Goal: Transaction & Acquisition: Purchase product/service

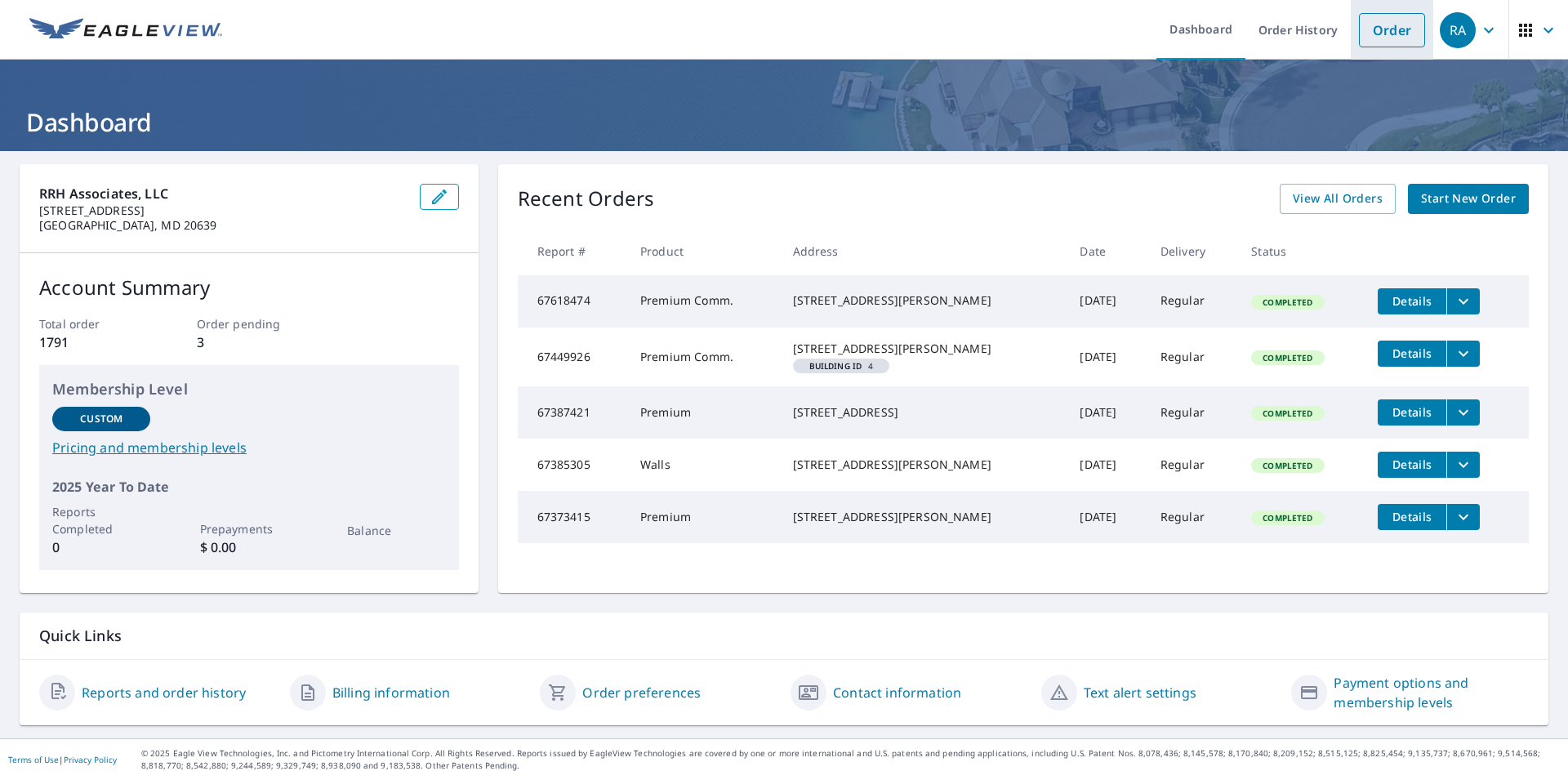
click at [1368, 43] on link "Order" at bounding box center [1392, 30] width 66 height 34
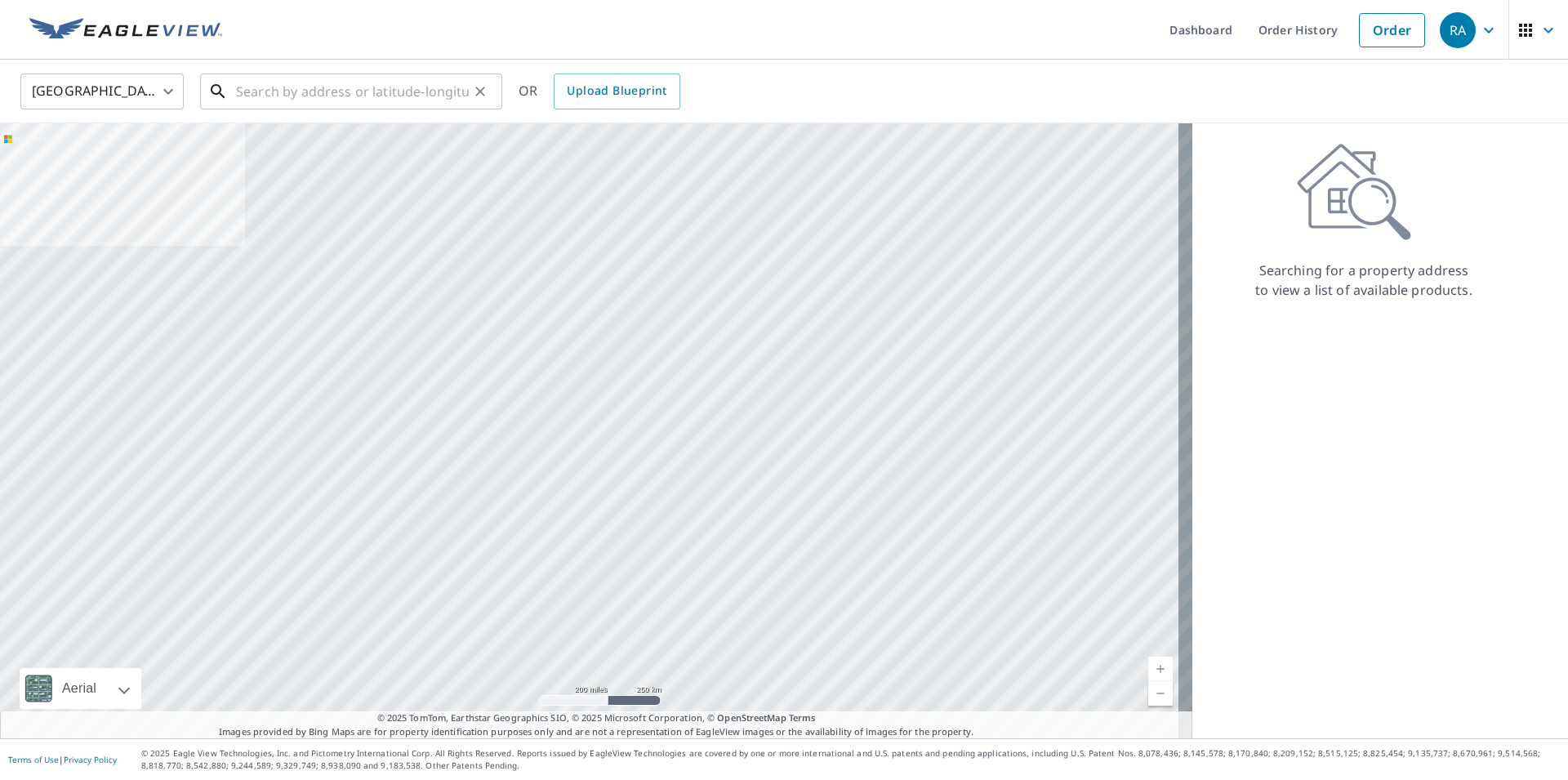
click at [328, 97] on input "text" at bounding box center [352, 91] width 232 height 45
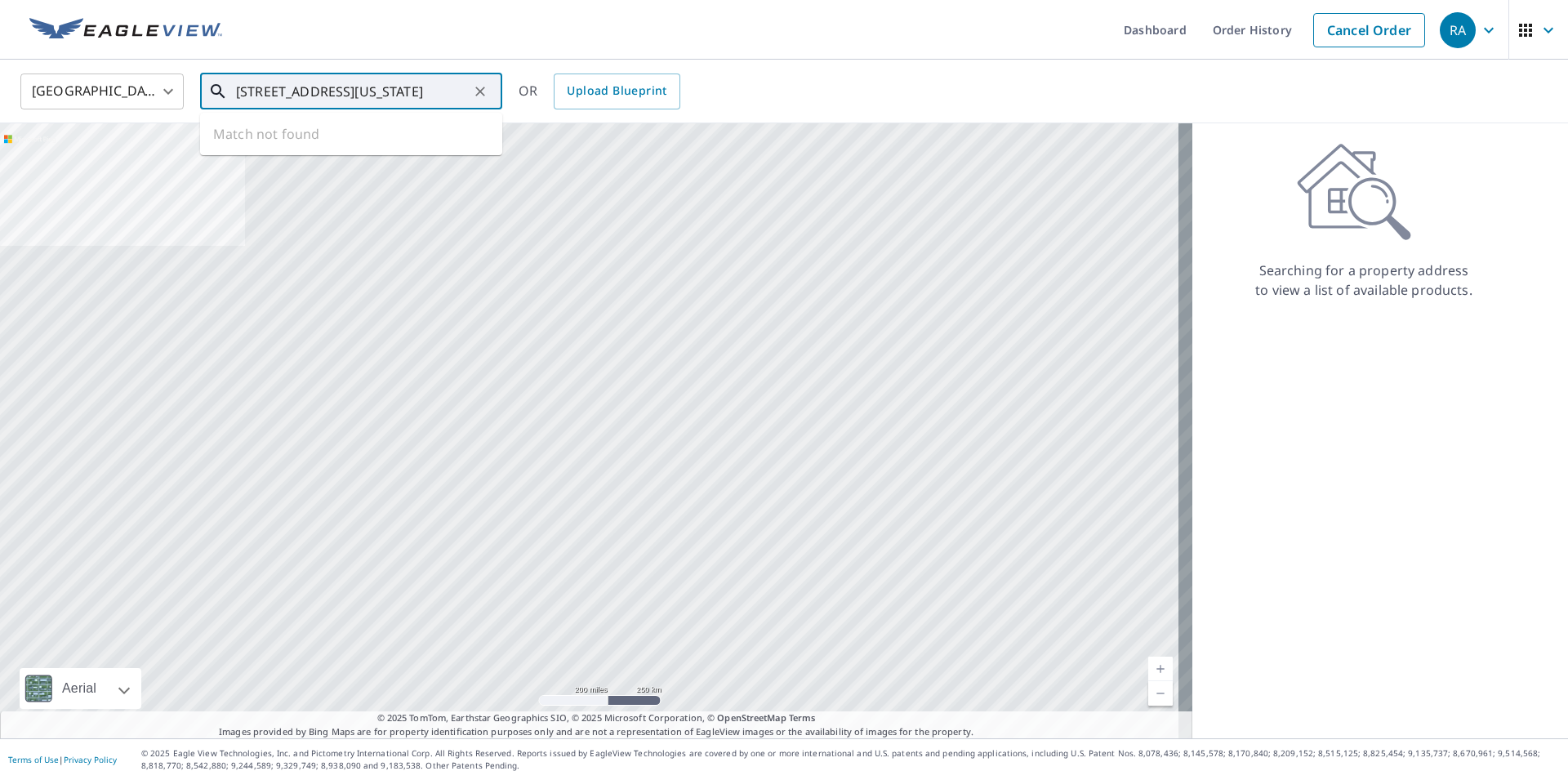
scroll to position [0, 105]
type input "[STREET_ADDRESS][US_STATE]"
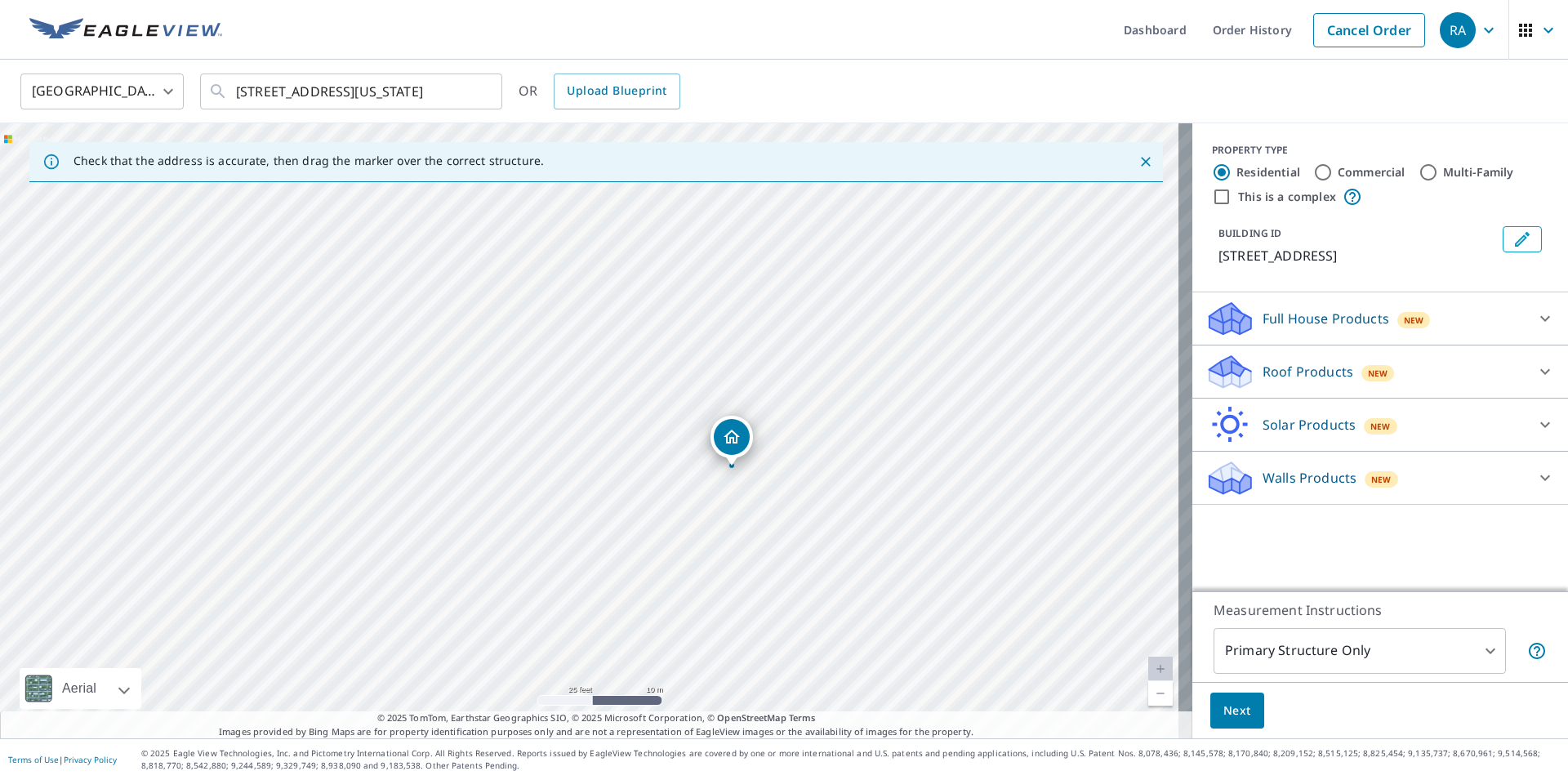
drag, startPoint x: 551, startPoint y: 494, endPoint x: 568, endPoint y: 418, distance: 77.9
click at [568, 418] on div "[STREET_ADDRESS]" at bounding box center [596, 431] width 1192 height 615
drag, startPoint x: 733, startPoint y: 437, endPoint x: 512, endPoint y: 388, distance: 226.4
click at [512, 388] on div "[STREET_ADDRESS]" at bounding box center [596, 431] width 1192 height 615
drag, startPoint x: 727, startPoint y: 420, endPoint x: 523, endPoint y: 197, distance: 302.2
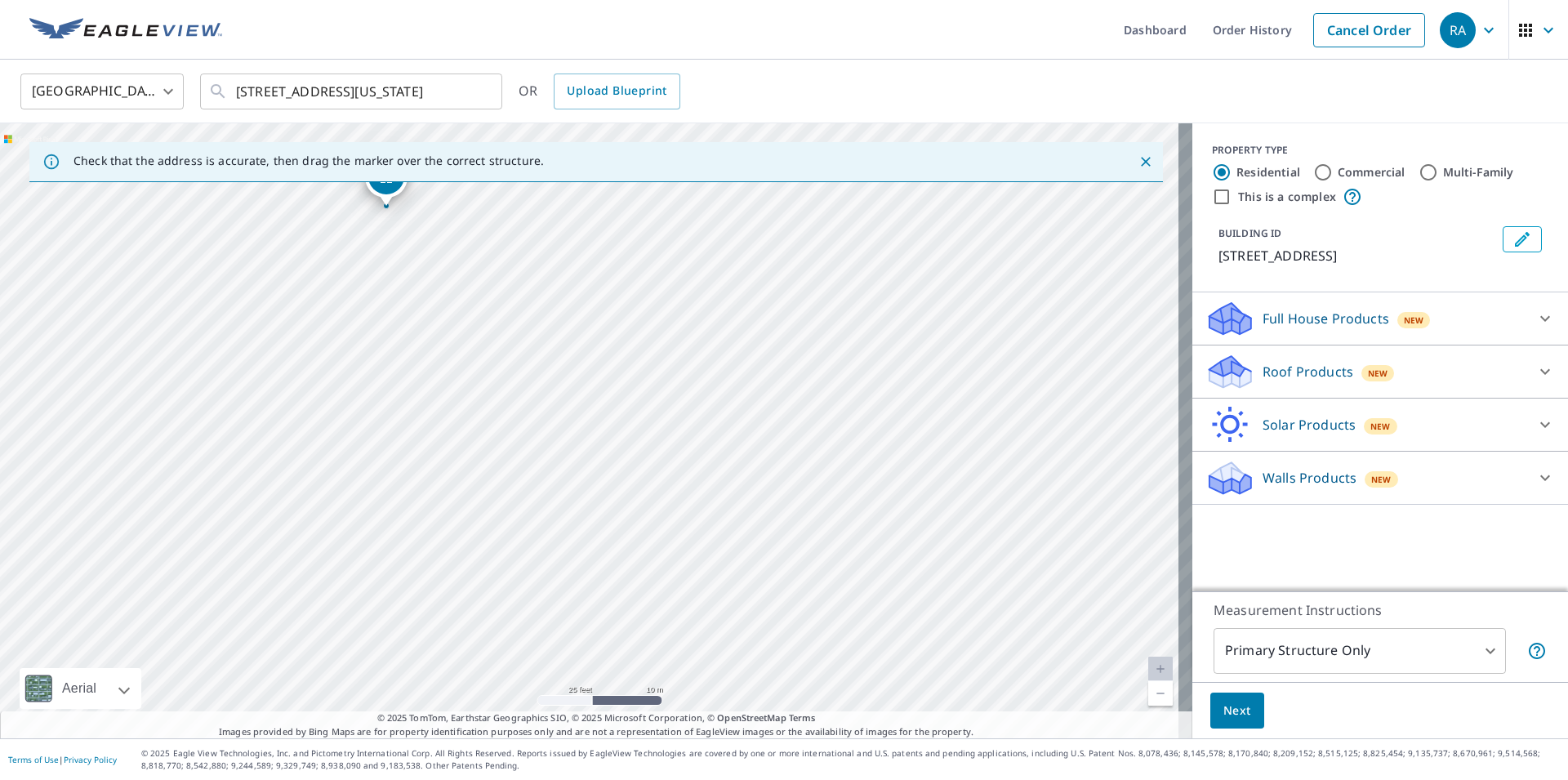
click at [523, 197] on div "[STREET_ADDRESS]" at bounding box center [596, 431] width 1192 height 615
drag, startPoint x: 598, startPoint y: 522, endPoint x: 395, endPoint y: 232, distance: 354.0
click at [387, 211] on div "[STREET_ADDRESS]" at bounding box center [596, 431] width 1192 height 615
drag, startPoint x: 514, startPoint y: 553, endPoint x: 461, endPoint y: 255, distance: 302.7
click at [461, 255] on div "[STREET_ADDRESS]" at bounding box center [596, 431] width 1192 height 615
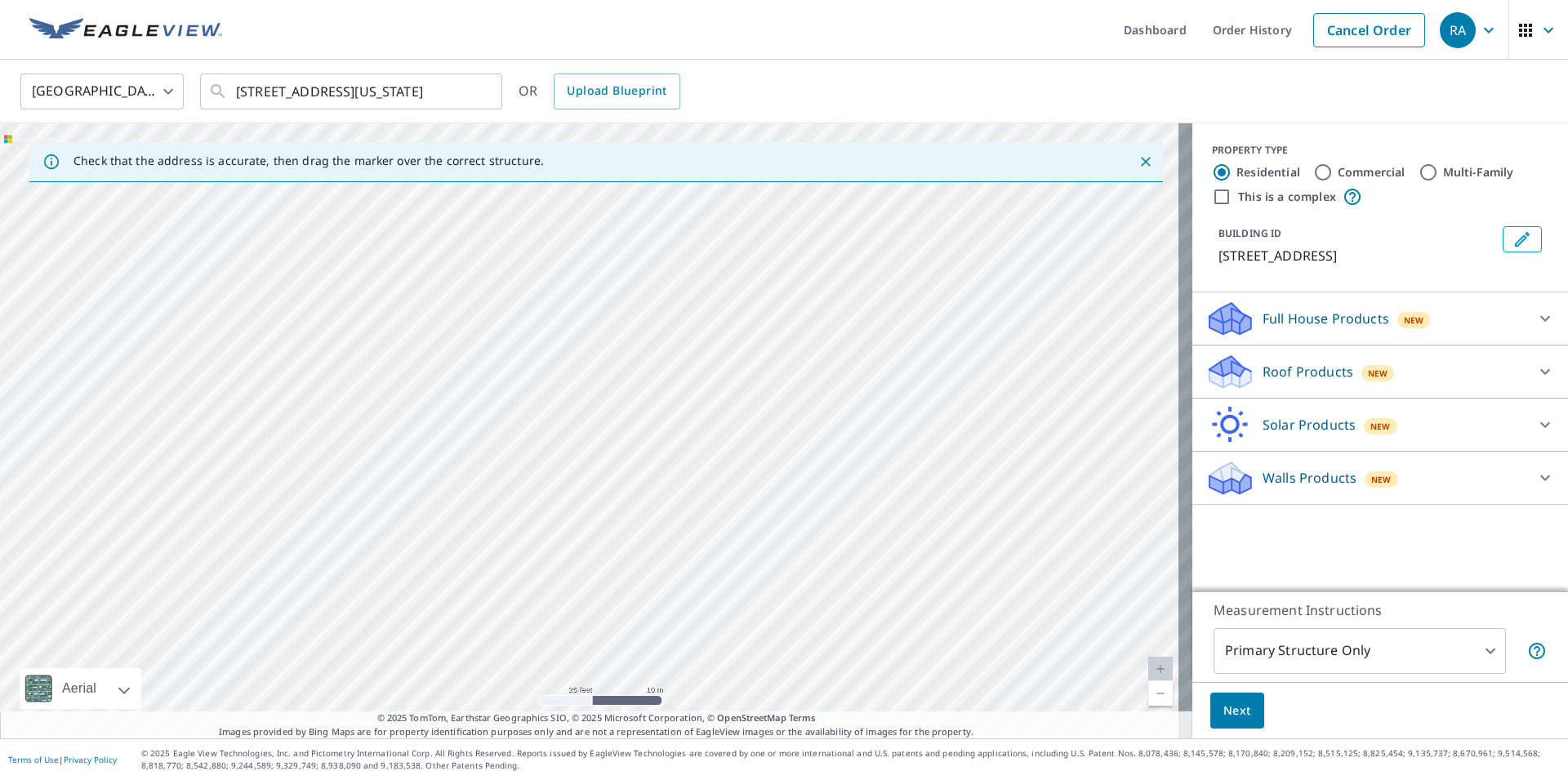
drag, startPoint x: 497, startPoint y: 492, endPoint x: 449, endPoint y: 223, distance: 273.2
click at [449, 223] on div "[STREET_ADDRESS]" at bounding box center [596, 431] width 1192 height 615
drag, startPoint x: 608, startPoint y: 418, endPoint x: 513, endPoint y: 488, distance: 118.0
click at [513, 488] on div "[STREET_ADDRESS]" at bounding box center [596, 431] width 1192 height 615
drag, startPoint x: 622, startPoint y: 305, endPoint x: 448, endPoint y: 555, distance: 304.6
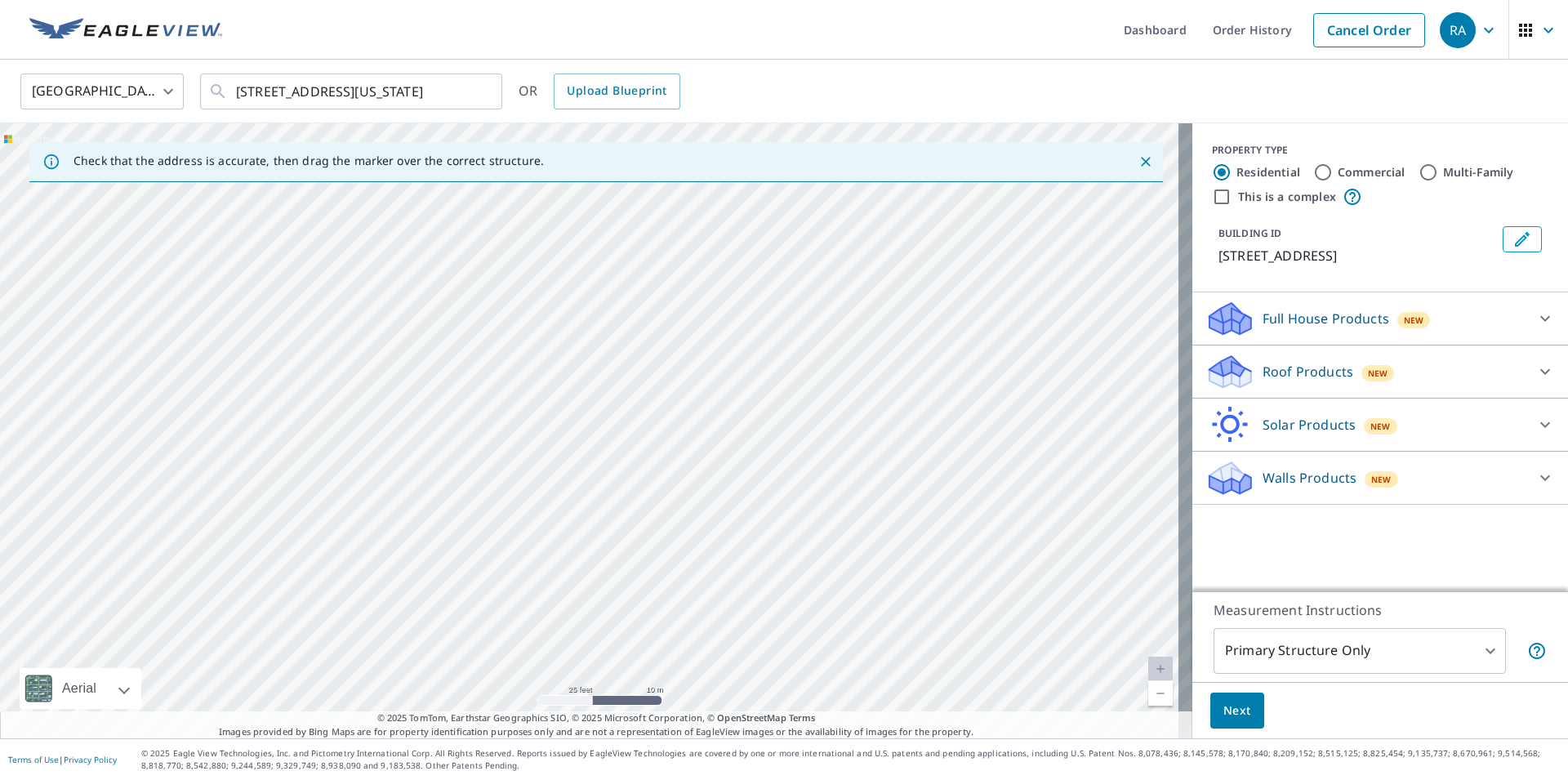
click at [448, 556] on div "[STREET_ADDRESS]" at bounding box center [596, 431] width 1192 height 615
drag, startPoint x: 742, startPoint y: 363, endPoint x: 665, endPoint y: 524, distance: 178.5
click at [665, 524] on div "[STREET_ADDRESS]" at bounding box center [596, 431] width 1192 height 615
drag, startPoint x: 440, startPoint y: 356, endPoint x: 637, endPoint y: 508, distance: 248.8
click at [637, 508] on div "[STREET_ADDRESS]" at bounding box center [596, 431] width 1192 height 615
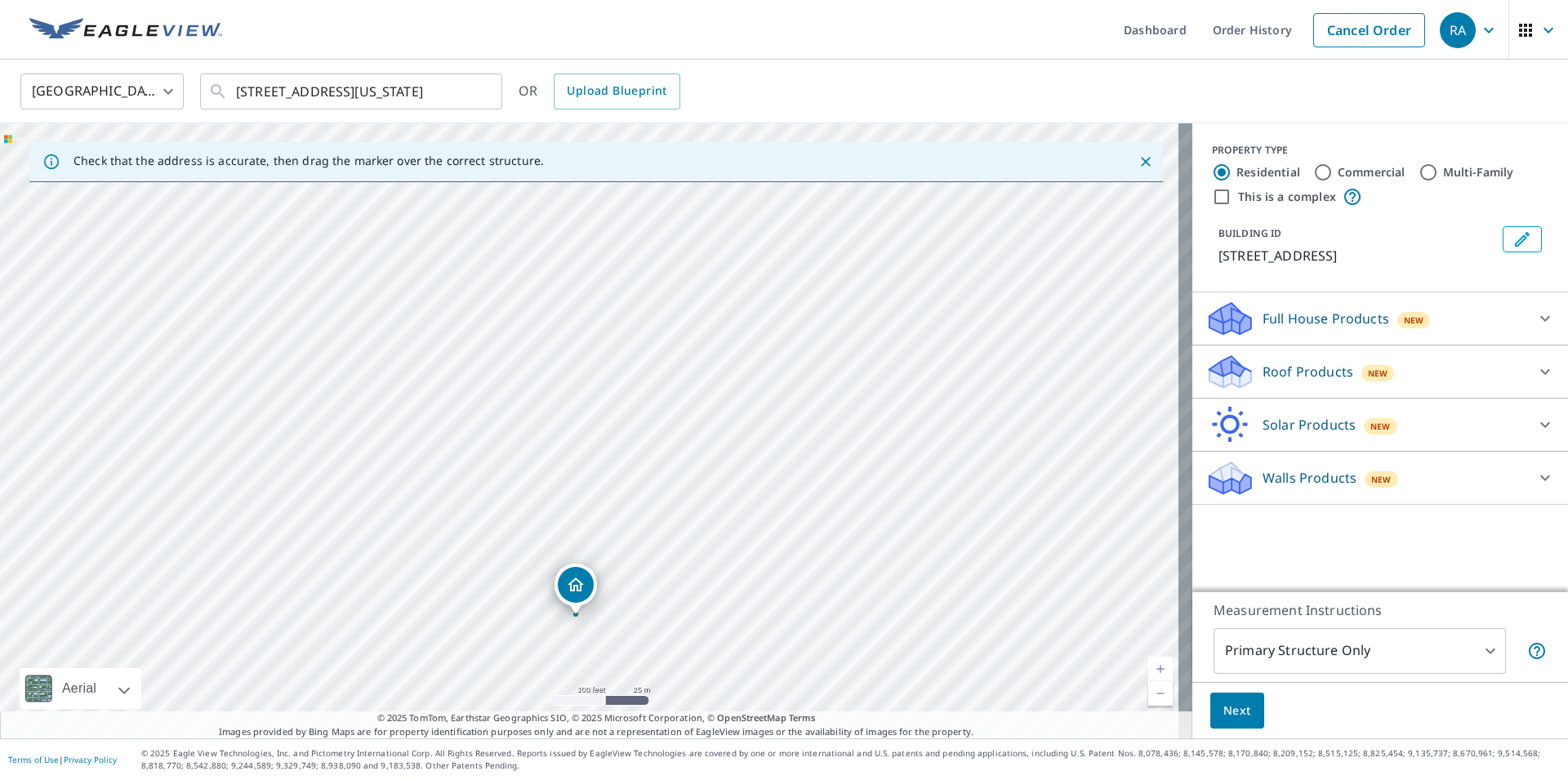
drag, startPoint x: 636, startPoint y: 364, endPoint x: 627, endPoint y: 540, distance: 176.2
click at [627, 540] on div "[STREET_ADDRESS]" at bounding box center [596, 431] width 1192 height 615
drag, startPoint x: 676, startPoint y: 483, endPoint x: 534, endPoint y: 525, distance: 148.1
click at [534, 525] on div "[STREET_ADDRESS]" at bounding box center [596, 431] width 1192 height 615
drag, startPoint x: 663, startPoint y: 517, endPoint x: 650, endPoint y: 360, distance: 157.5
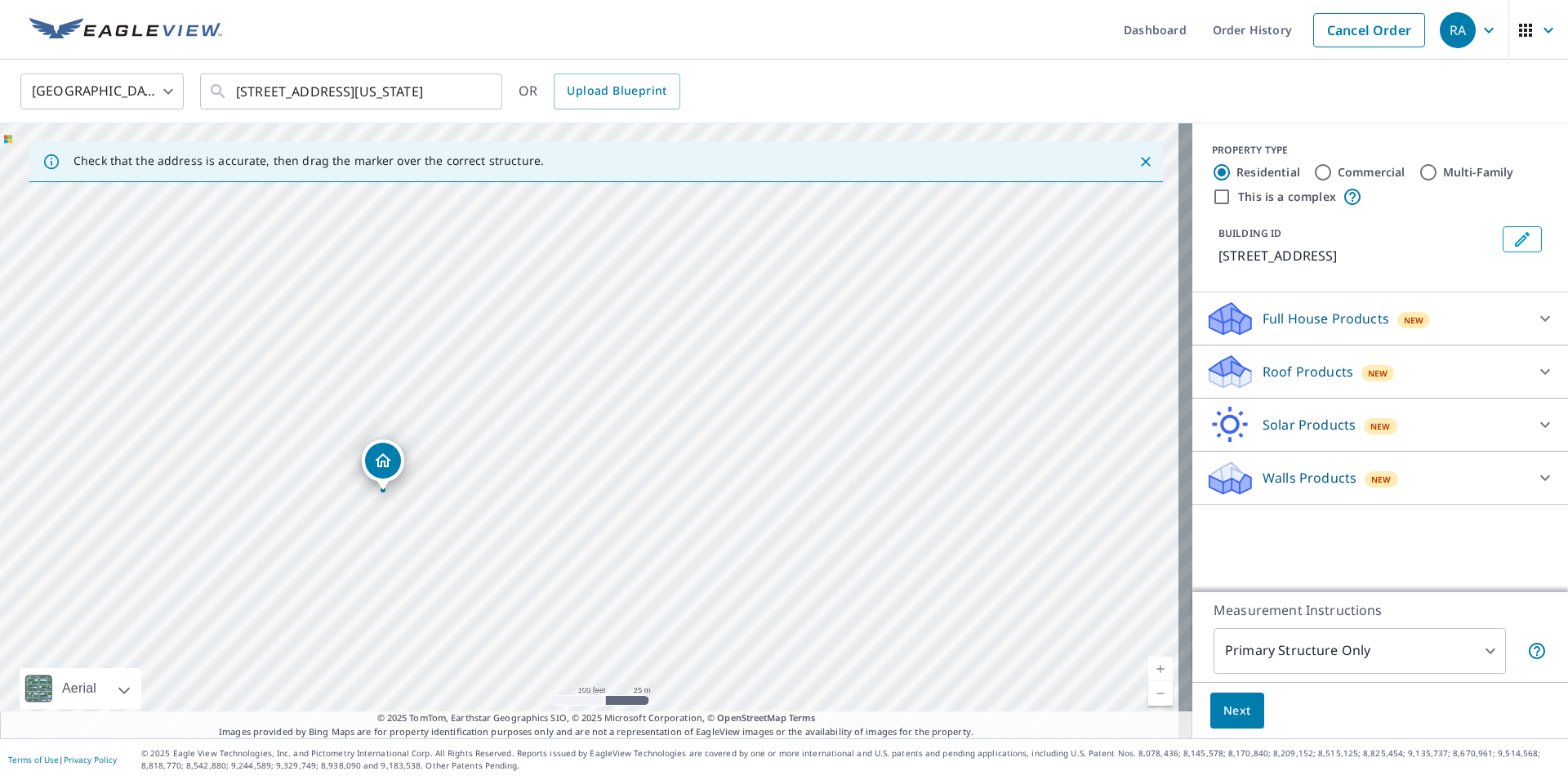
click at [650, 360] on div "[STREET_ADDRESS]" at bounding box center [596, 431] width 1192 height 615
drag, startPoint x: 684, startPoint y: 344, endPoint x: 250, endPoint y: 394, distance: 436.9
click at [250, 394] on div "[STREET_ADDRESS]" at bounding box center [596, 431] width 1192 height 615
drag, startPoint x: 636, startPoint y: 488, endPoint x: 493, endPoint y: 223, distance: 301.1
click at [493, 223] on div "[STREET_ADDRESS]" at bounding box center [596, 431] width 1192 height 615
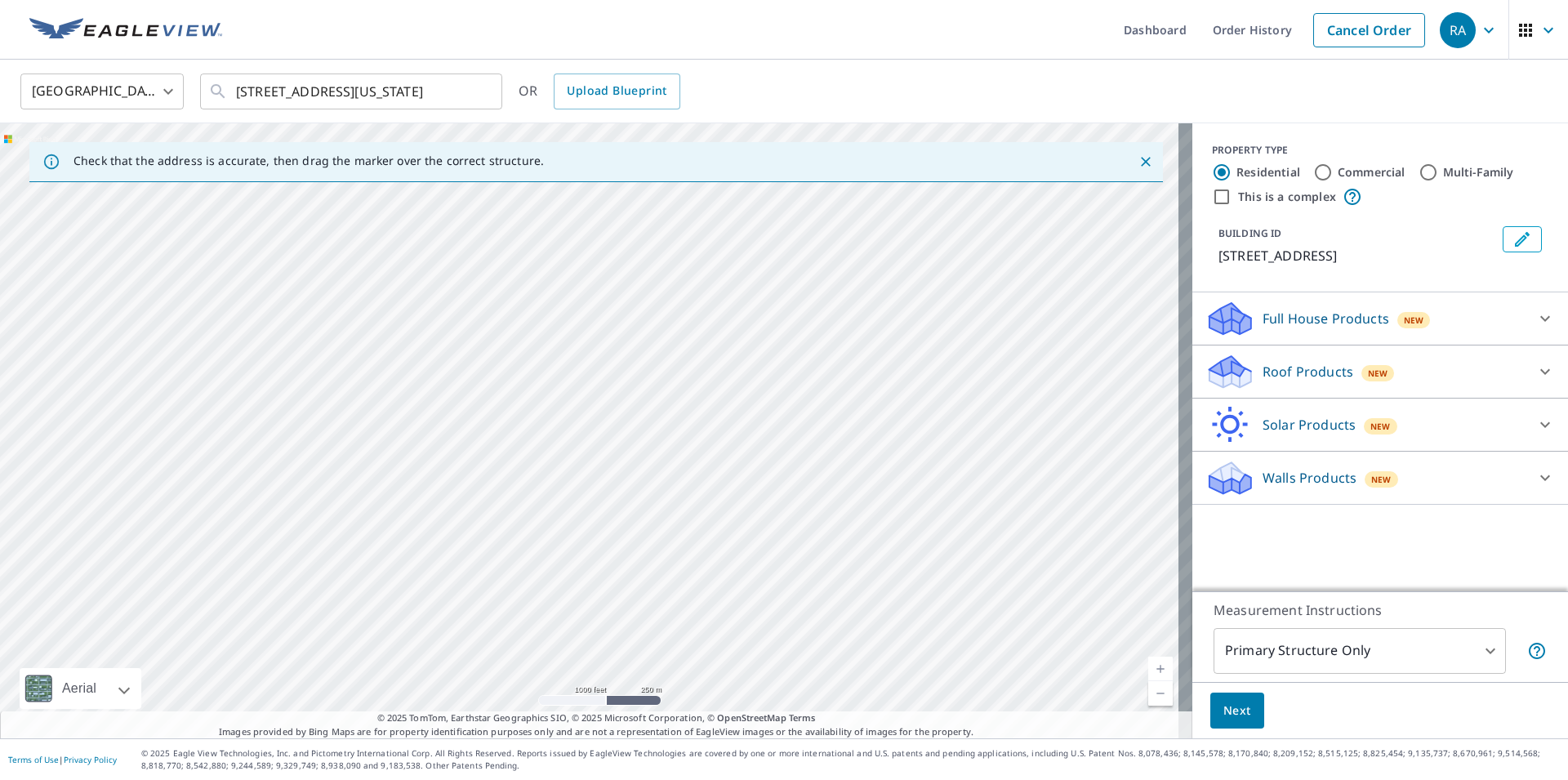
drag, startPoint x: 630, startPoint y: 503, endPoint x: 478, endPoint y: 280, distance: 269.9
click at [478, 280] on div "[STREET_ADDRESS]" at bounding box center [596, 431] width 1192 height 615
drag, startPoint x: 703, startPoint y: 344, endPoint x: 674, endPoint y: 775, distance: 432.0
click at [674, 775] on div "Dashboard Order History Cancel Order RA [GEOGRAPHIC_DATA] [GEOGRAPHIC_DATA] ​ […" at bounding box center [784, 390] width 1568 height 780
drag, startPoint x: 674, startPoint y: 614, endPoint x: 688, endPoint y: 804, distance: 190.5
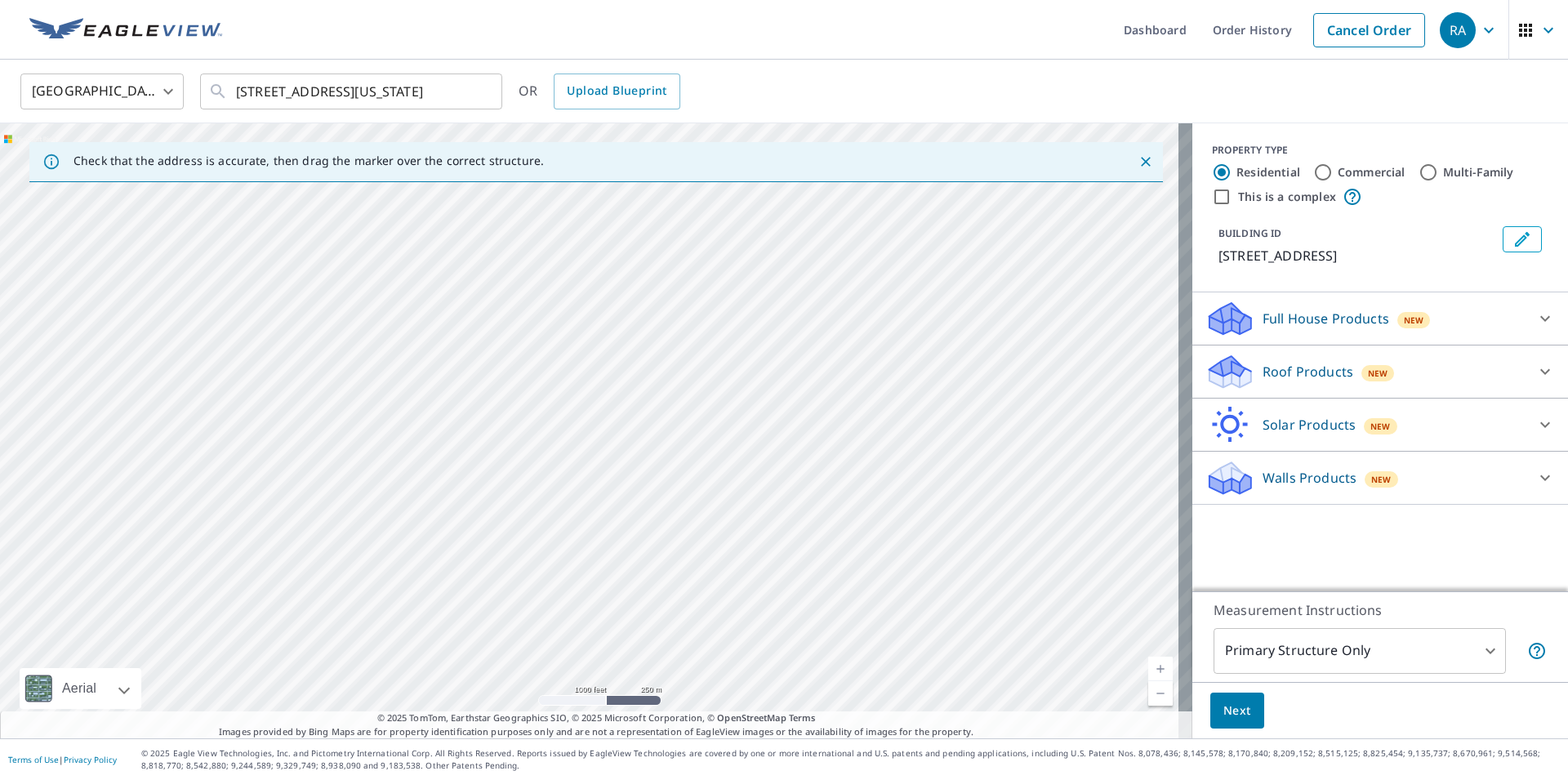
click at [546, 530] on div "[STREET_ADDRESS]" at bounding box center [596, 431] width 1192 height 615
drag, startPoint x: 444, startPoint y: 483, endPoint x: 469, endPoint y: 721, distance: 239.3
click at [469, 720] on div "Check that the address is accurate, then drag the marker over the correct struc…" at bounding box center [596, 431] width 1192 height 615
drag, startPoint x: 495, startPoint y: 554, endPoint x: 501, endPoint y: 594, distance: 40.4
click at [501, 594] on div "[STREET_ADDRESS]" at bounding box center [596, 431] width 1192 height 615
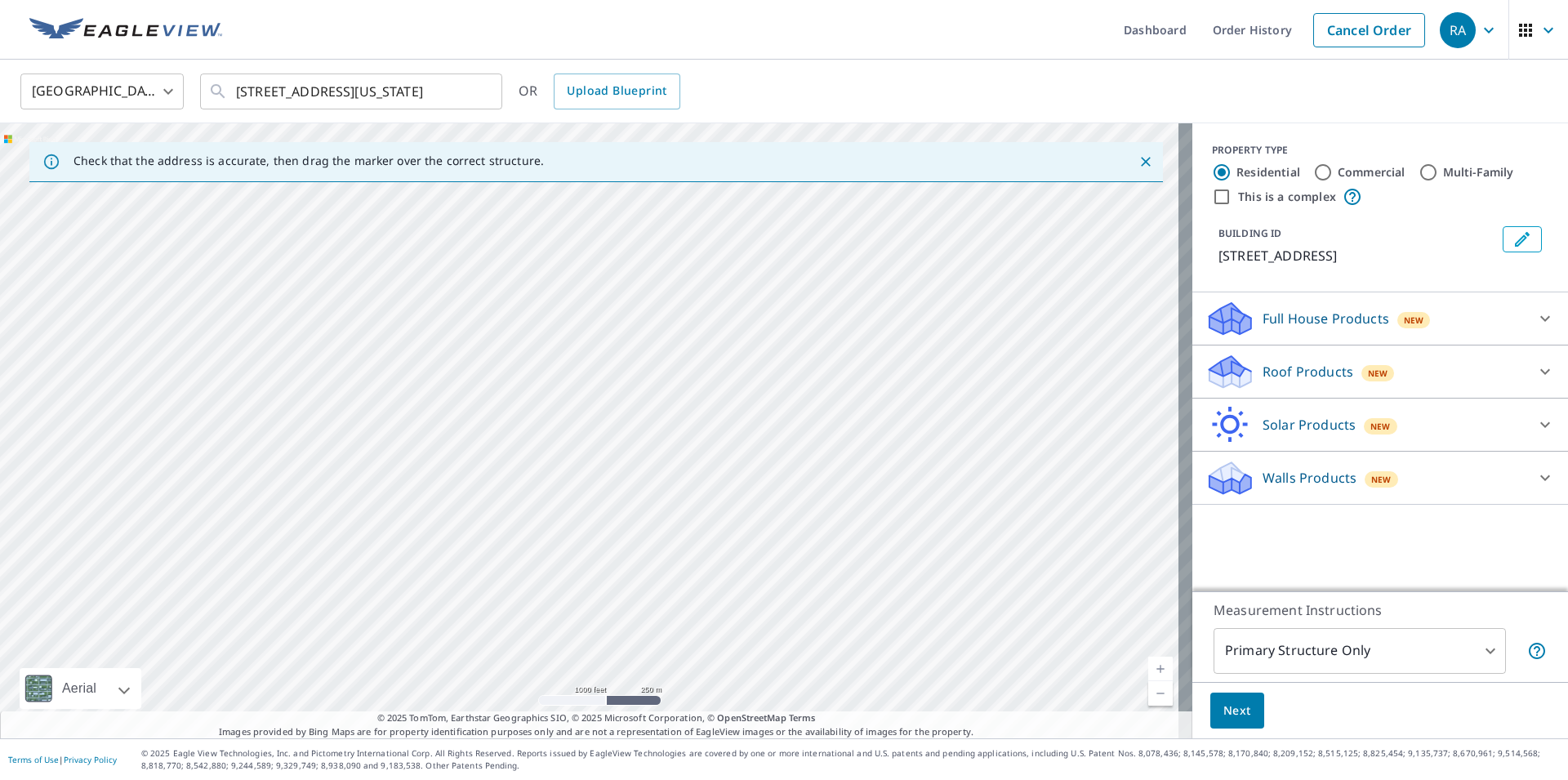
drag, startPoint x: 419, startPoint y: 280, endPoint x: 596, endPoint y: 668, distance: 426.5
click at [596, 668] on div "[STREET_ADDRESS]" at bounding box center [596, 431] width 1192 height 615
drag, startPoint x: 454, startPoint y: 292, endPoint x: 548, endPoint y: 522, distance: 248.5
click at [548, 522] on div "[STREET_ADDRESS]" at bounding box center [596, 431] width 1192 height 615
drag, startPoint x: 506, startPoint y: 470, endPoint x: 395, endPoint y: 390, distance: 136.8
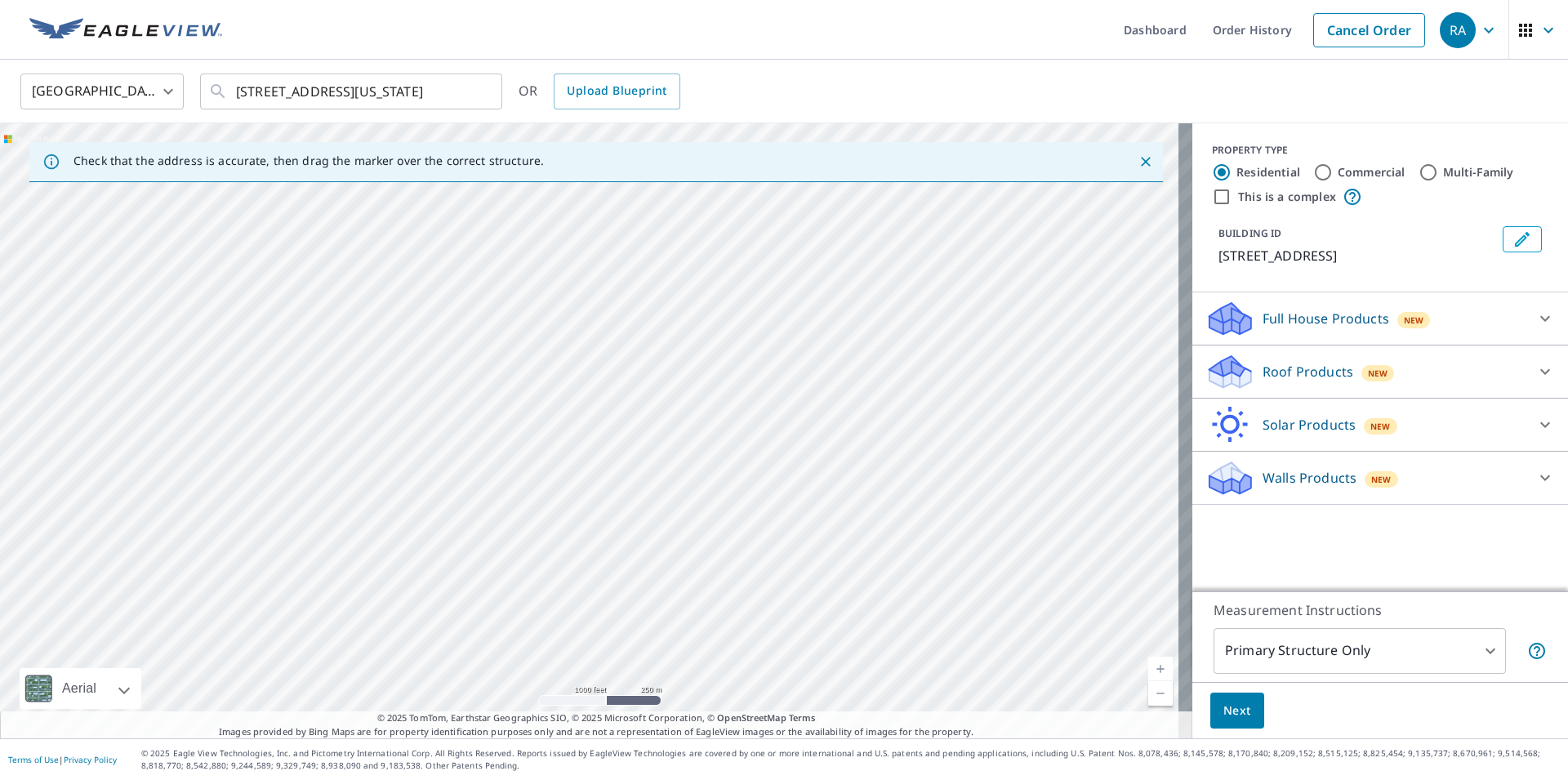
click at [395, 390] on div "[STREET_ADDRESS]" at bounding box center [596, 431] width 1192 height 615
drag, startPoint x: 488, startPoint y: 677, endPoint x: 375, endPoint y: 481, distance: 226.2
click at [375, 481] on div "[STREET_ADDRESS]" at bounding box center [596, 431] width 1192 height 615
drag, startPoint x: 960, startPoint y: 648, endPoint x: 785, endPoint y: 359, distance: 337.9
click at [785, 359] on div "[STREET_ADDRESS]" at bounding box center [596, 431] width 1192 height 615
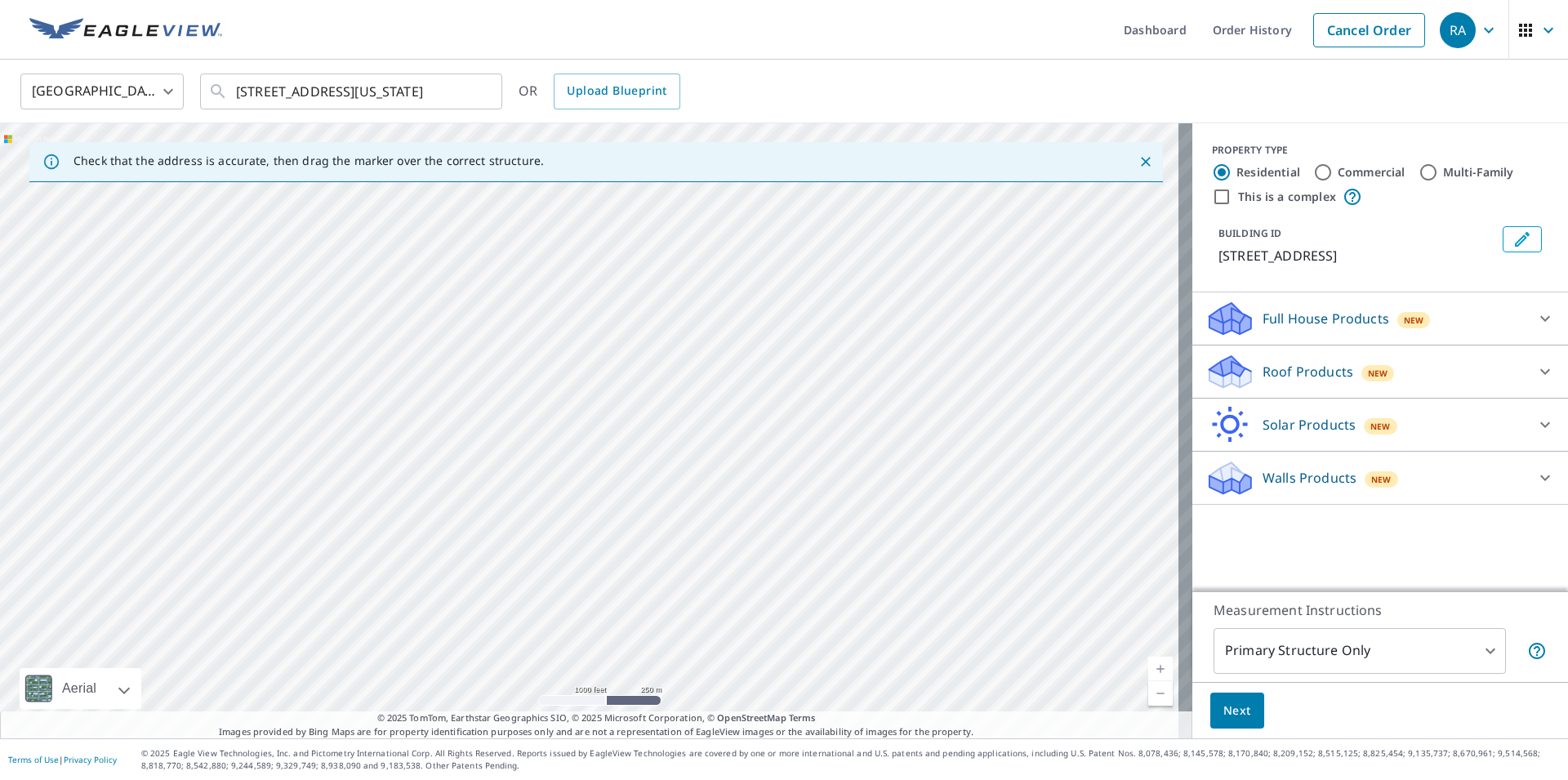
drag, startPoint x: 747, startPoint y: 559, endPoint x: 745, endPoint y: 510, distance: 49.0
click at [745, 510] on div "[STREET_ADDRESS]" at bounding box center [596, 431] width 1192 height 615
drag, startPoint x: 732, startPoint y: 487, endPoint x: 834, endPoint y: 535, distance: 112.7
click at [834, 535] on div "[STREET_ADDRESS]" at bounding box center [596, 431] width 1192 height 615
drag, startPoint x: 518, startPoint y: 481, endPoint x: 745, endPoint y: 457, distance: 228.3
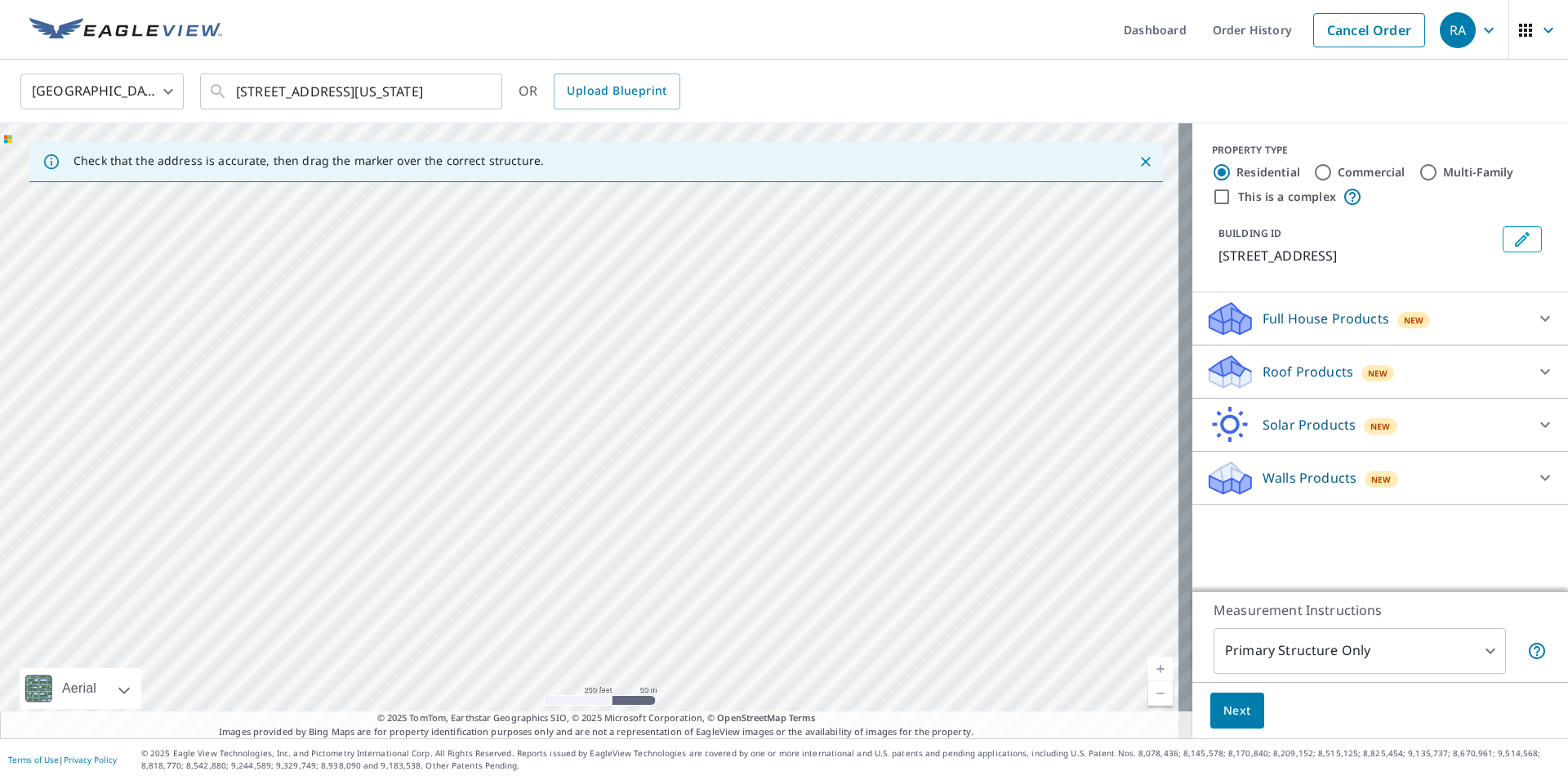
click at [745, 457] on div "[STREET_ADDRESS]" at bounding box center [596, 431] width 1192 height 615
drag, startPoint x: 377, startPoint y: 550, endPoint x: 377, endPoint y: 440, distance: 110.0
click at [377, 440] on div "[STREET_ADDRESS]" at bounding box center [596, 431] width 1192 height 615
drag, startPoint x: 464, startPoint y: 665, endPoint x: 419, endPoint y: 425, distance: 244.2
click at [419, 425] on div "[STREET_ADDRESS]" at bounding box center [596, 431] width 1192 height 615
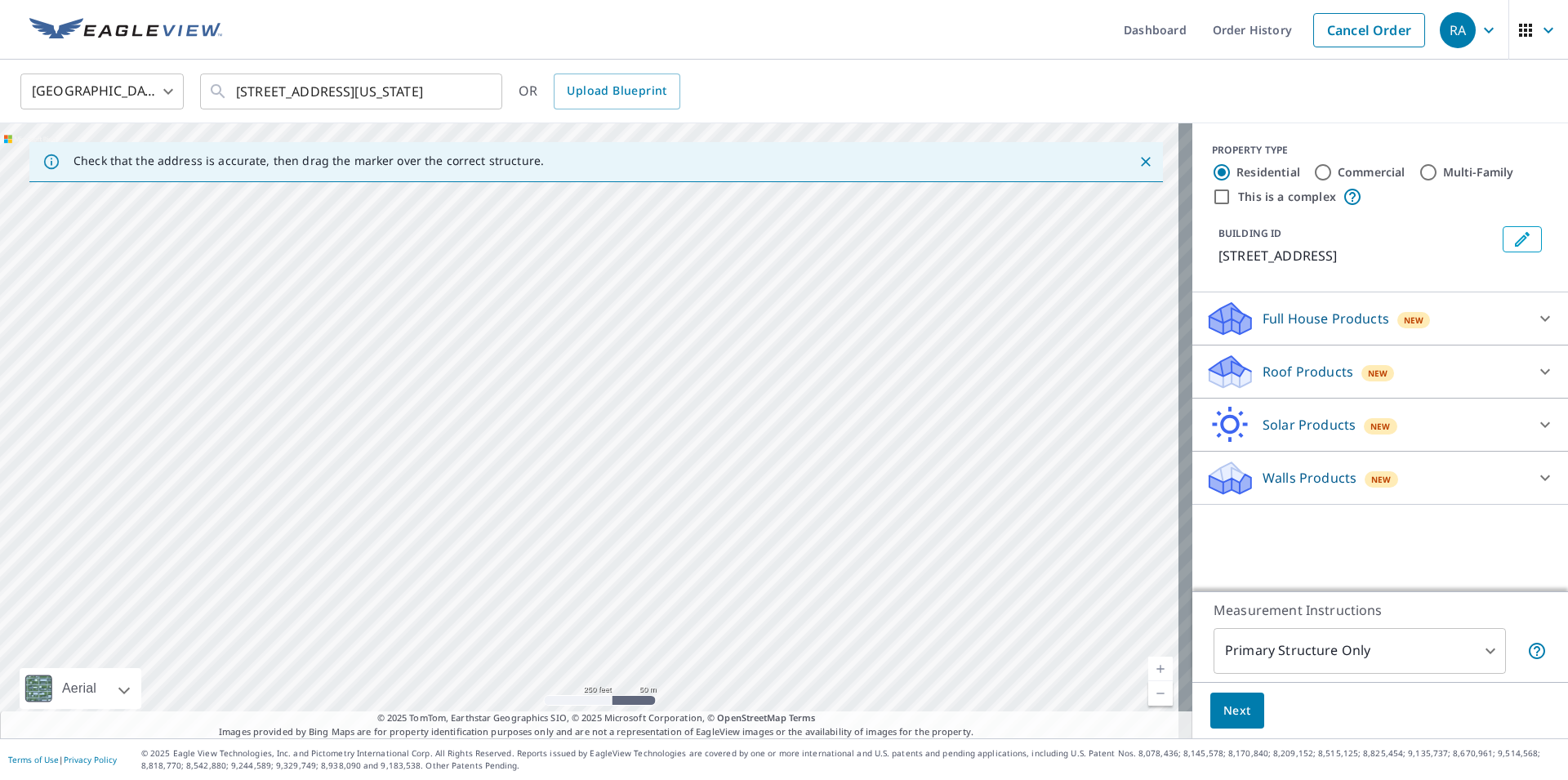
drag, startPoint x: 356, startPoint y: 470, endPoint x: 504, endPoint y: 712, distance: 283.7
click at [504, 712] on div "Check that the address is accurate, then drag the marker over the correct struc…" at bounding box center [596, 431] width 1192 height 615
drag, startPoint x: 479, startPoint y: 550, endPoint x: 488, endPoint y: 574, distance: 25.6
click at [488, 574] on div "[STREET_ADDRESS]" at bounding box center [596, 431] width 1192 height 615
drag, startPoint x: 451, startPoint y: 380, endPoint x: 572, endPoint y: 641, distance: 287.7
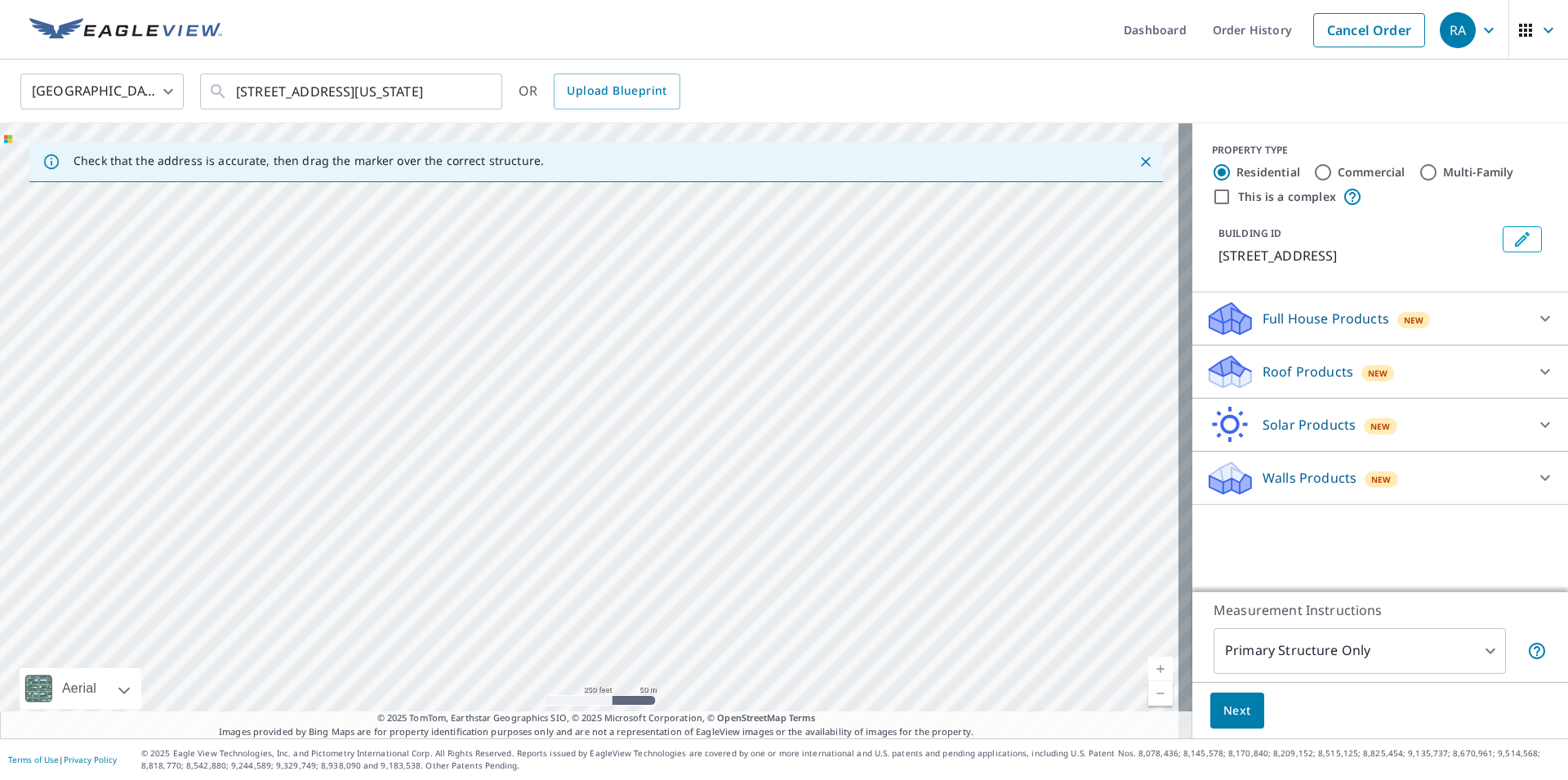
click at [572, 641] on div "[STREET_ADDRESS]" at bounding box center [596, 431] width 1192 height 615
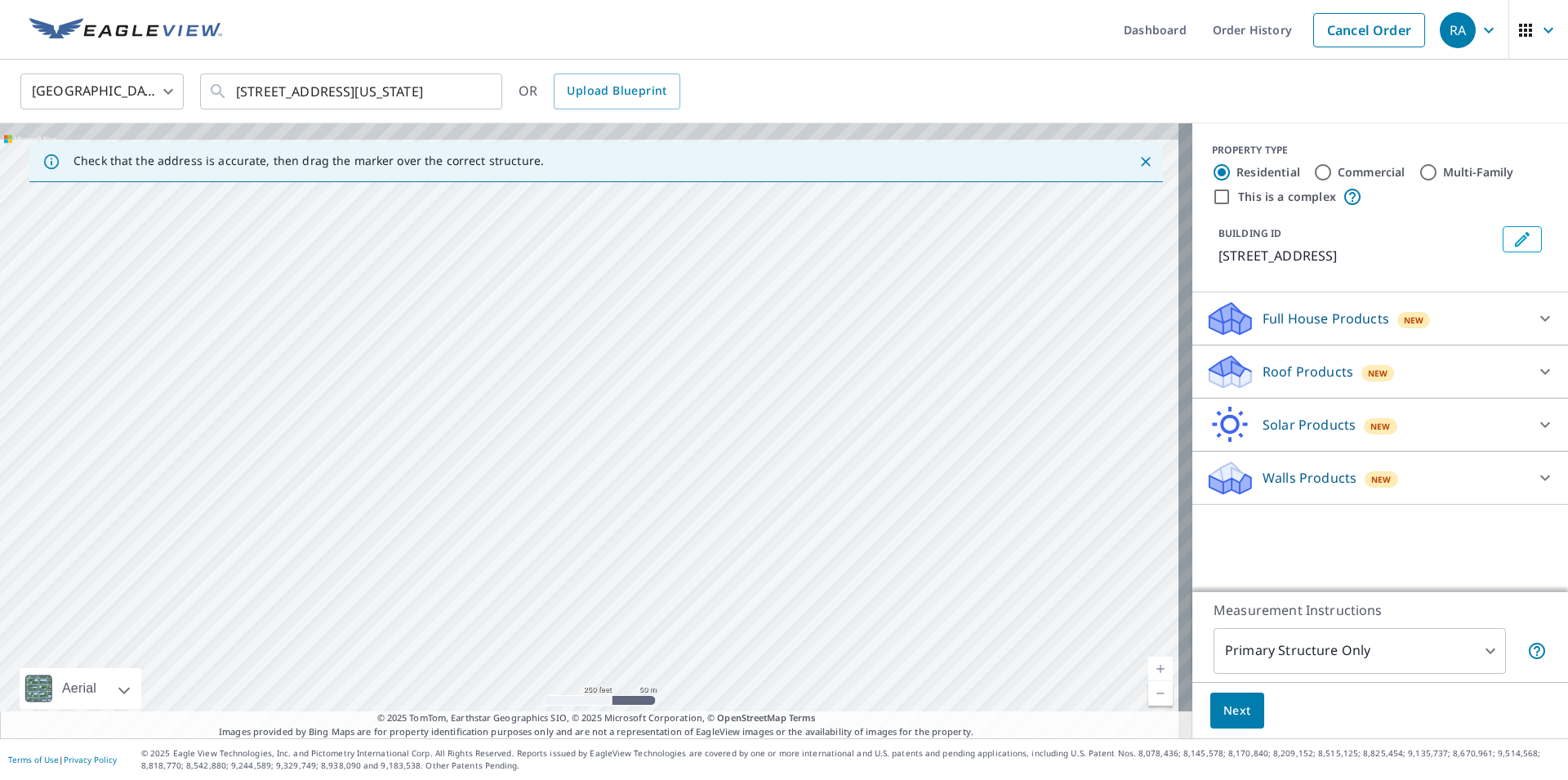
drag, startPoint x: 492, startPoint y: 449, endPoint x: 505, endPoint y: 646, distance: 197.4
click at [505, 646] on div "[STREET_ADDRESS]" at bounding box center [596, 431] width 1192 height 615
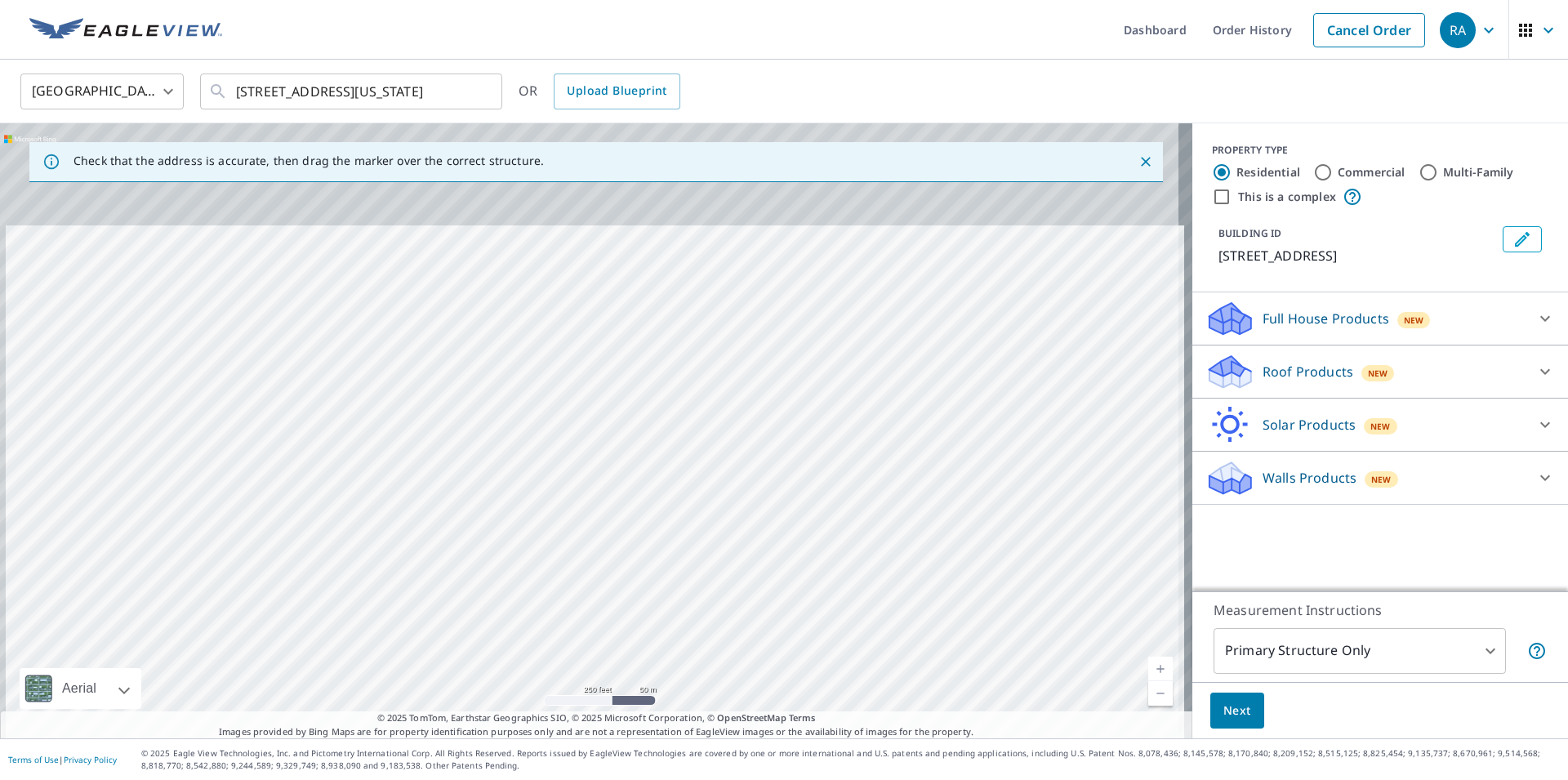
drag, startPoint x: 730, startPoint y: 520, endPoint x: 750, endPoint y: 691, distance: 172.2
click at [750, 691] on div "[STREET_ADDRESS]" at bounding box center [596, 431] width 1192 height 615
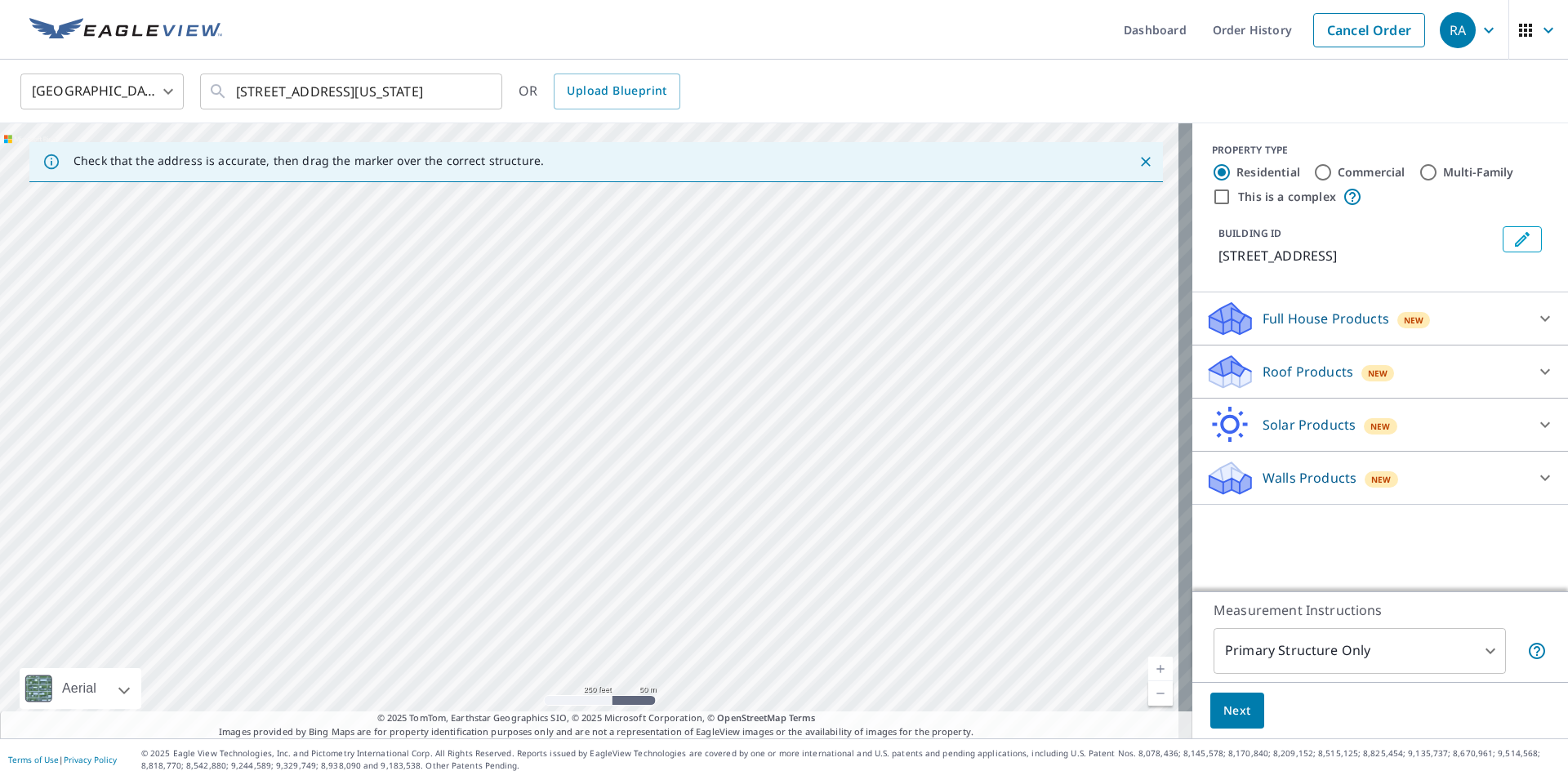
drag, startPoint x: 488, startPoint y: 427, endPoint x: 419, endPoint y: 560, distance: 149.8
click at [419, 560] on div "[STREET_ADDRESS]" at bounding box center [596, 431] width 1192 height 615
drag, startPoint x: 657, startPoint y: 533, endPoint x: 479, endPoint y: 517, distance: 178.7
click at [479, 517] on div "[STREET_ADDRESS]" at bounding box center [596, 431] width 1192 height 615
drag, startPoint x: 831, startPoint y: 413, endPoint x: 651, endPoint y: 436, distance: 181.5
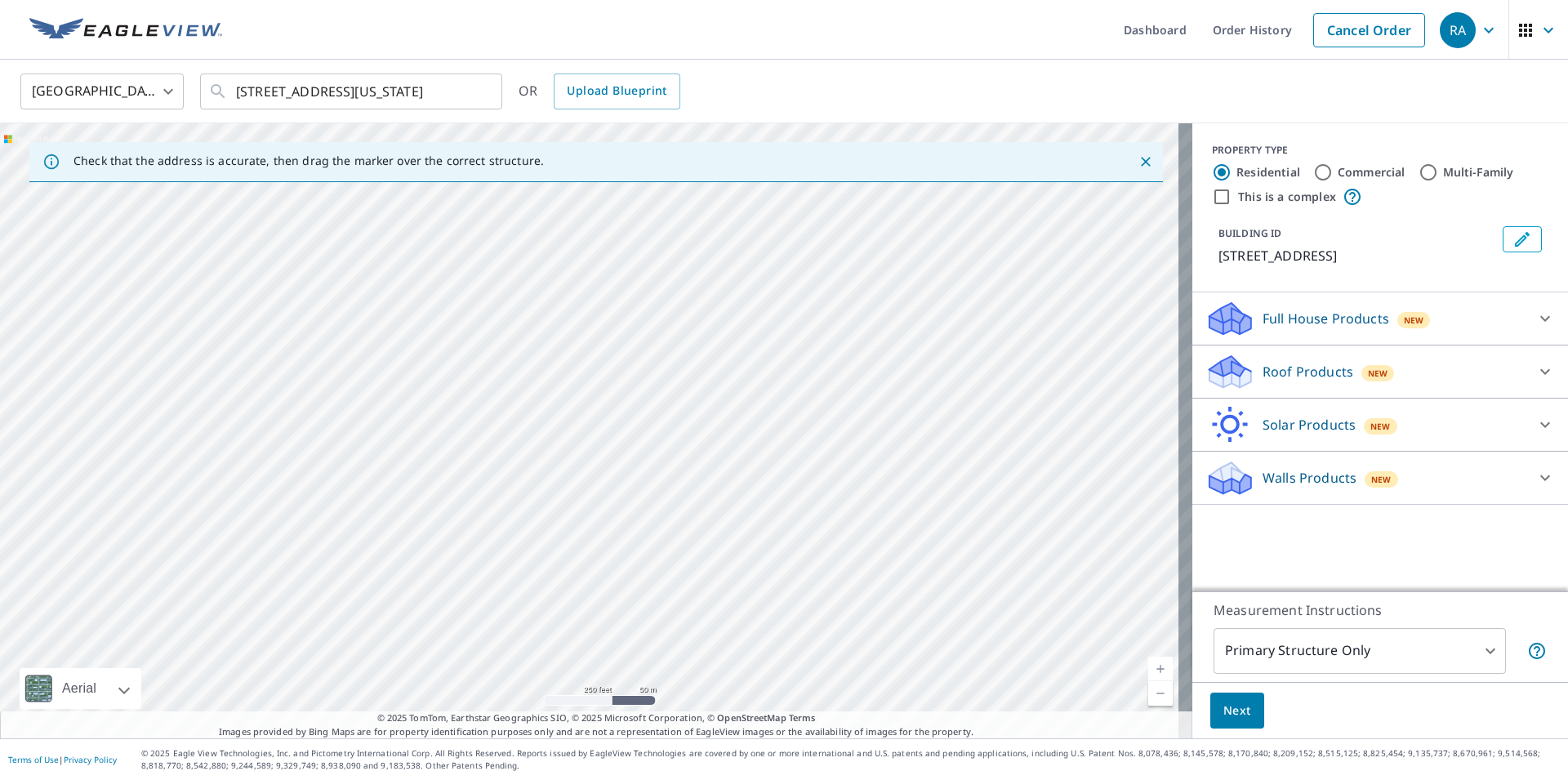
click at [651, 436] on div "[STREET_ADDRESS]" at bounding box center [596, 431] width 1192 height 615
drag, startPoint x: 709, startPoint y: 505, endPoint x: 702, endPoint y: 734, distance: 229.1
click at [702, 734] on div "Check that the address is accurate, then drag the marker over the correct struc…" at bounding box center [596, 431] width 1192 height 615
click at [646, 569] on div "[STREET_ADDRESS]" at bounding box center [596, 431] width 1192 height 615
drag, startPoint x: 653, startPoint y: 519, endPoint x: 689, endPoint y: 686, distance: 170.8
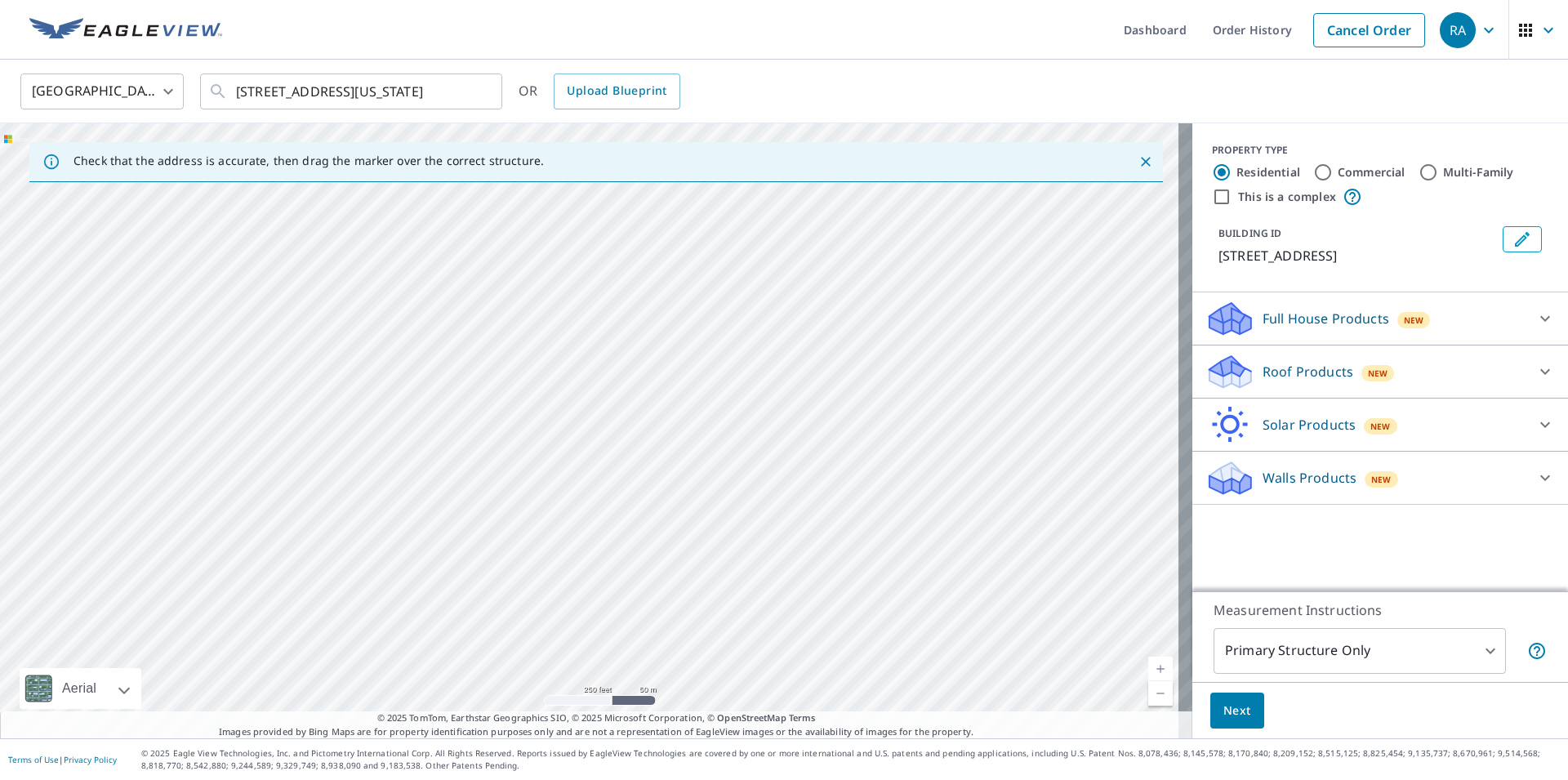
click at [689, 686] on div "[STREET_ADDRESS]" at bounding box center [596, 431] width 1192 height 615
drag, startPoint x: 694, startPoint y: 463, endPoint x: 668, endPoint y: 730, distance: 268.3
click at [668, 730] on div "Check that the address is accurate, then drag the marker over the correct struc…" at bounding box center [596, 431] width 1192 height 615
click at [719, 579] on div "[STREET_ADDRESS]" at bounding box center [596, 431] width 1192 height 615
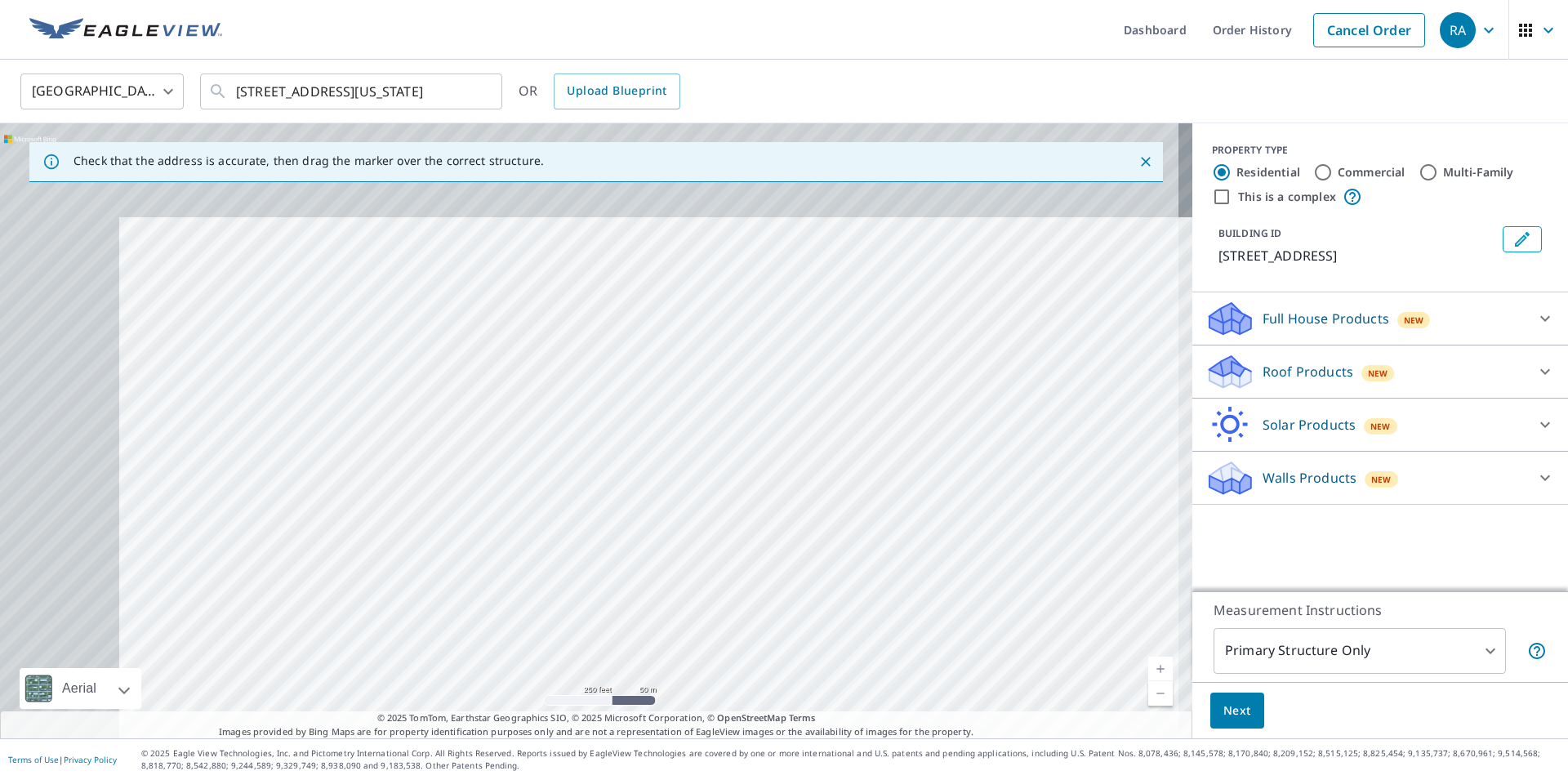
drag, startPoint x: 336, startPoint y: 359, endPoint x: 584, endPoint y: 546, distance: 310.6
click at [584, 546] on div "[STREET_ADDRESS]" at bounding box center [596, 431] width 1192 height 615
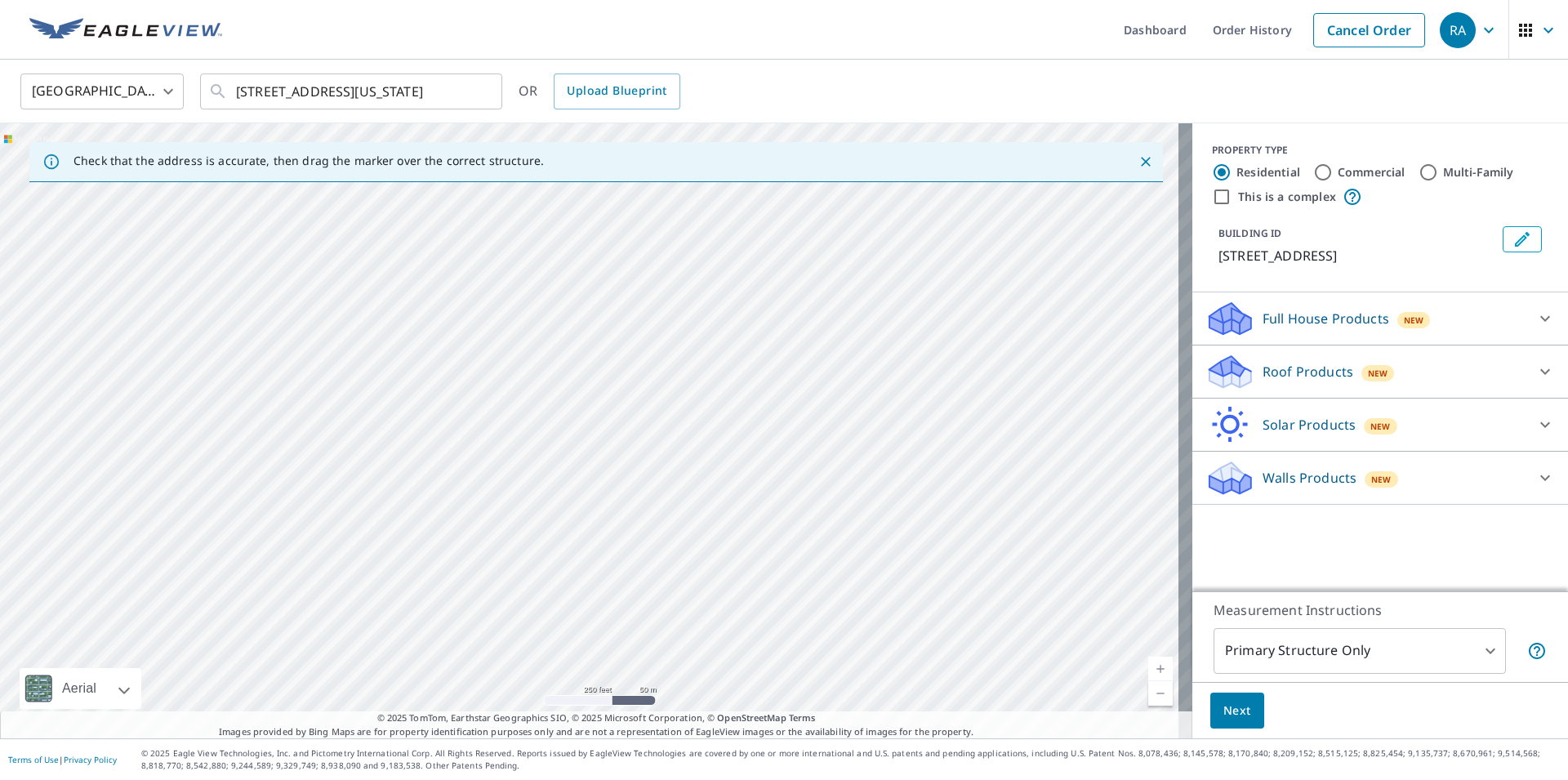
drag, startPoint x: 588, startPoint y: 541, endPoint x: 567, endPoint y: 634, distance: 95.3
click at [567, 634] on div "[STREET_ADDRESS]" at bounding box center [596, 431] width 1192 height 615
drag, startPoint x: 757, startPoint y: 590, endPoint x: 574, endPoint y: 489, distance: 209.0
click at [574, 489] on div "[STREET_ADDRESS]" at bounding box center [596, 431] width 1192 height 615
drag, startPoint x: 868, startPoint y: 581, endPoint x: 630, endPoint y: 503, distance: 250.5
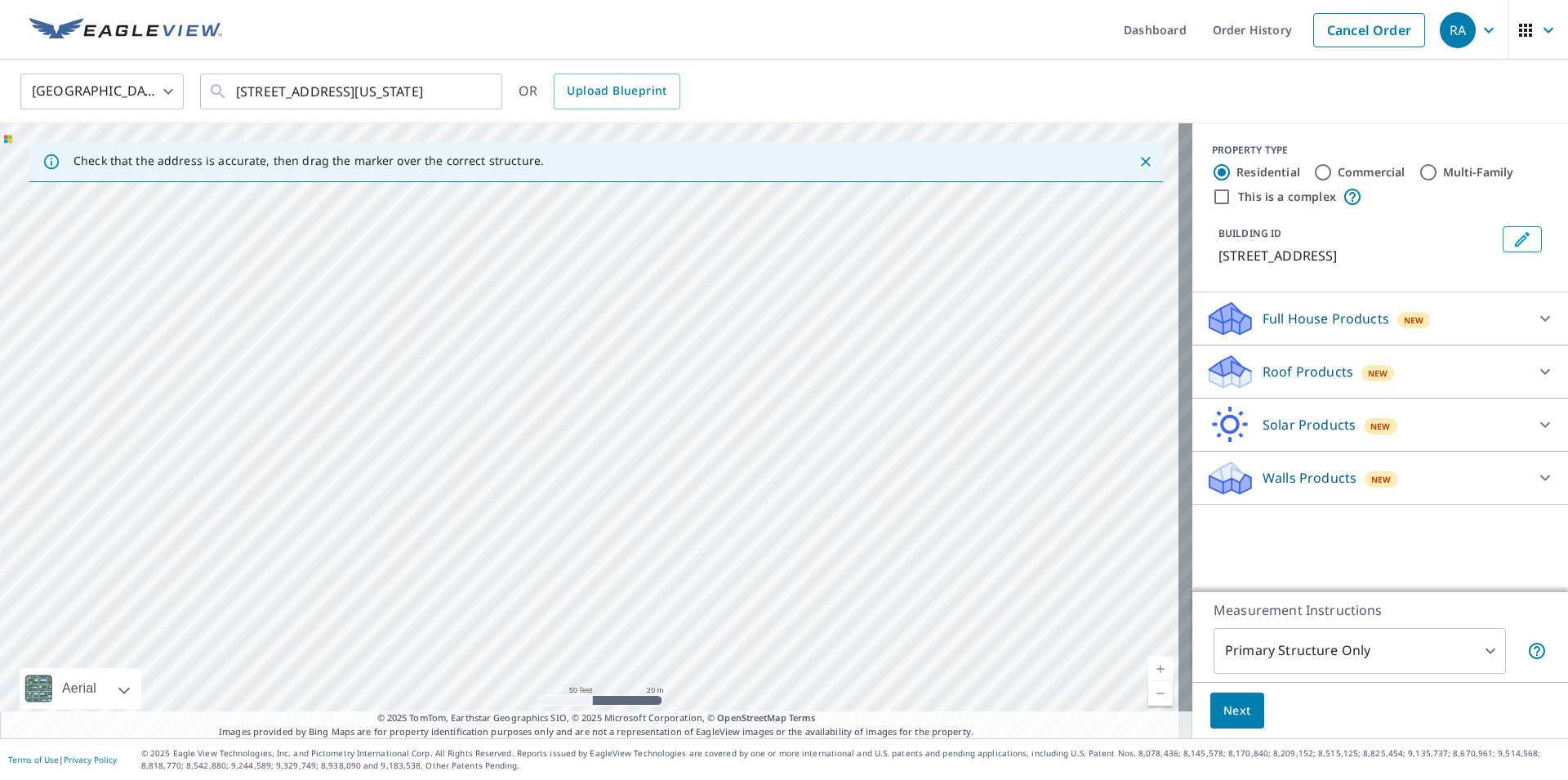
click at [630, 503] on div "[STREET_ADDRESS]" at bounding box center [596, 431] width 1192 height 615
drag, startPoint x: 724, startPoint y: 554, endPoint x: 666, endPoint y: 555, distance: 58.0
click at [666, 554] on div "[STREET_ADDRESS]" at bounding box center [596, 431] width 1192 height 615
drag, startPoint x: 646, startPoint y: 528, endPoint x: 520, endPoint y: 422, distance: 164.7
click at [520, 422] on div "[STREET_ADDRESS]" at bounding box center [596, 431] width 1192 height 615
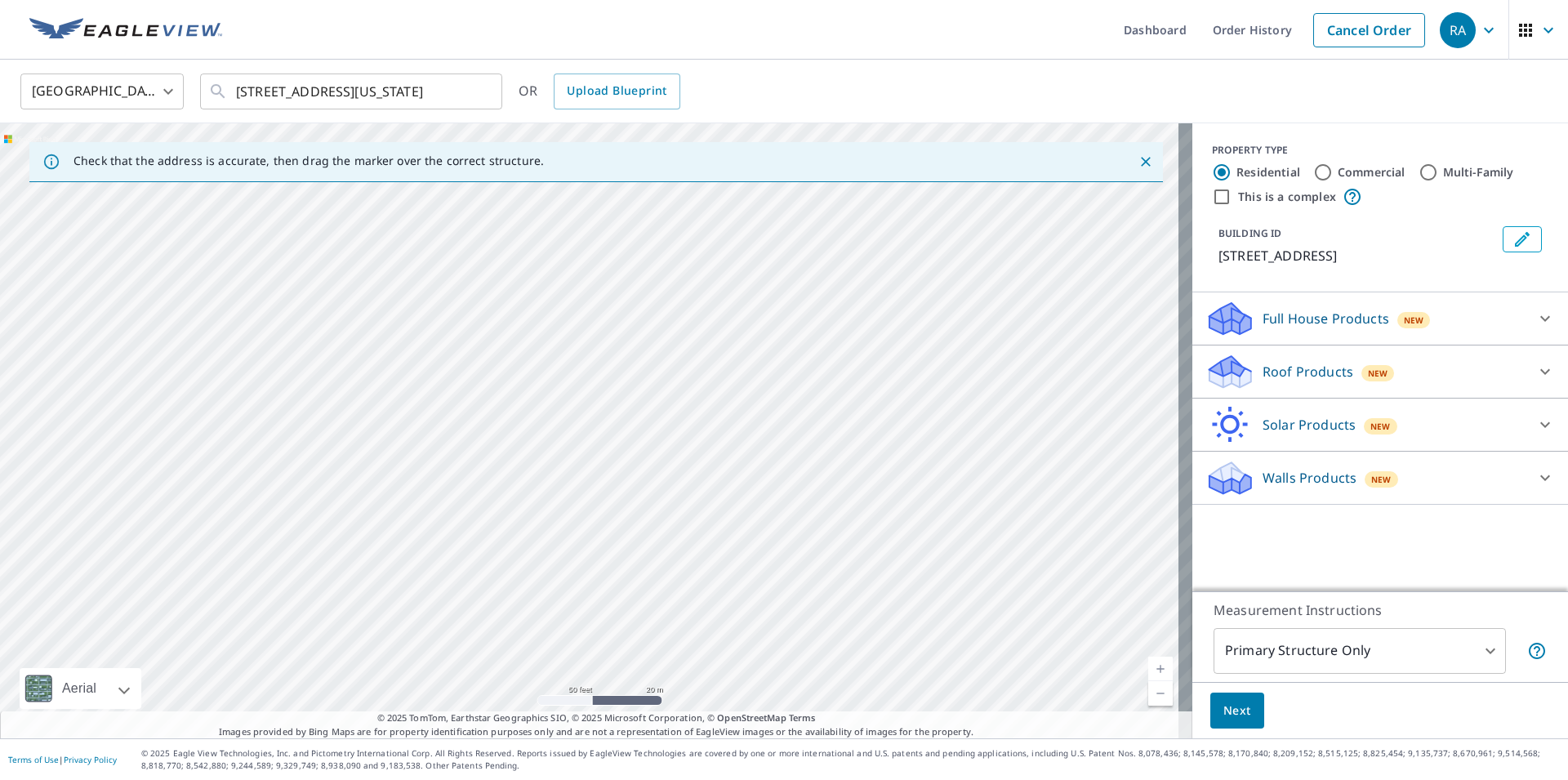
drag, startPoint x: 701, startPoint y: 442, endPoint x: 482, endPoint y: 757, distance: 383.6
click at [482, 757] on div "Dashboard Order History Cancel Order RA [GEOGRAPHIC_DATA] [GEOGRAPHIC_DATA] ​ […" at bounding box center [784, 390] width 1568 height 780
click at [763, 459] on div "[STREET_ADDRESS]" at bounding box center [596, 431] width 1192 height 615
drag, startPoint x: 791, startPoint y: 490, endPoint x: 699, endPoint y: 607, distance: 148.8
click at [700, 607] on div "[STREET_ADDRESS]" at bounding box center [596, 431] width 1192 height 615
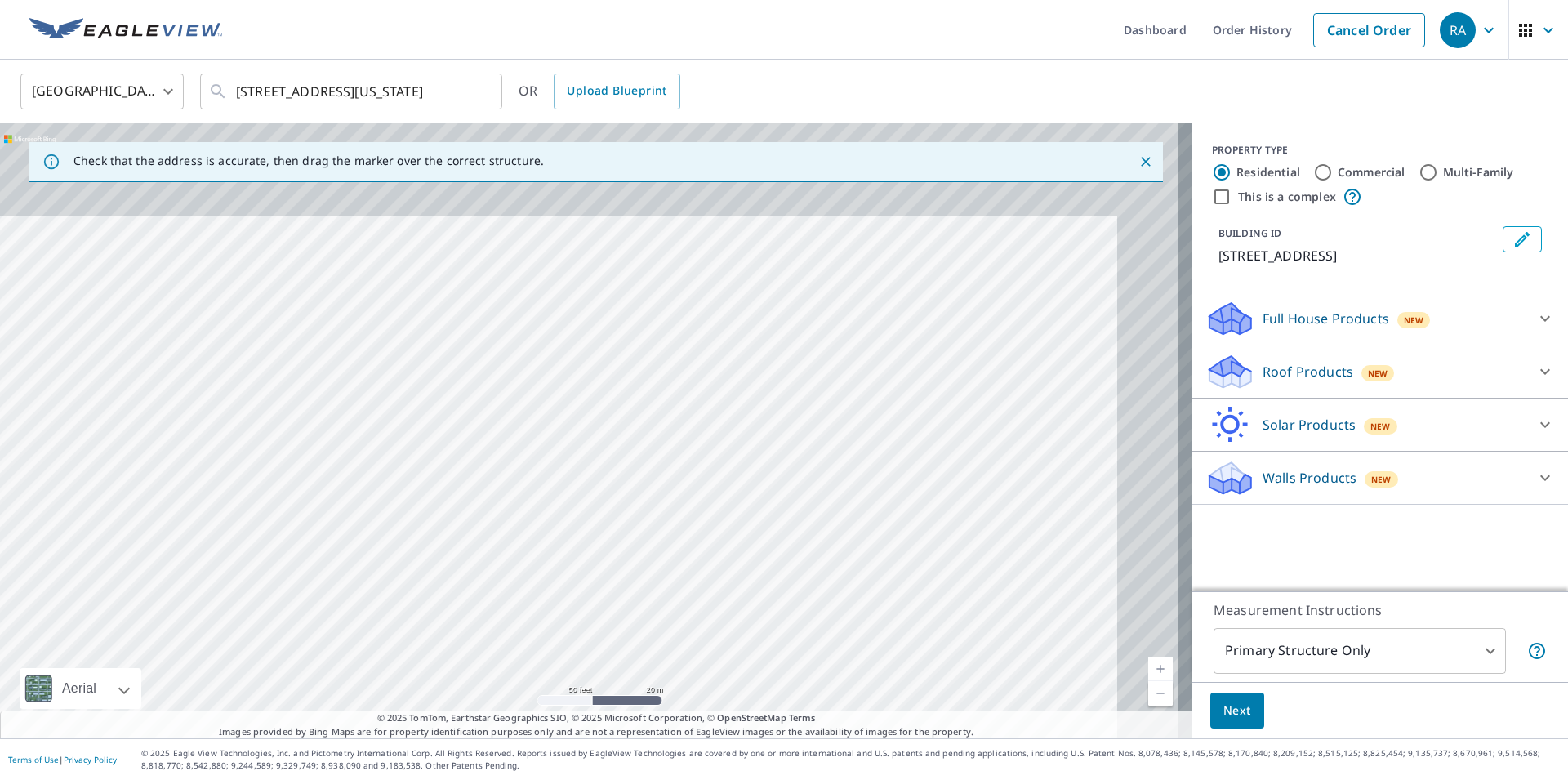
drag, startPoint x: 806, startPoint y: 561, endPoint x: 748, endPoint y: 621, distance: 83.5
click at [754, 617] on div "[STREET_ADDRESS]" at bounding box center [596, 431] width 1192 height 615
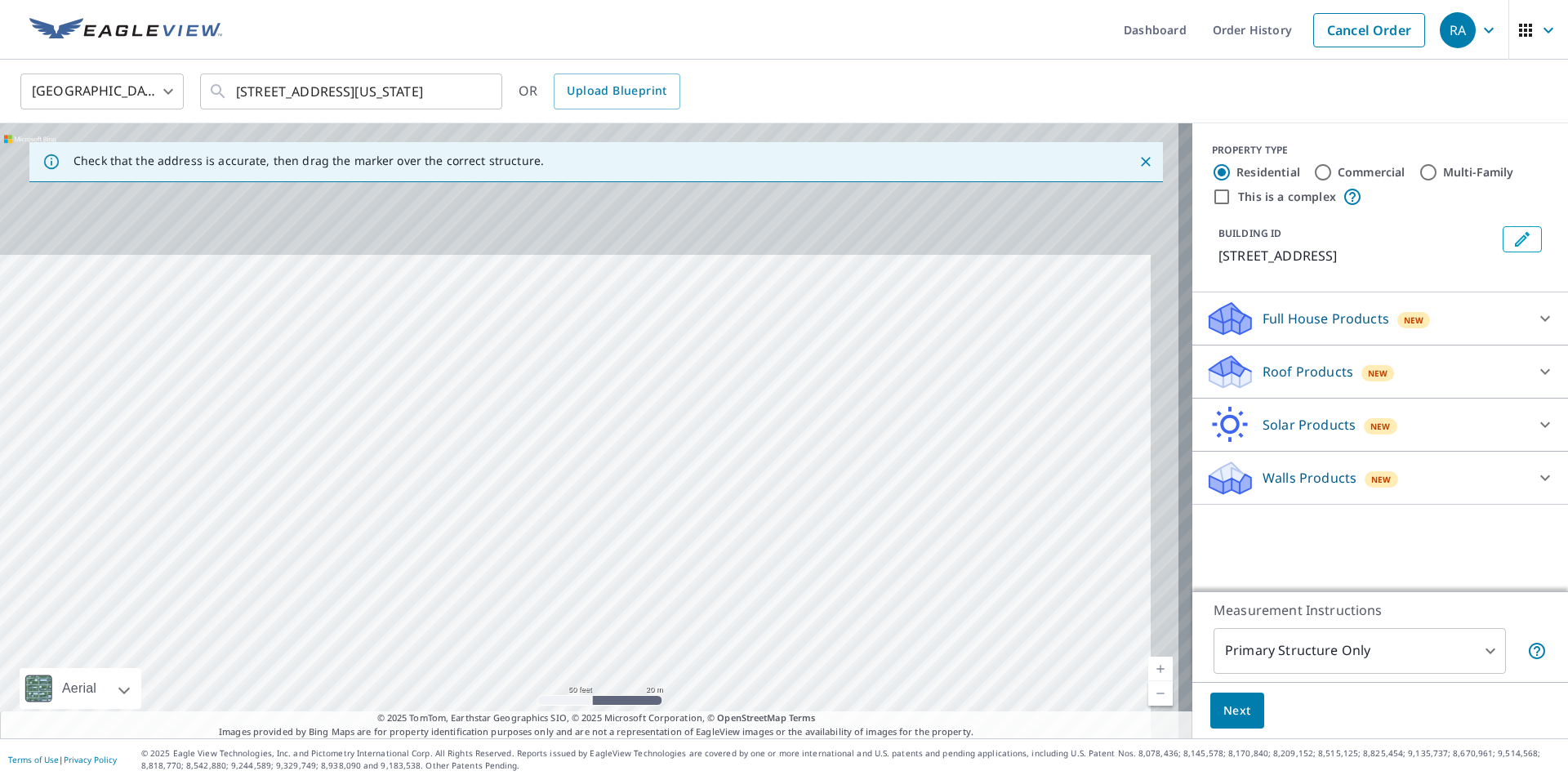
drag, startPoint x: 918, startPoint y: 482, endPoint x: 882, endPoint y: 655, distance: 176.7
click at [882, 655] on div "[STREET_ADDRESS]" at bounding box center [596, 431] width 1192 height 615
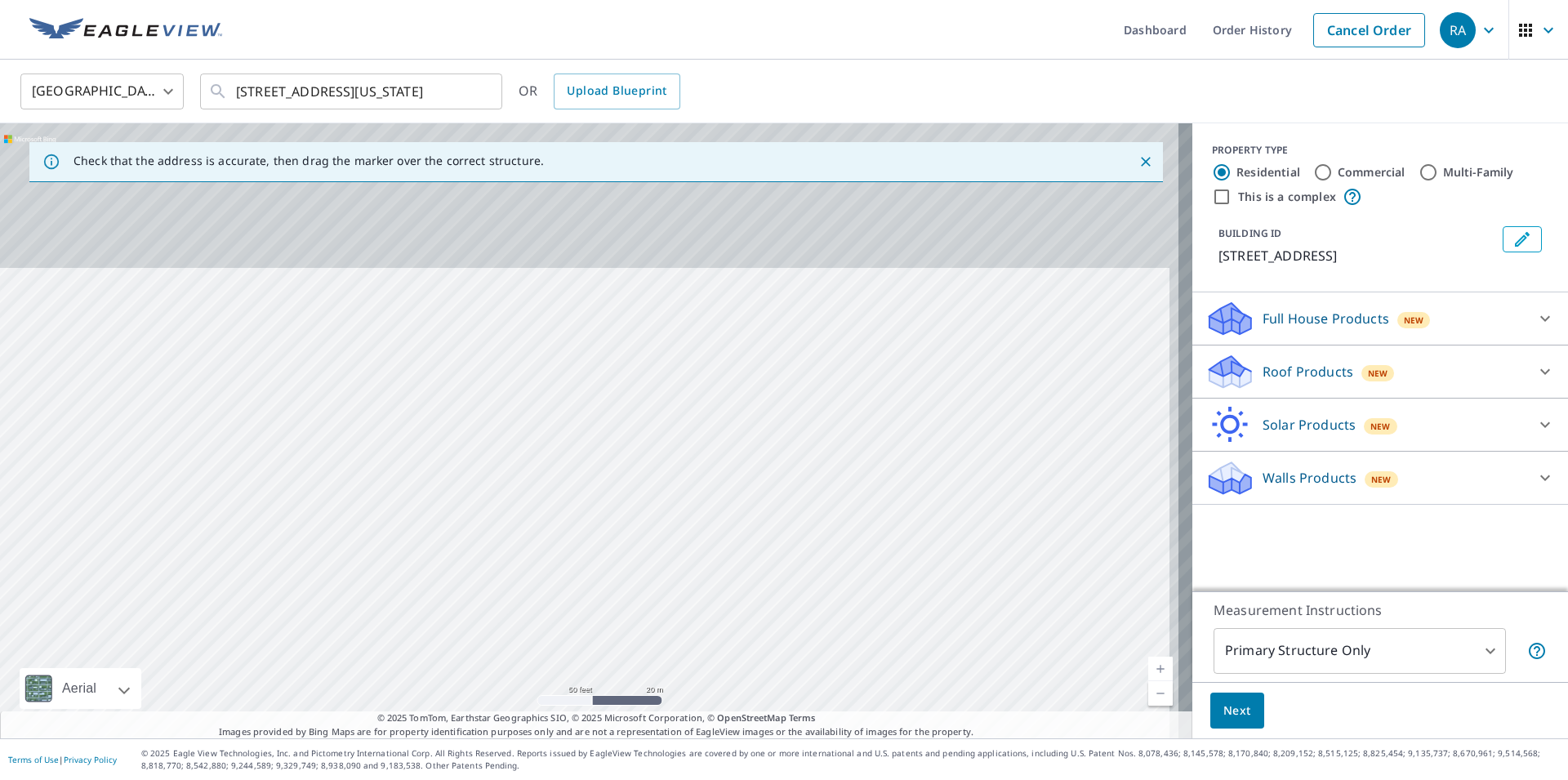
drag, startPoint x: 970, startPoint y: 423, endPoint x: 953, endPoint y: 653, distance: 230.6
click at [953, 653] on div "[STREET_ADDRESS]" at bounding box center [596, 431] width 1192 height 615
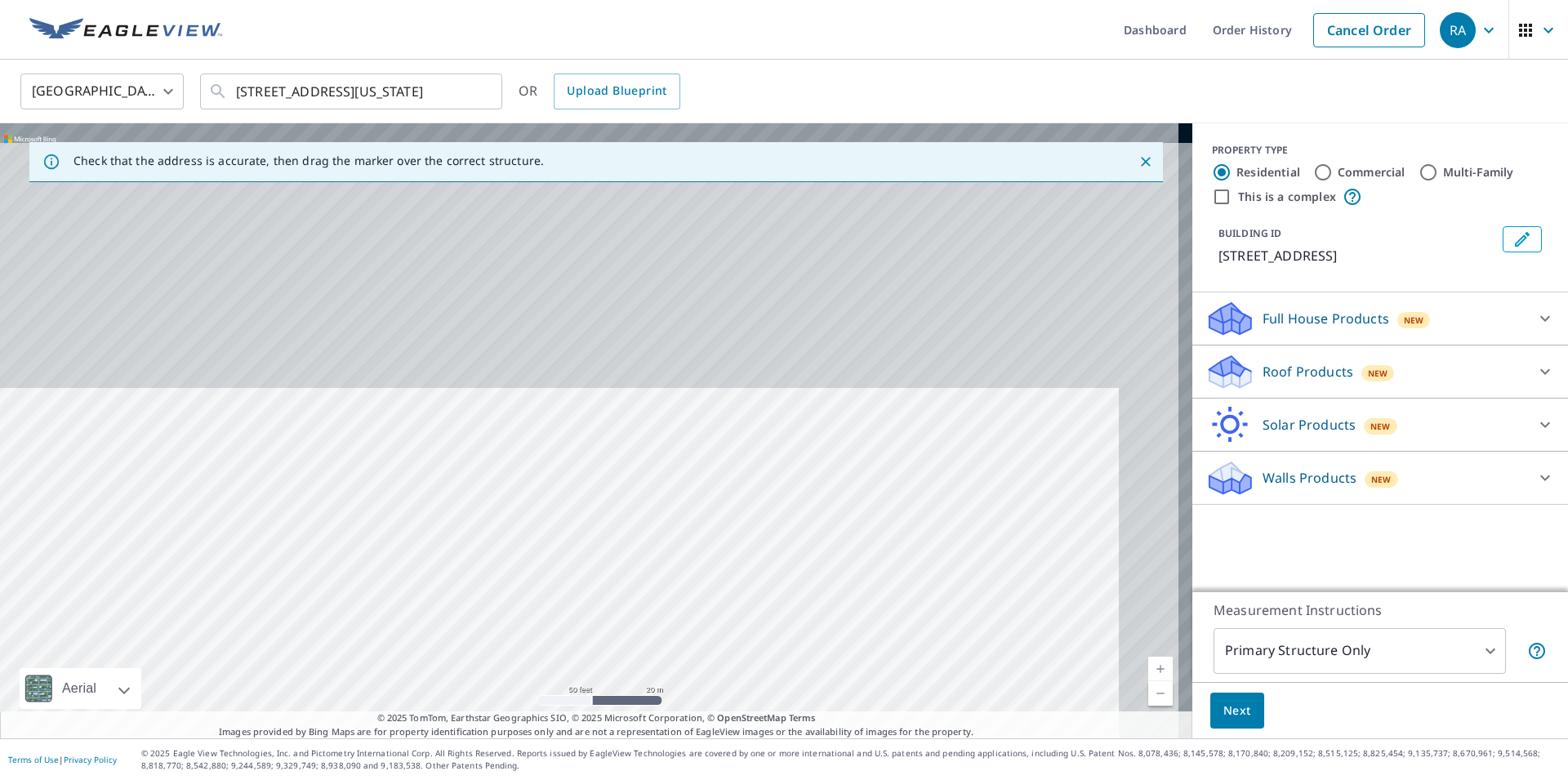
drag, startPoint x: 859, startPoint y: 379, endPoint x: 785, endPoint y: 723, distance: 351.9
click at [785, 723] on div "Check that the address is accurate, then drag the marker over the correct struc…" at bounding box center [596, 431] width 1192 height 615
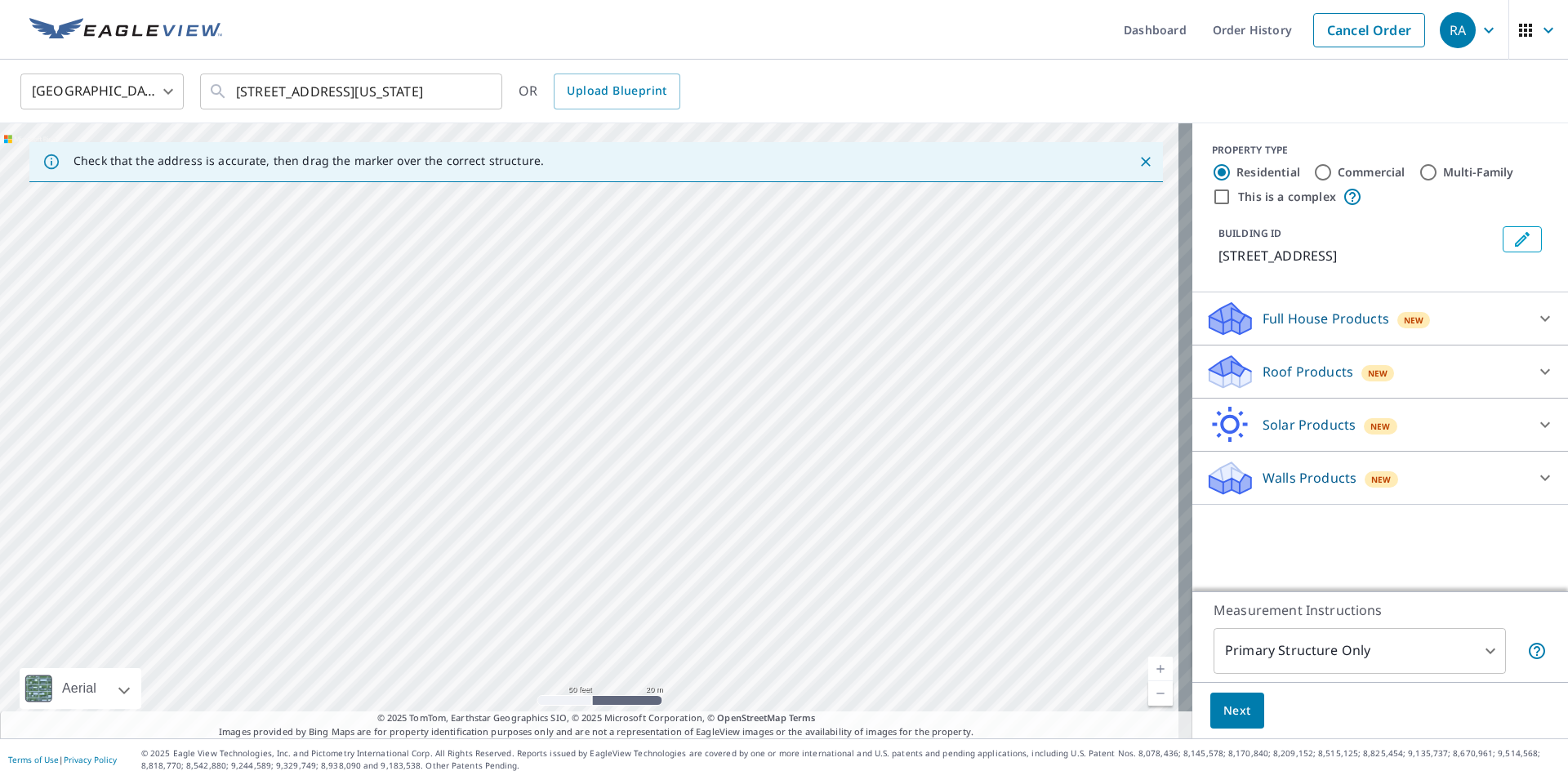
click at [913, 576] on div "[STREET_ADDRESS]" at bounding box center [596, 431] width 1192 height 615
drag, startPoint x: 983, startPoint y: 374, endPoint x: 665, endPoint y: 616, distance: 399.6
click at [666, 616] on div "[STREET_ADDRESS]" at bounding box center [596, 431] width 1192 height 615
drag, startPoint x: 856, startPoint y: 486, endPoint x: 626, endPoint y: 724, distance: 331.0
click at [627, 726] on div "Check that the address is accurate, then drag the marker over the correct struc…" at bounding box center [596, 431] width 1192 height 615
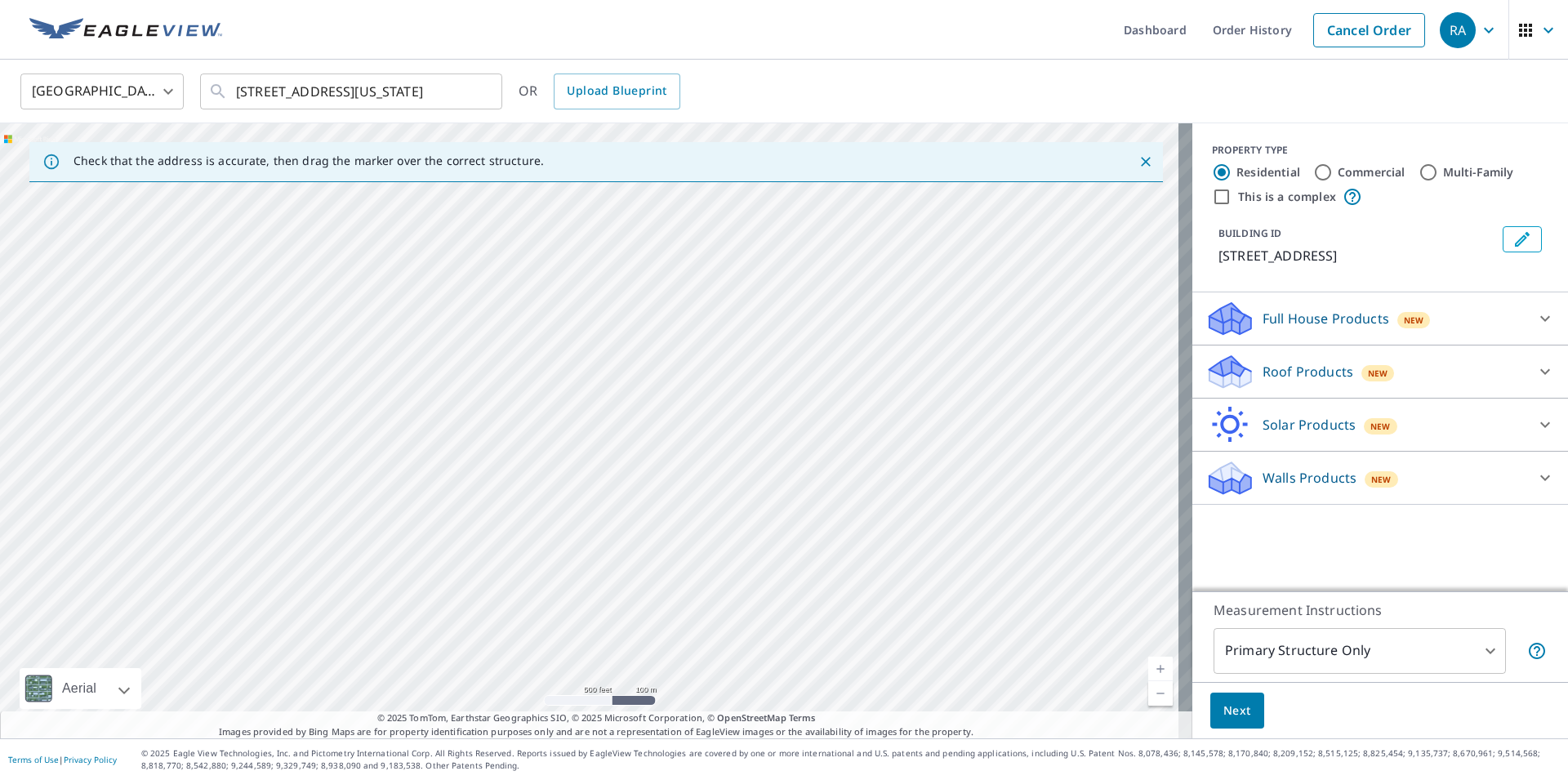
click at [847, 555] on div "[STREET_ADDRESS]" at bounding box center [596, 431] width 1192 height 615
drag, startPoint x: 946, startPoint y: 671, endPoint x: 720, endPoint y: 476, distance: 298.5
click at [720, 476] on div "[STREET_ADDRESS]" at bounding box center [596, 431] width 1192 height 615
drag, startPoint x: 854, startPoint y: 662, endPoint x: 705, endPoint y: 547, distance: 188.2
click at [705, 547] on div "[STREET_ADDRESS]" at bounding box center [596, 431] width 1192 height 615
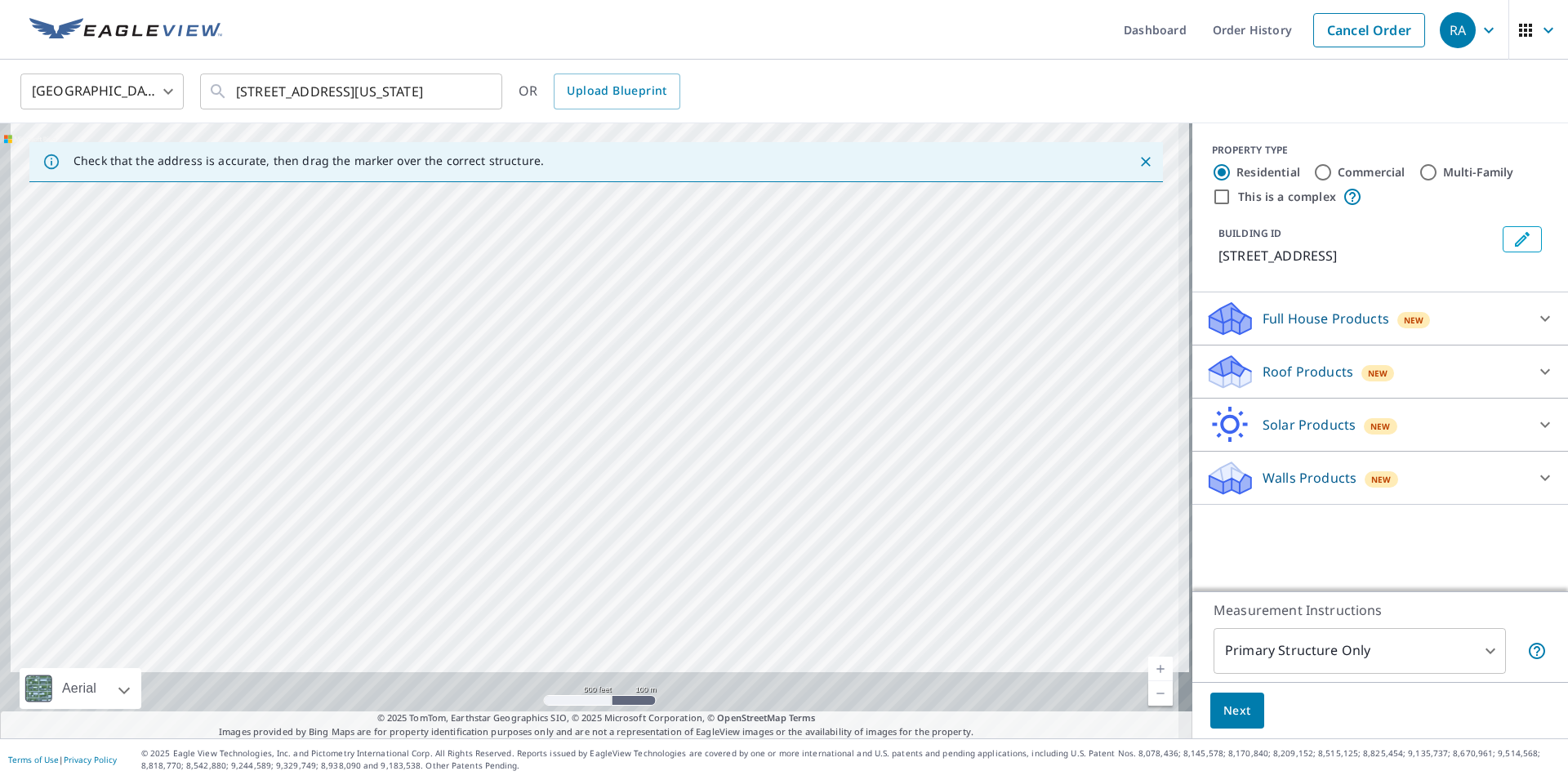
drag, startPoint x: 819, startPoint y: 666, endPoint x: 878, endPoint y: 400, distance: 272.5
click at [878, 400] on div "[STREET_ADDRESS]" at bounding box center [596, 431] width 1192 height 615
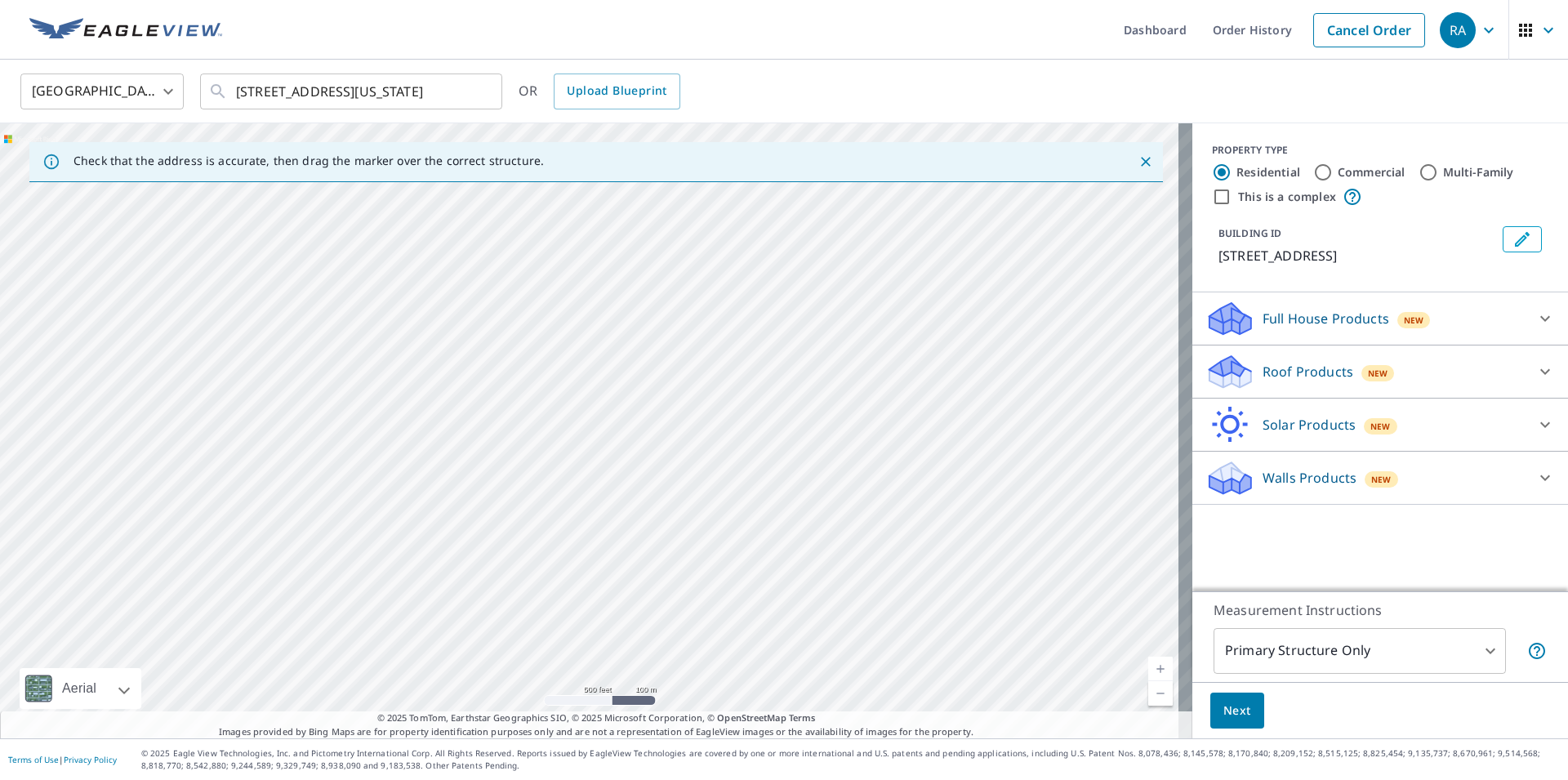
drag, startPoint x: 814, startPoint y: 601, endPoint x: 718, endPoint y: 469, distance: 163.2
click at [718, 469] on div "[STREET_ADDRESS]" at bounding box center [596, 431] width 1192 height 615
drag, startPoint x: 678, startPoint y: 559, endPoint x: 694, endPoint y: 412, distance: 147.9
click at [694, 412] on div "[STREET_ADDRESS]" at bounding box center [596, 431] width 1192 height 615
drag, startPoint x: 677, startPoint y: 594, endPoint x: 740, endPoint y: 506, distance: 108.2
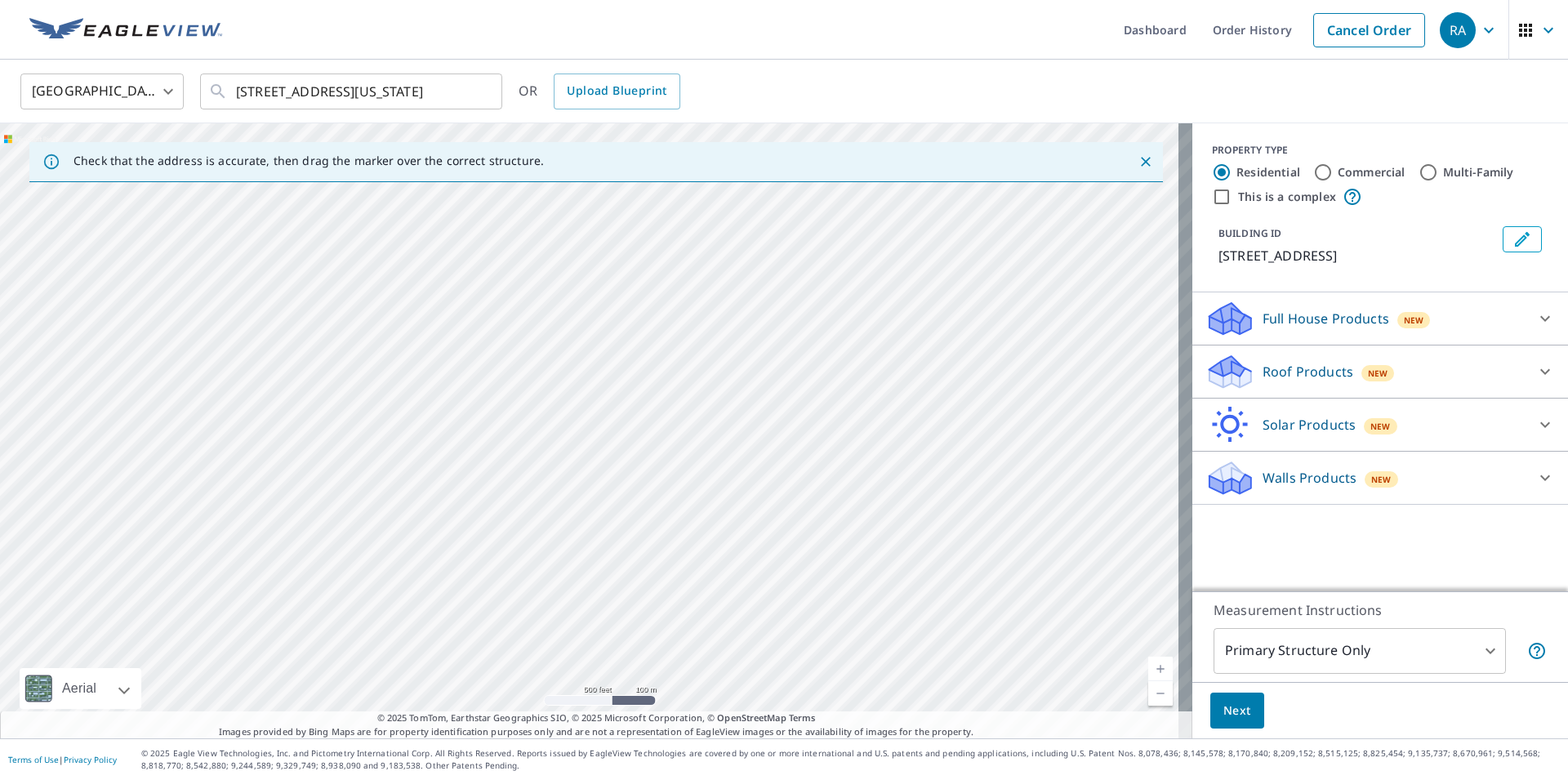
click at [740, 506] on div "[STREET_ADDRESS]" at bounding box center [596, 431] width 1192 height 615
drag, startPoint x: 676, startPoint y: 644, endPoint x: 775, endPoint y: 547, distance: 138.6
click at [775, 547] on div "[STREET_ADDRESS]" at bounding box center [596, 431] width 1192 height 615
drag, startPoint x: 425, startPoint y: 658, endPoint x: 339, endPoint y: 500, distance: 179.9
click at [339, 500] on div "[STREET_ADDRESS]" at bounding box center [596, 431] width 1192 height 615
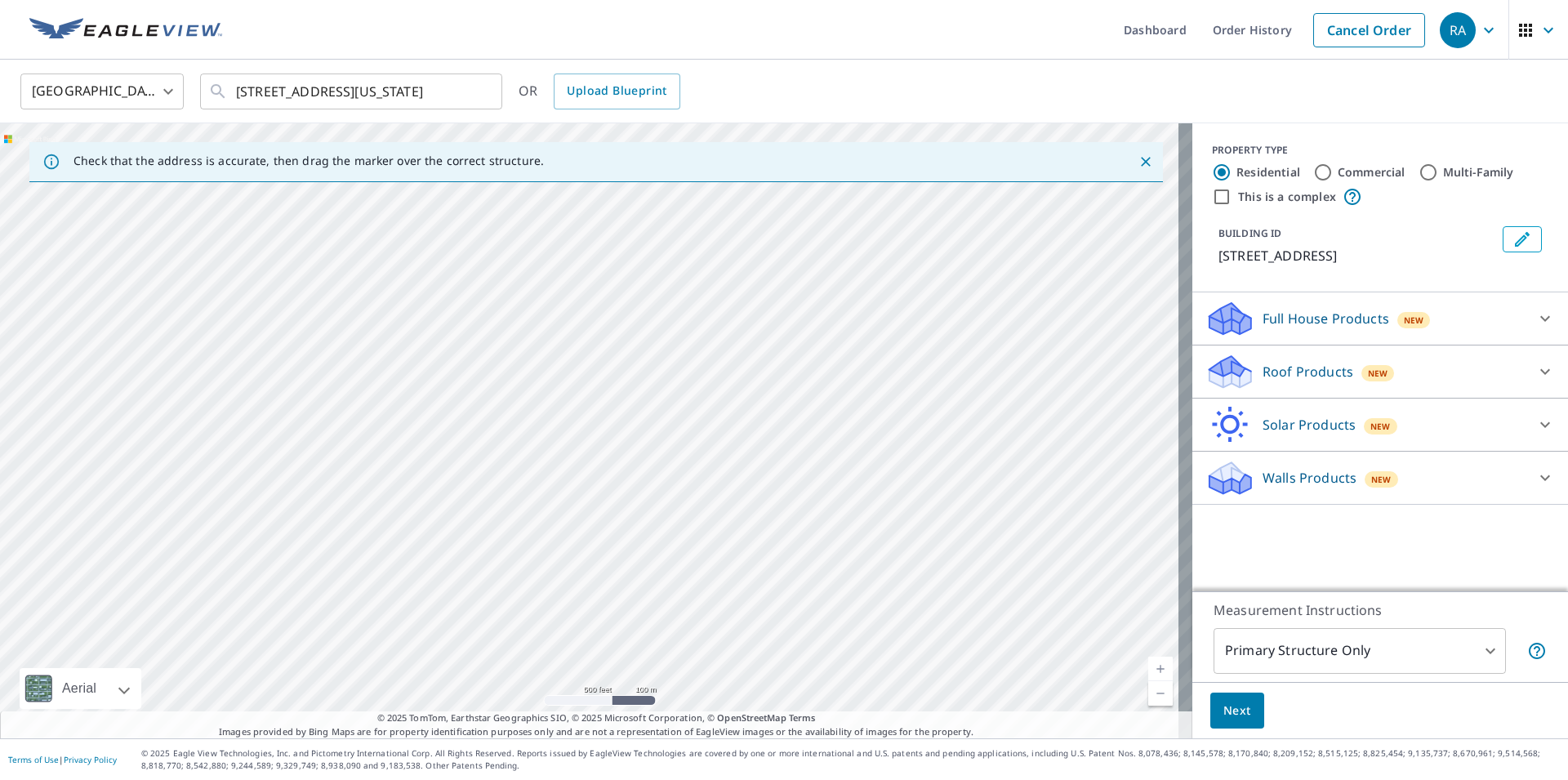
drag, startPoint x: 373, startPoint y: 633, endPoint x: 353, endPoint y: 471, distance: 163.2
click at [353, 471] on div "[STREET_ADDRESS]" at bounding box center [596, 431] width 1192 height 615
drag, startPoint x: 352, startPoint y: 632, endPoint x: 389, endPoint y: 490, distance: 146.7
click at [389, 490] on div "[STREET_ADDRESS]" at bounding box center [596, 431] width 1192 height 615
drag, startPoint x: 286, startPoint y: 633, endPoint x: 399, endPoint y: 433, distance: 229.7
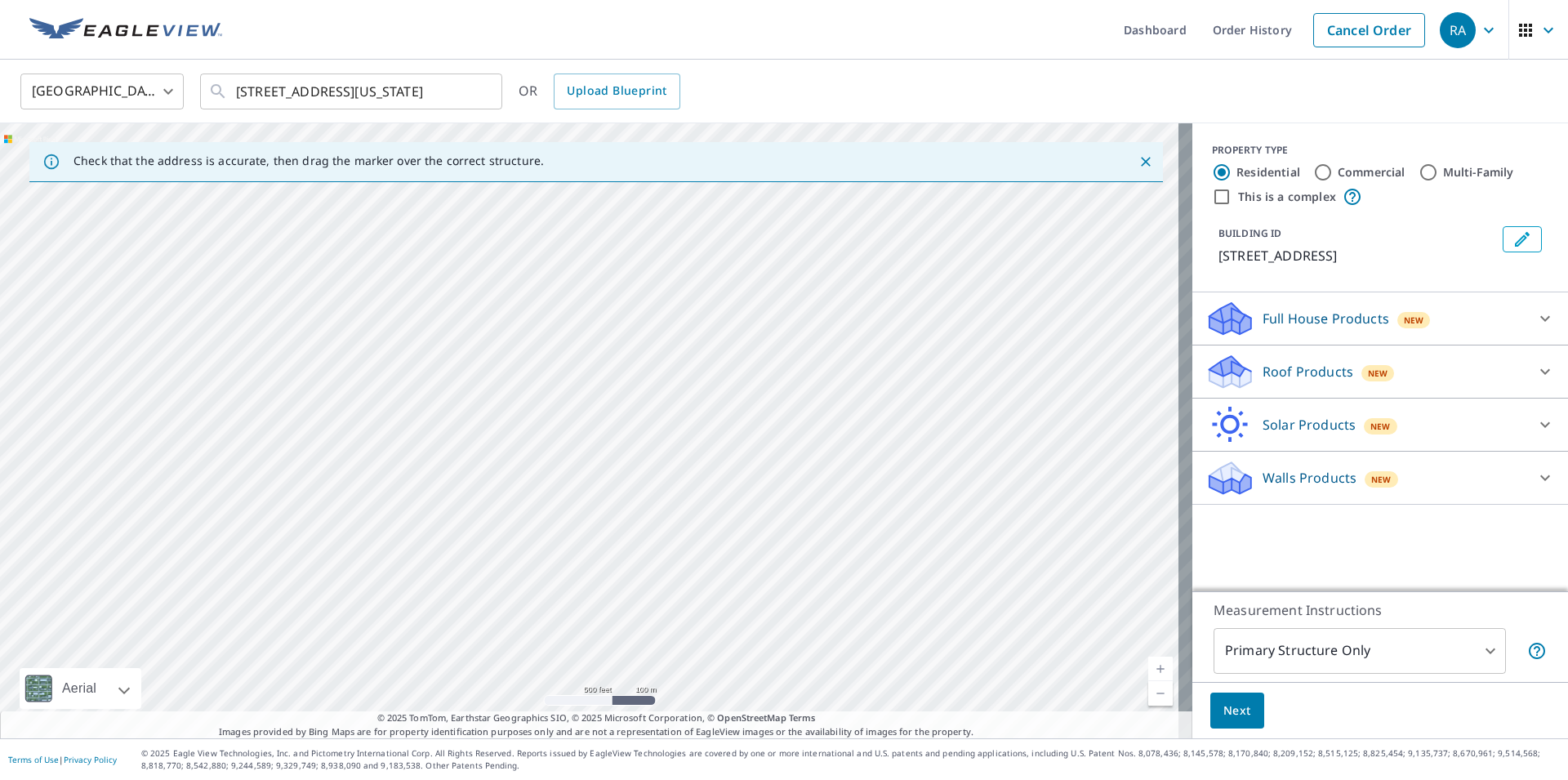
click at [399, 433] on div "[STREET_ADDRESS]" at bounding box center [596, 431] width 1192 height 615
drag, startPoint x: 326, startPoint y: 572, endPoint x: 492, endPoint y: 392, distance: 244.9
click at [492, 392] on div "[STREET_ADDRESS]" at bounding box center [596, 431] width 1192 height 615
drag, startPoint x: 366, startPoint y: 522, endPoint x: 481, endPoint y: 376, distance: 185.9
click at [481, 375] on div "[STREET_ADDRESS]" at bounding box center [596, 431] width 1192 height 615
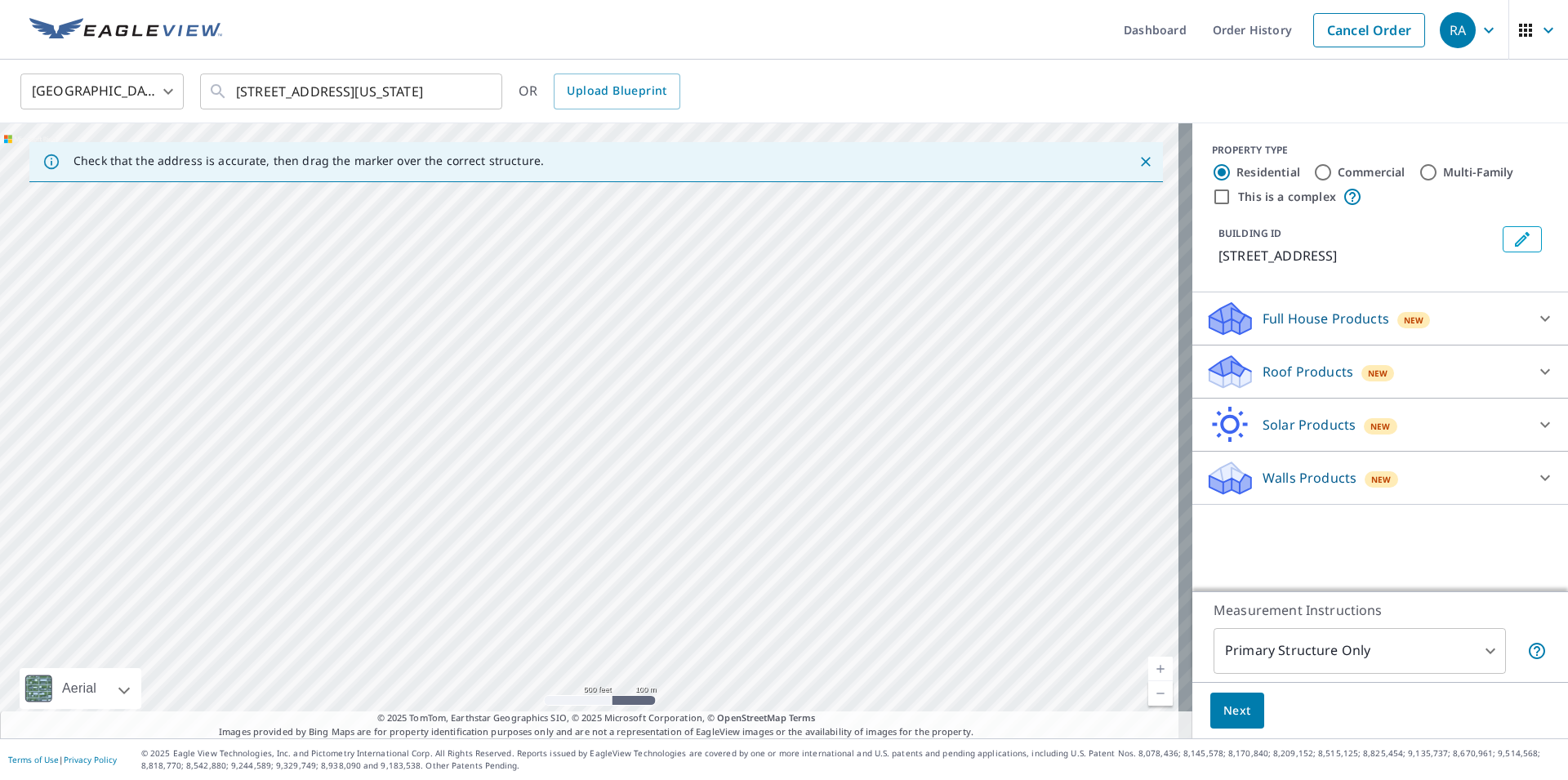
drag, startPoint x: 366, startPoint y: 517, endPoint x: 362, endPoint y: 398, distance: 119.1
click at [362, 398] on div "[STREET_ADDRESS]" at bounding box center [596, 431] width 1192 height 615
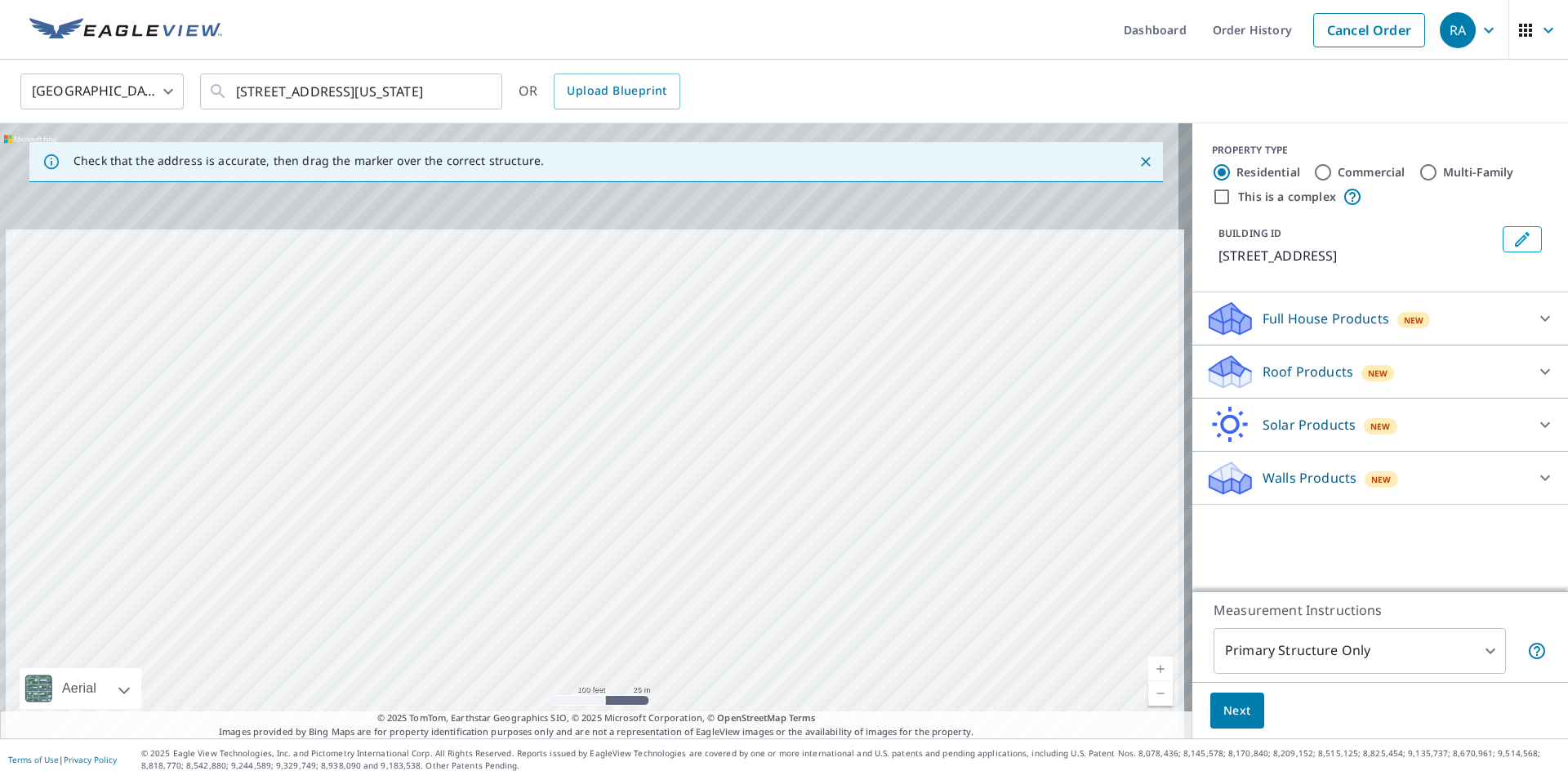
drag, startPoint x: 695, startPoint y: 419, endPoint x: 704, endPoint y: 653, distance: 234.2
click at [704, 653] on div "[STREET_ADDRESS]" at bounding box center [596, 431] width 1192 height 615
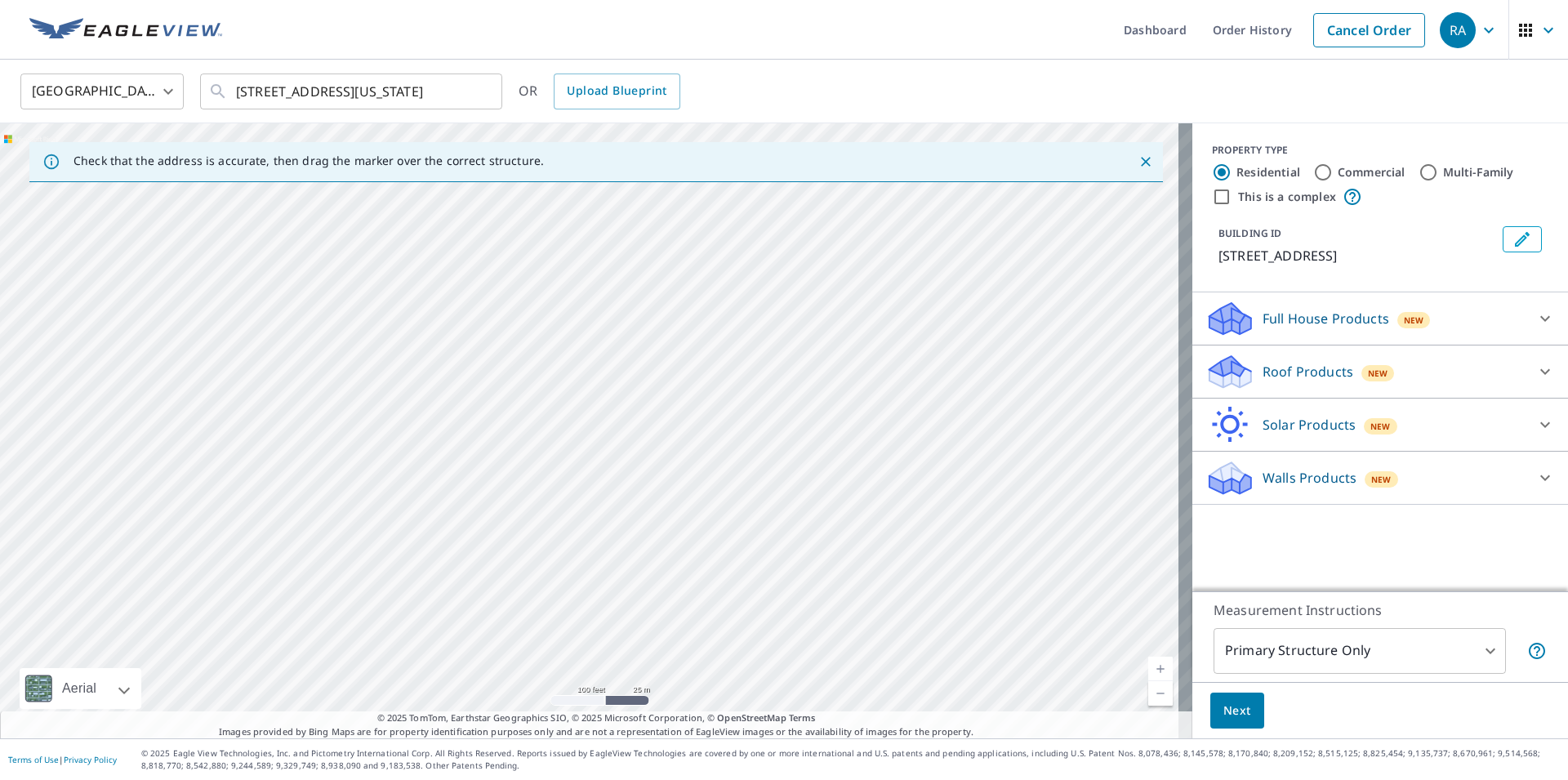
drag, startPoint x: 711, startPoint y: 391, endPoint x: 709, endPoint y: 626, distance: 235.0
click at [709, 626] on div "[STREET_ADDRESS]" at bounding box center [596, 431] width 1192 height 615
drag, startPoint x: 704, startPoint y: 370, endPoint x: 681, endPoint y: 583, distance: 214.2
click at [681, 583] on div "[STREET_ADDRESS]" at bounding box center [596, 431] width 1192 height 615
drag, startPoint x: 747, startPoint y: 436, endPoint x: 547, endPoint y: 393, distance: 204.6
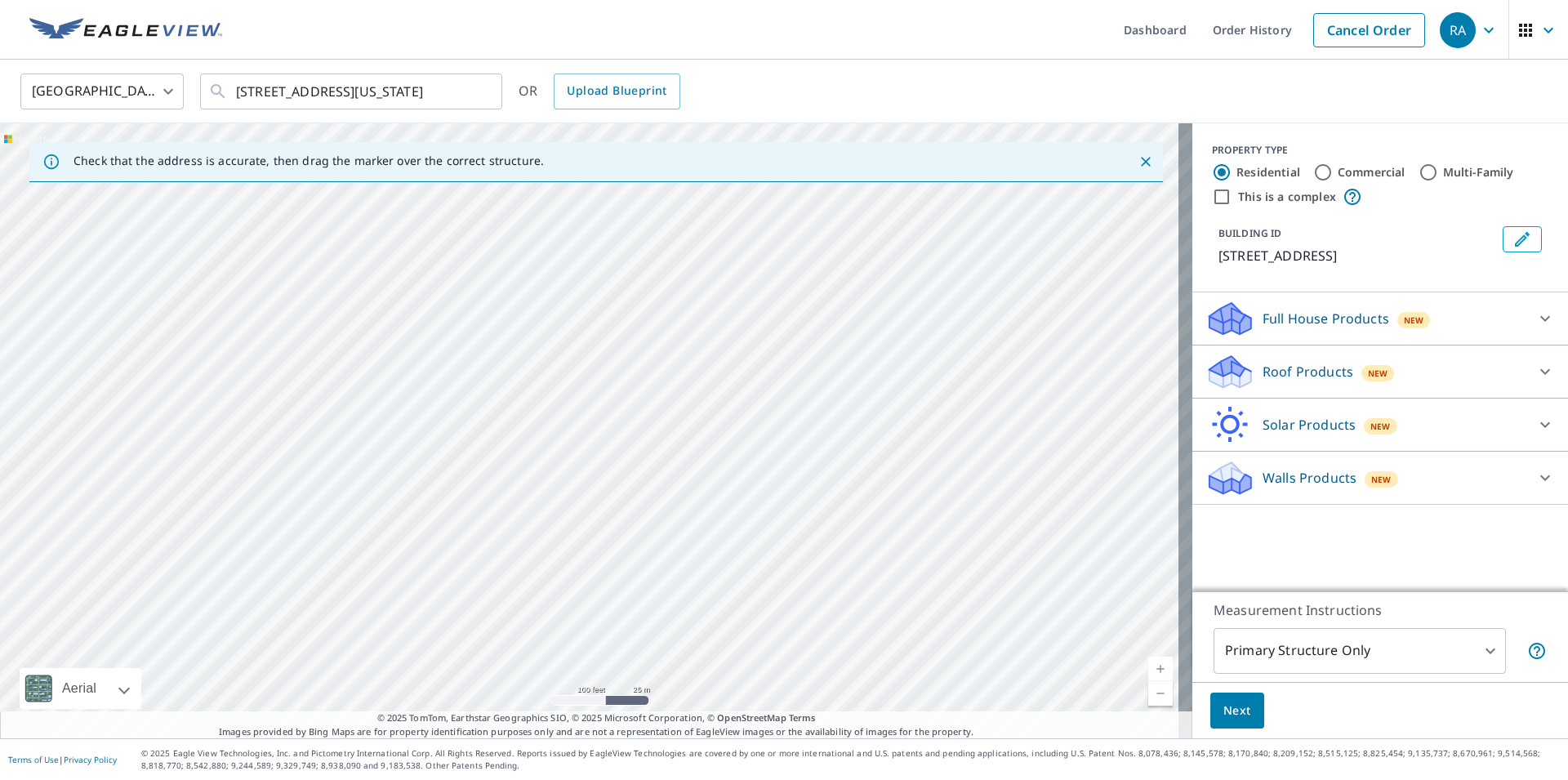
click at [547, 393] on div "[STREET_ADDRESS]" at bounding box center [596, 431] width 1192 height 615
drag, startPoint x: 844, startPoint y: 507, endPoint x: 653, endPoint y: 599, distance: 212.0
click at [653, 599] on div "[STREET_ADDRESS]" at bounding box center [596, 431] width 1192 height 615
drag, startPoint x: 514, startPoint y: 436, endPoint x: 890, endPoint y: 574, distance: 400.5
click at [890, 574] on div "[STREET_ADDRESS]" at bounding box center [596, 431] width 1192 height 615
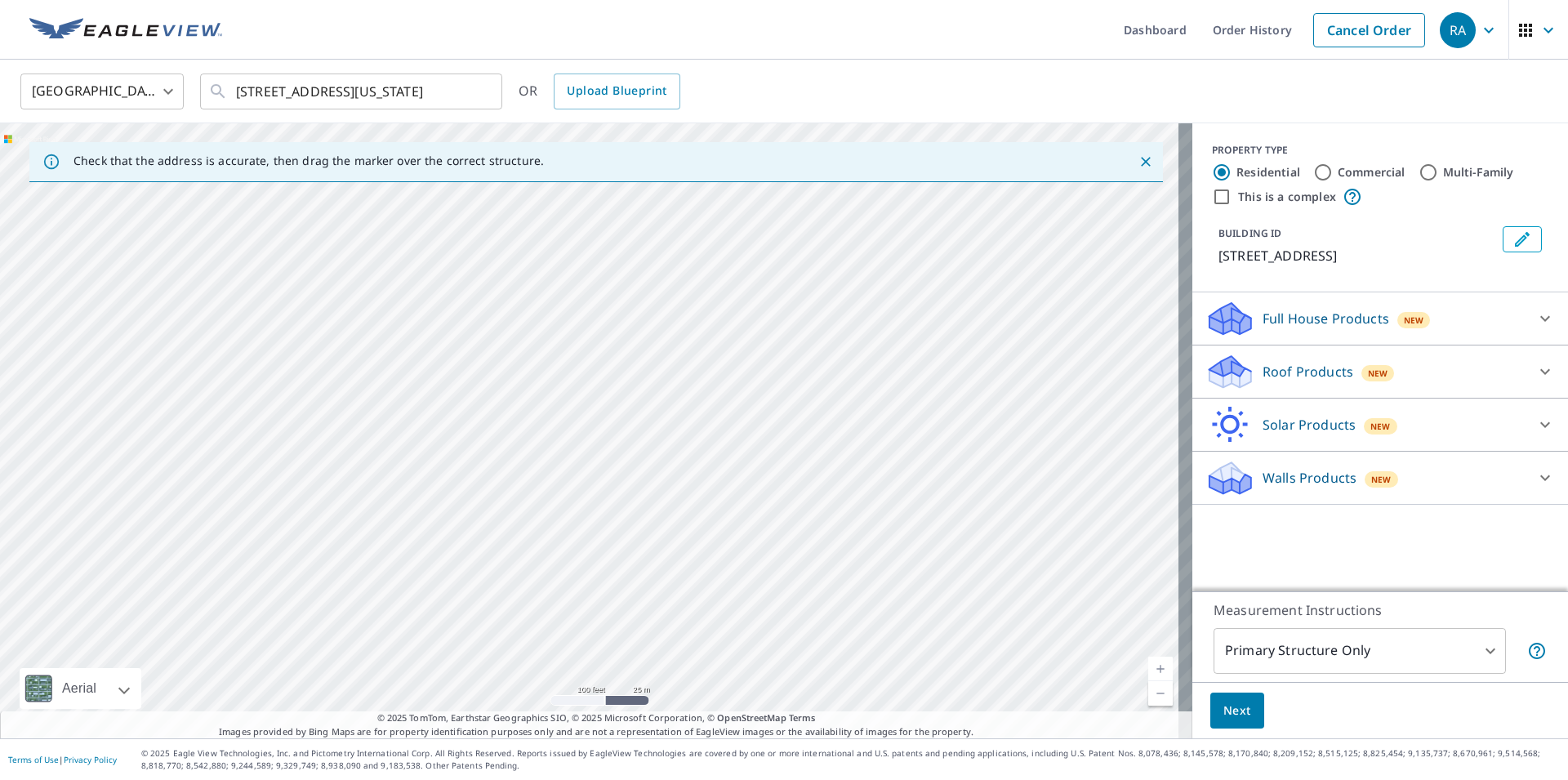
drag, startPoint x: 424, startPoint y: 408, endPoint x: 493, endPoint y: 586, distance: 190.9
click at [493, 586] on div "[STREET_ADDRESS]" at bounding box center [596, 431] width 1192 height 615
drag, startPoint x: 550, startPoint y: 426, endPoint x: 510, endPoint y: 577, distance: 156.2
click at [510, 577] on div "[STREET_ADDRESS]" at bounding box center [596, 431] width 1192 height 615
drag, startPoint x: 708, startPoint y: 335, endPoint x: 666, endPoint y: 507, distance: 177.1
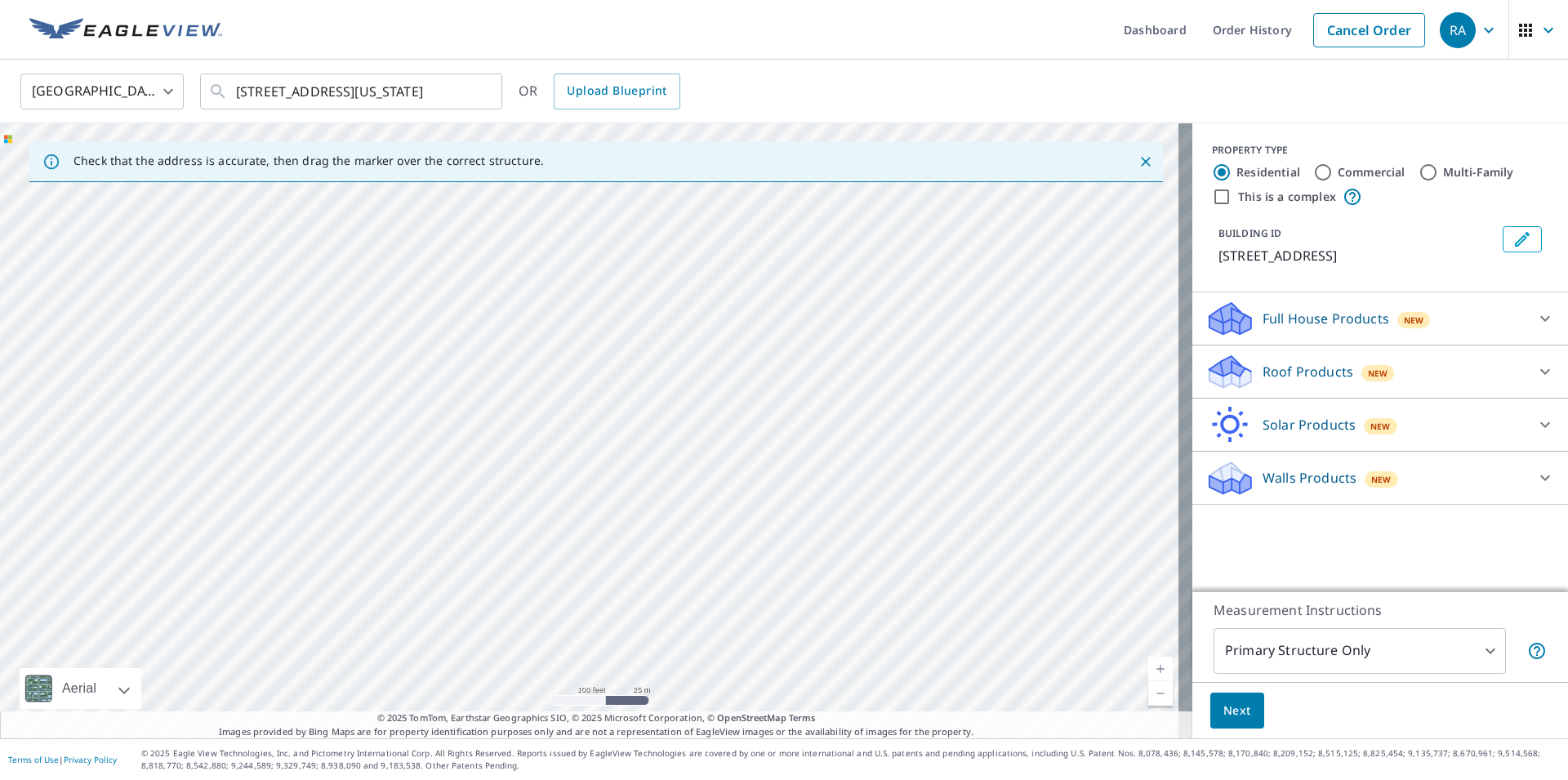
click at [633, 565] on div "[STREET_ADDRESS]" at bounding box center [596, 431] width 1192 height 615
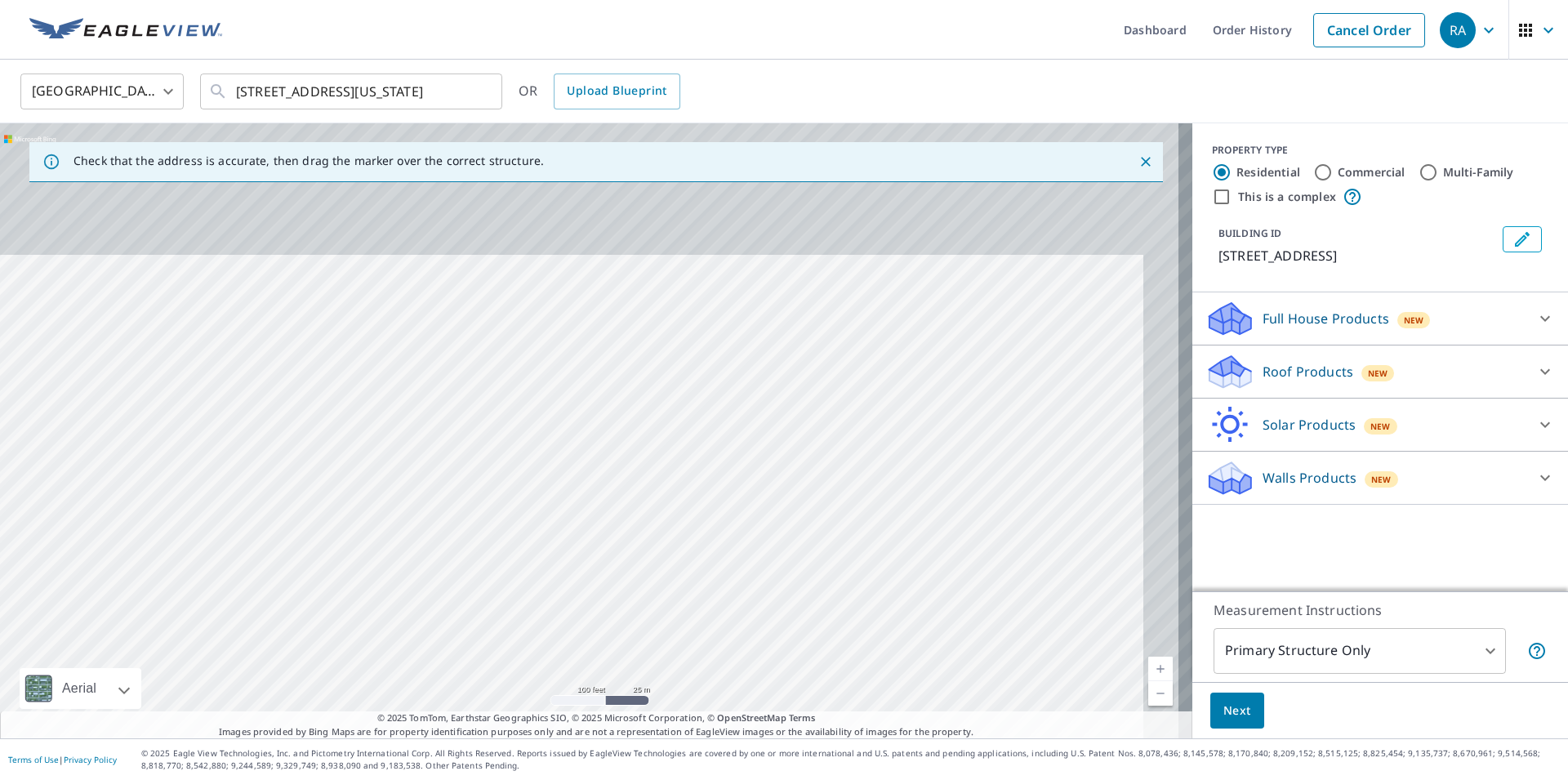
drag, startPoint x: 765, startPoint y: 403, endPoint x: 713, endPoint y: 565, distance: 170.1
click at [713, 565] on div "[STREET_ADDRESS]" at bounding box center [596, 431] width 1192 height 615
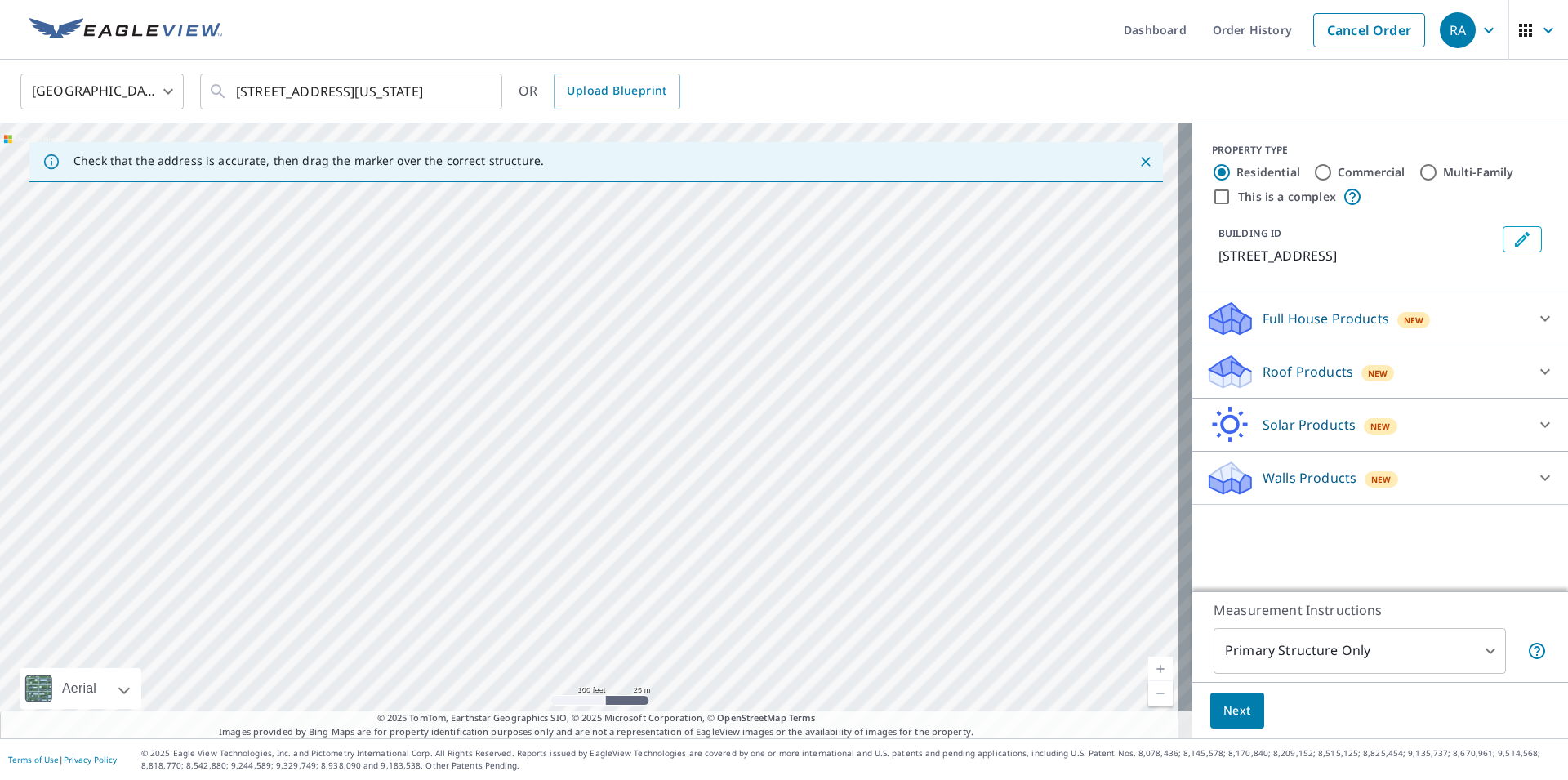
drag, startPoint x: 846, startPoint y: 317, endPoint x: 759, endPoint y: 523, distance: 223.6
click at [759, 523] on div "[STREET_ADDRESS]" at bounding box center [596, 431] width 1192 height 615
drag, startPoint x: 856, startPoint y: 347, endPoint x: 802, endPoint y: 503, distance: 165.1
click at [802, 503] on div "[STREET_ADDRESS]" at bounding box center [596, 431] width 1192 height 615
drag, startPoint x: 897, startPoint y: 324, endPoint x: 678, endPoint y: 436, distance: 246.0
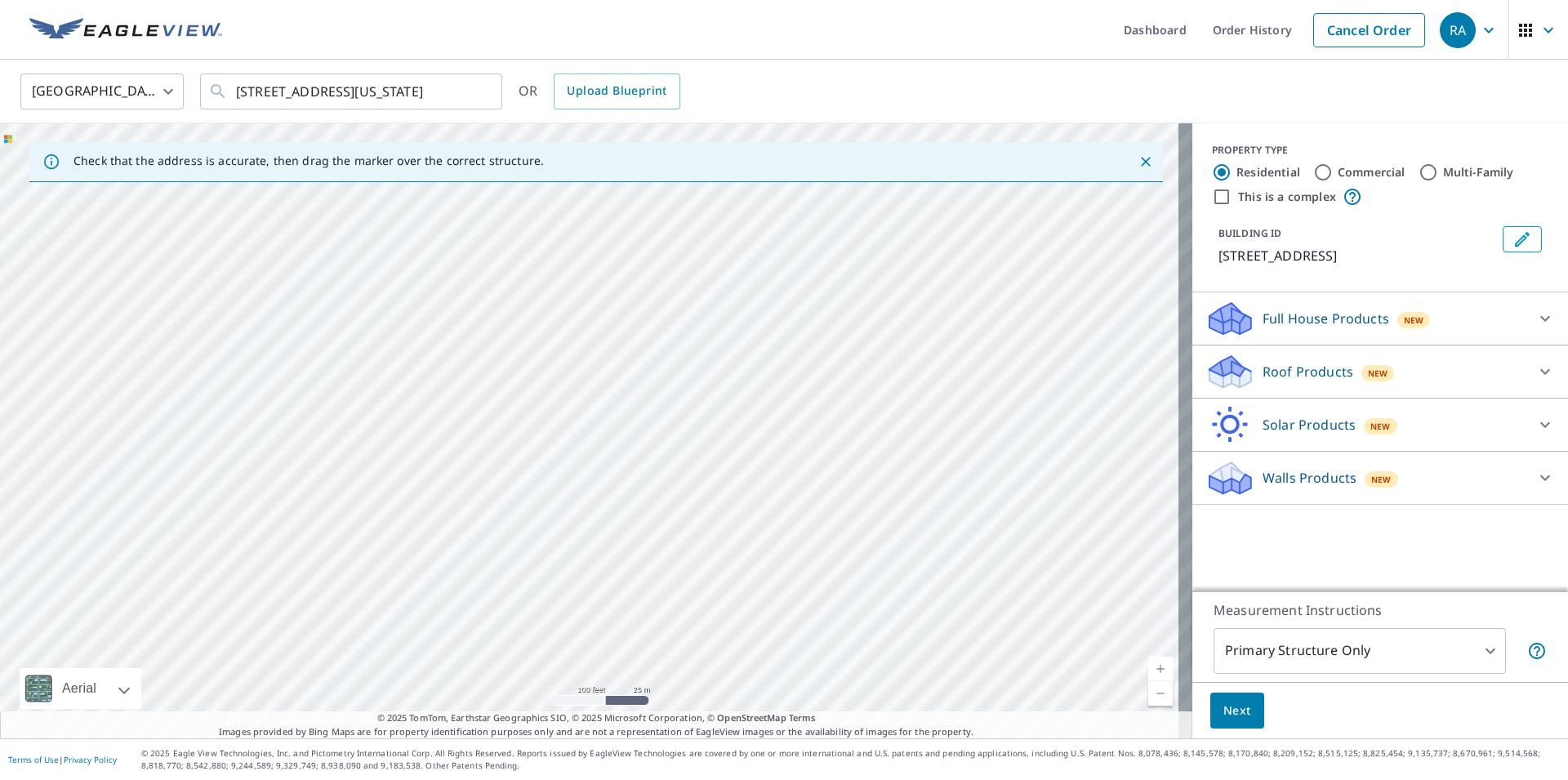
click at [678, 436] on div "[STREET_ADDRESS]" at bounding box center [596, 431] width 1192 height 615
drag, startPoint x: 917, startPoint y: 474, endPoint x: 748, endPoint y: 578, distance: 198.4
click at [748, 578] on div "[STREET_ADDRESS]" at bounding box center [596, 431] width 1192 height 615
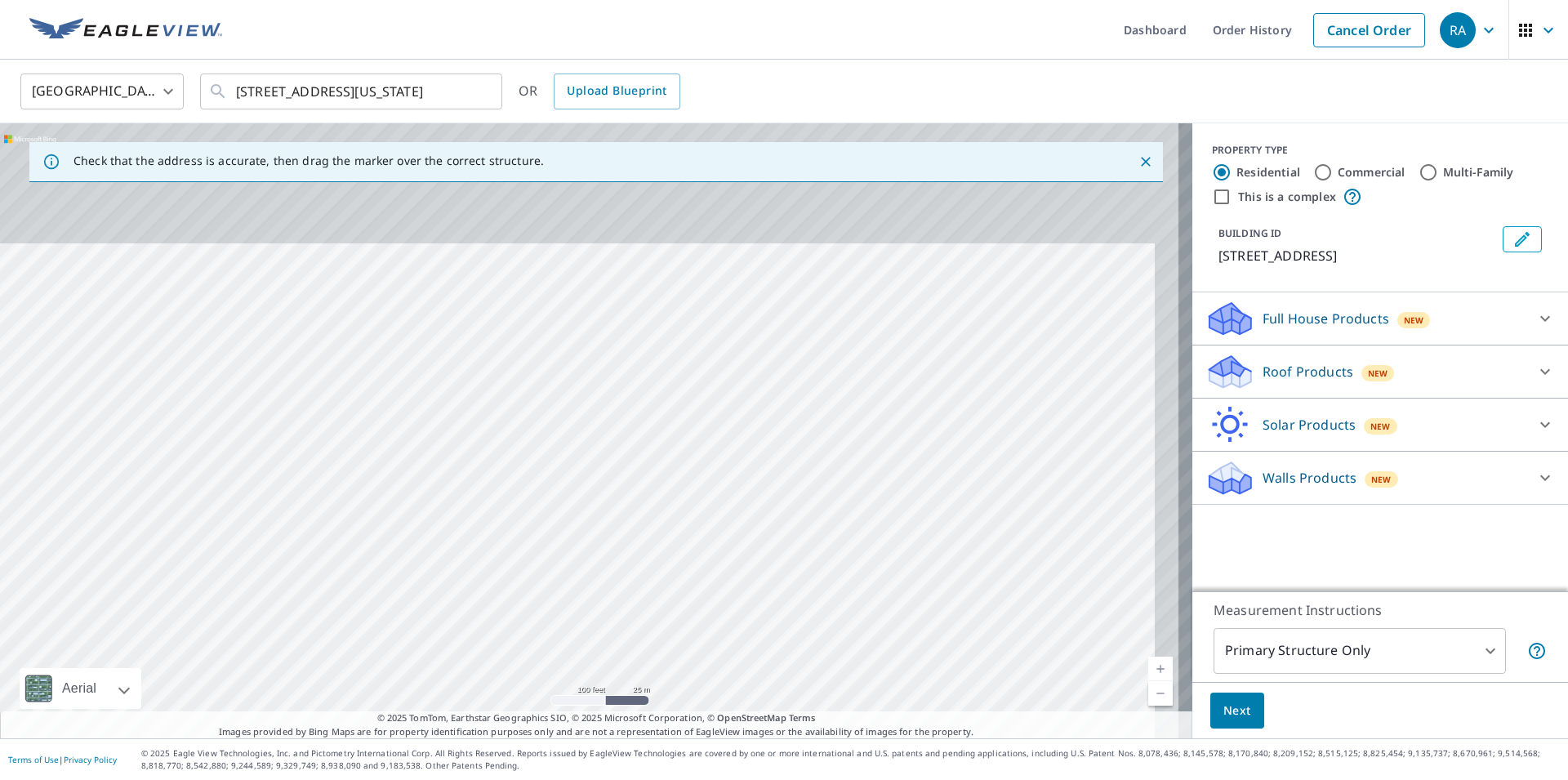
drag, startPoint x: 792, startPoint y: 479, endPoint x: 787, endPoint y: 515, distance: 36.3
click at [787, 515] on div "[STREET_ADDRESS]" at bounding box center [596, 431] width 1192 height 615
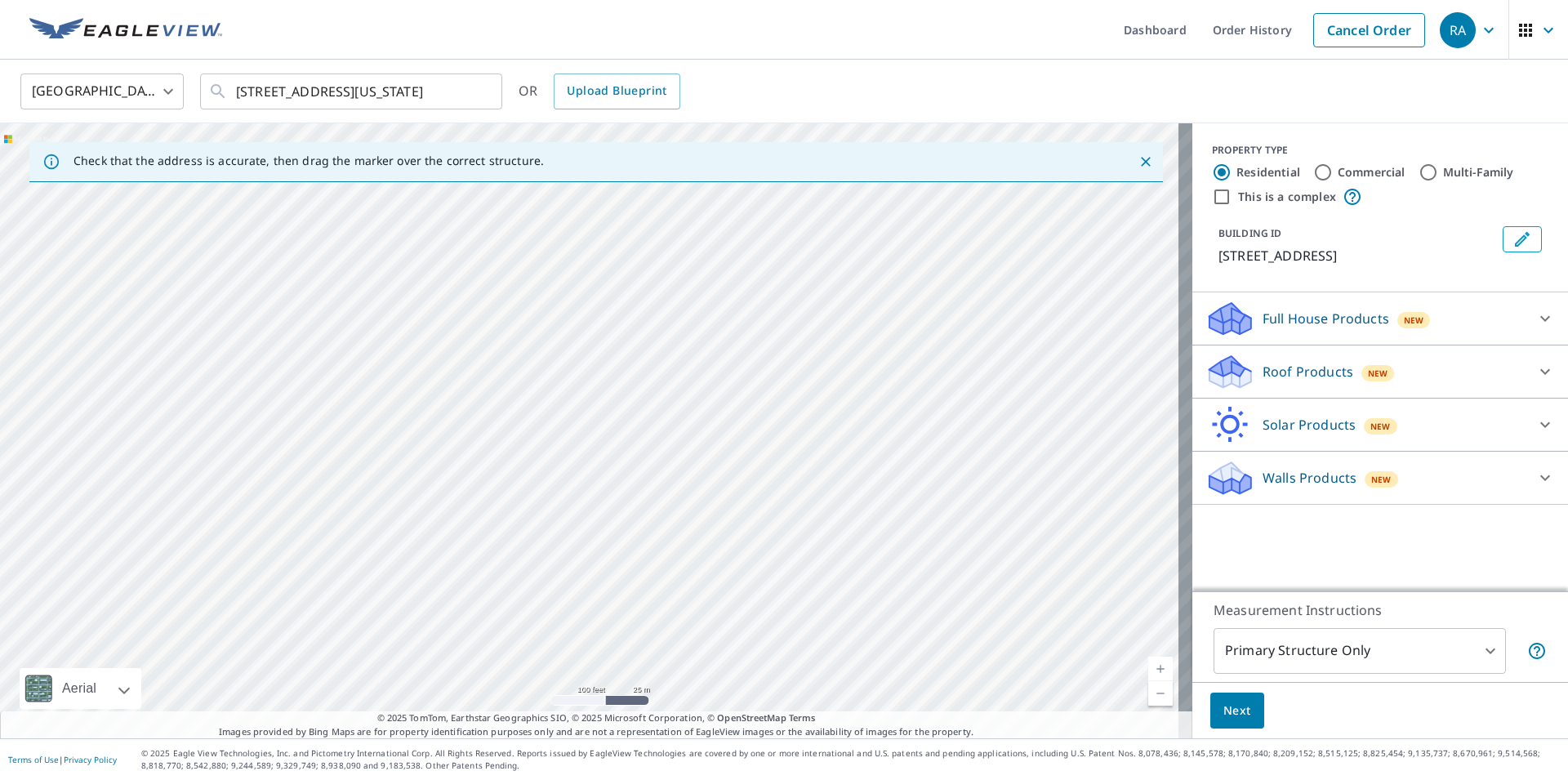
drag, startPoint x: 800, startPoint y: 396, endPoint x: 769, endPoint y: 531, distance: 138.5
click at [769, 531] on div "[STREET_ADDRESS]" at bounding box center [596, 431] width 1192 height 615
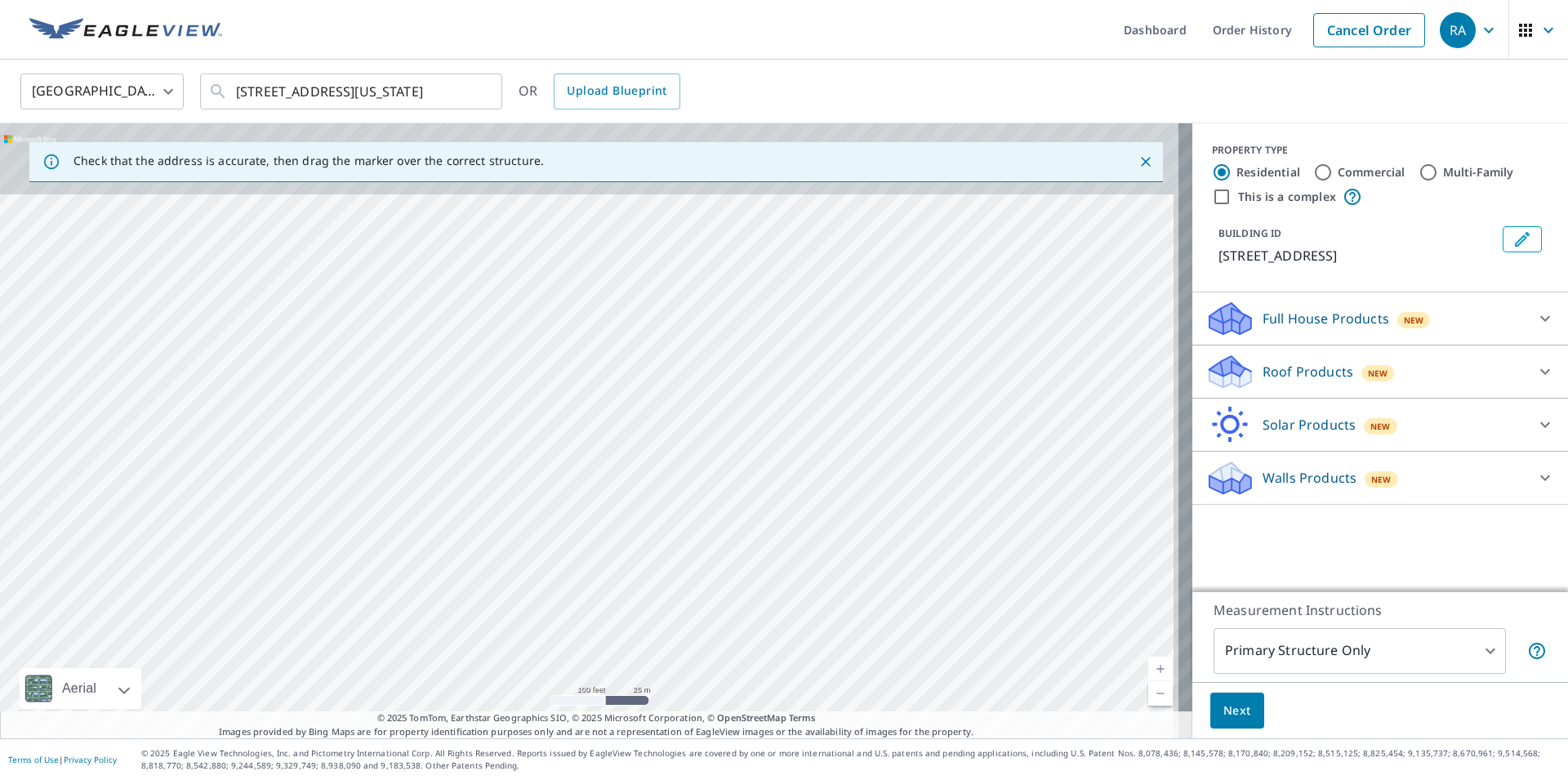
drag, startPoint x: 788, startPoint y: 344, endPoint x: 781, endPoint y: 479, distance: 135.2
click at [781, 479] on div "[STREET_ADDRESS]" at bounding box center [596, 431] width 1192 height 615
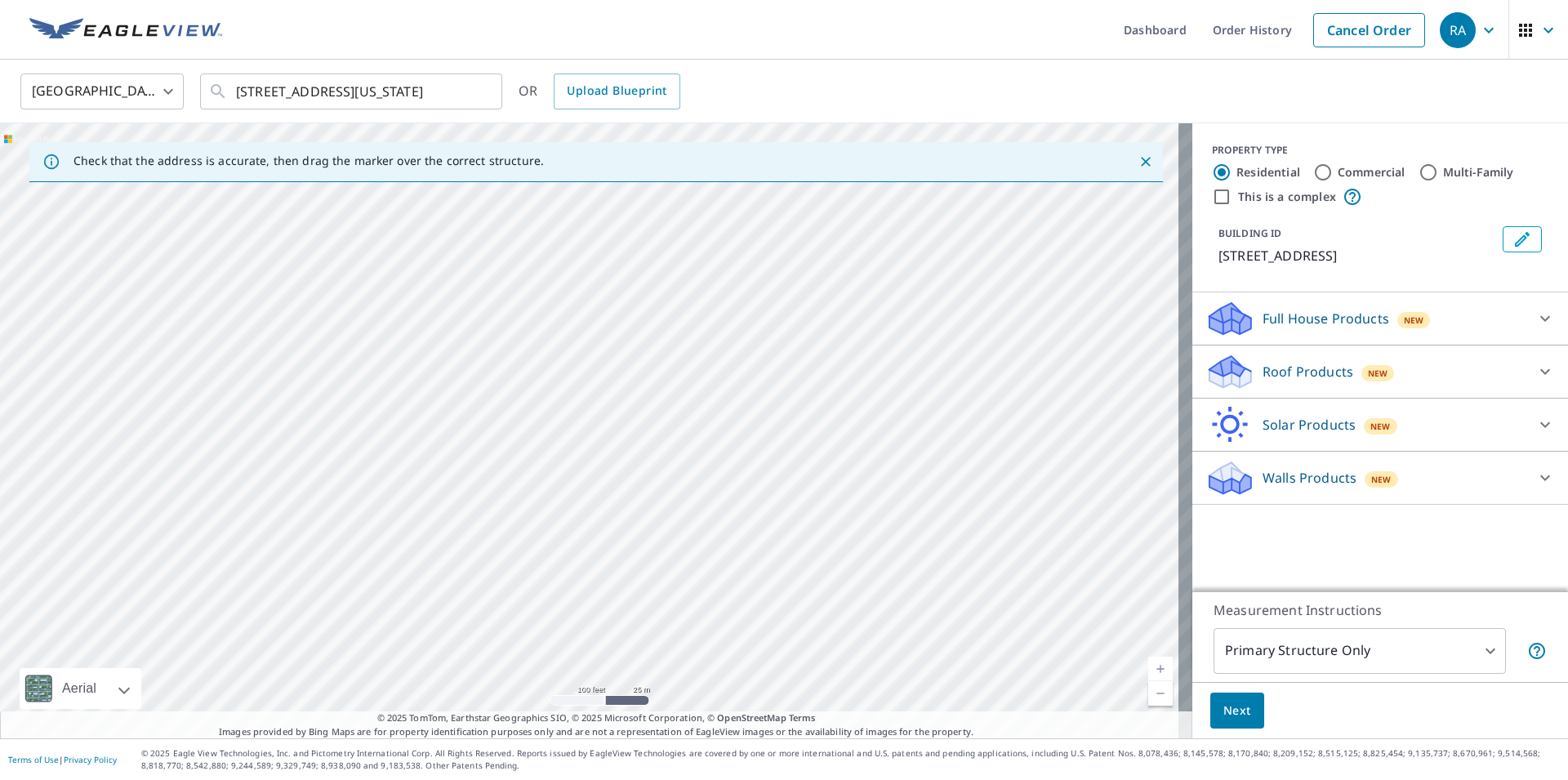
drag, startPoint x: 799, startPoint y: 311, endPoint x: 800, endPoint y: 502, distance: 191.0
click at [800, 502] on div "[STREET_ADDRESS]" at bounding box center [596, 431] width 1192 height 615
drag, startPoint x: 806, startPoint y: 351, endPoint x: 807, endPoint y: 546, distance: 195.0
click at [807, 546] on div "[STREET_ADDRESS]" at bounding box center [596, 431] width 1192 height 615
drag, startPoint x: 787, startPoint y: 446, endPoint x: 780, endPoint y: 553, distance: 107.2
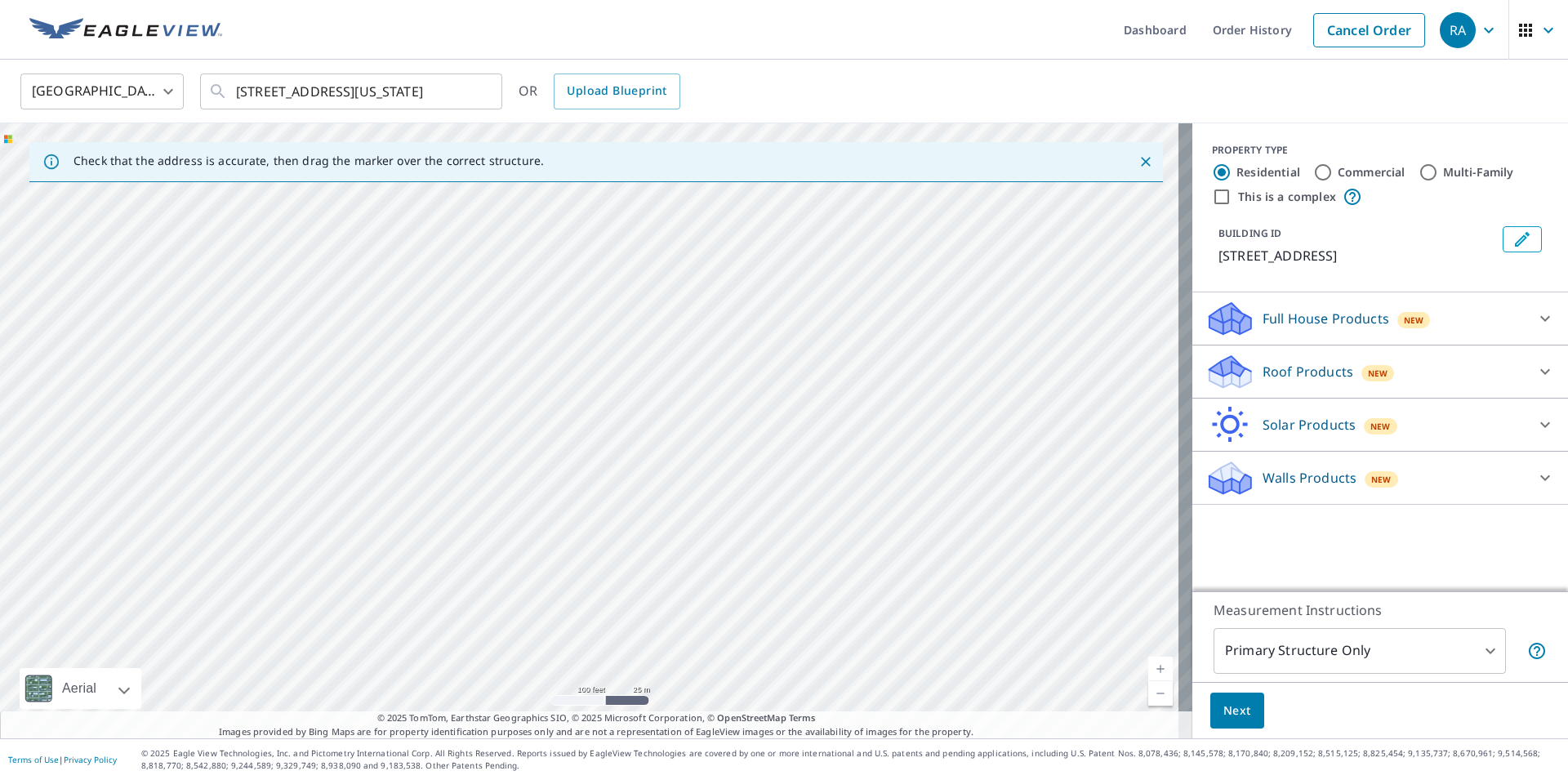
click at [783, 569] on div "[STREET_ADDRESS]" at bounding box center [596, 431] width 1192 height 615
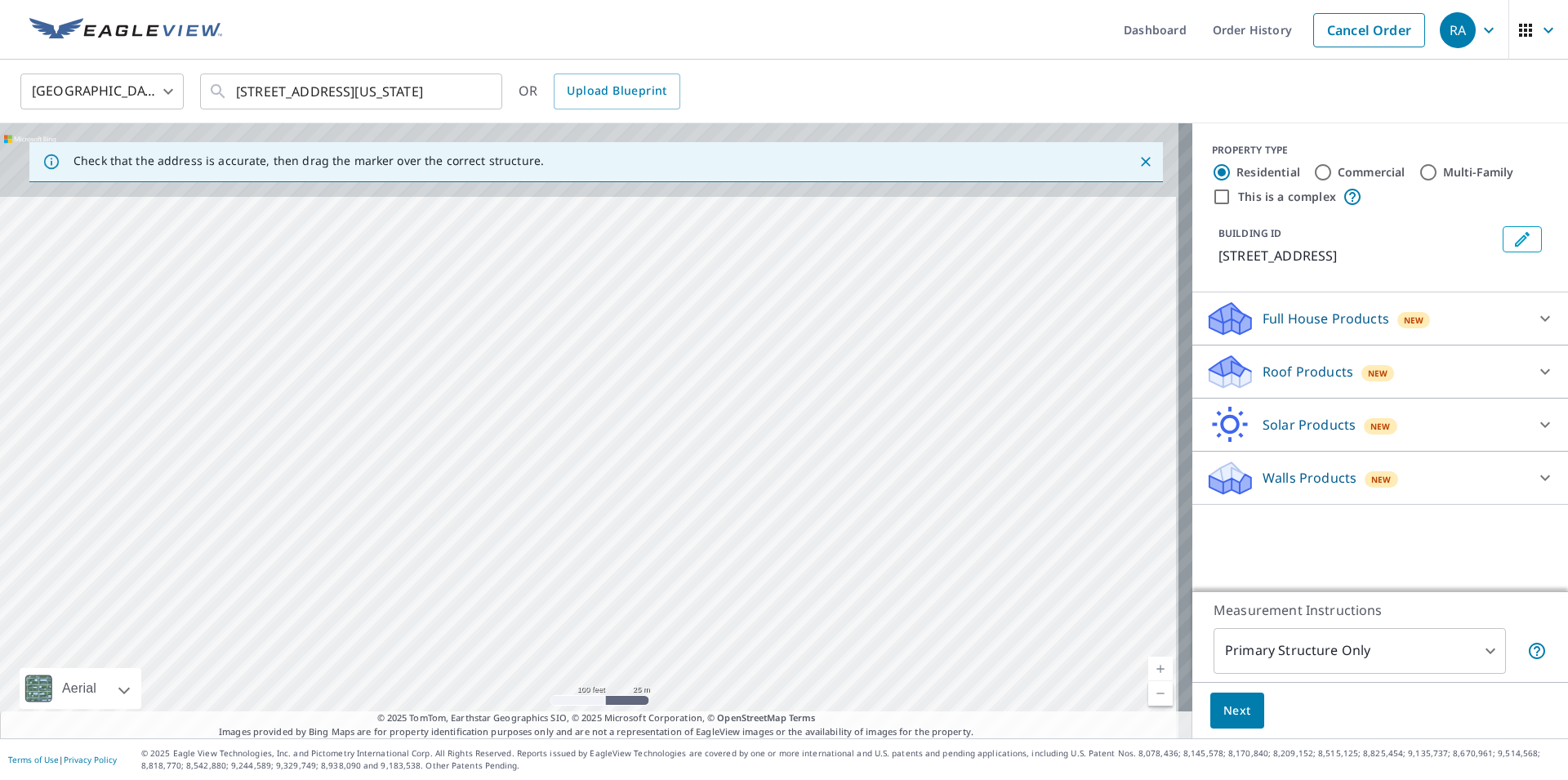
drag, startPoint x: 745, startPoint y: 414, endPoint x: 737, endPoint y: 589, distance: 175.2
click at [737, 589] on div "[STREET_ADDRESS]" at bounding box center [596, 431] width 1192 height 615
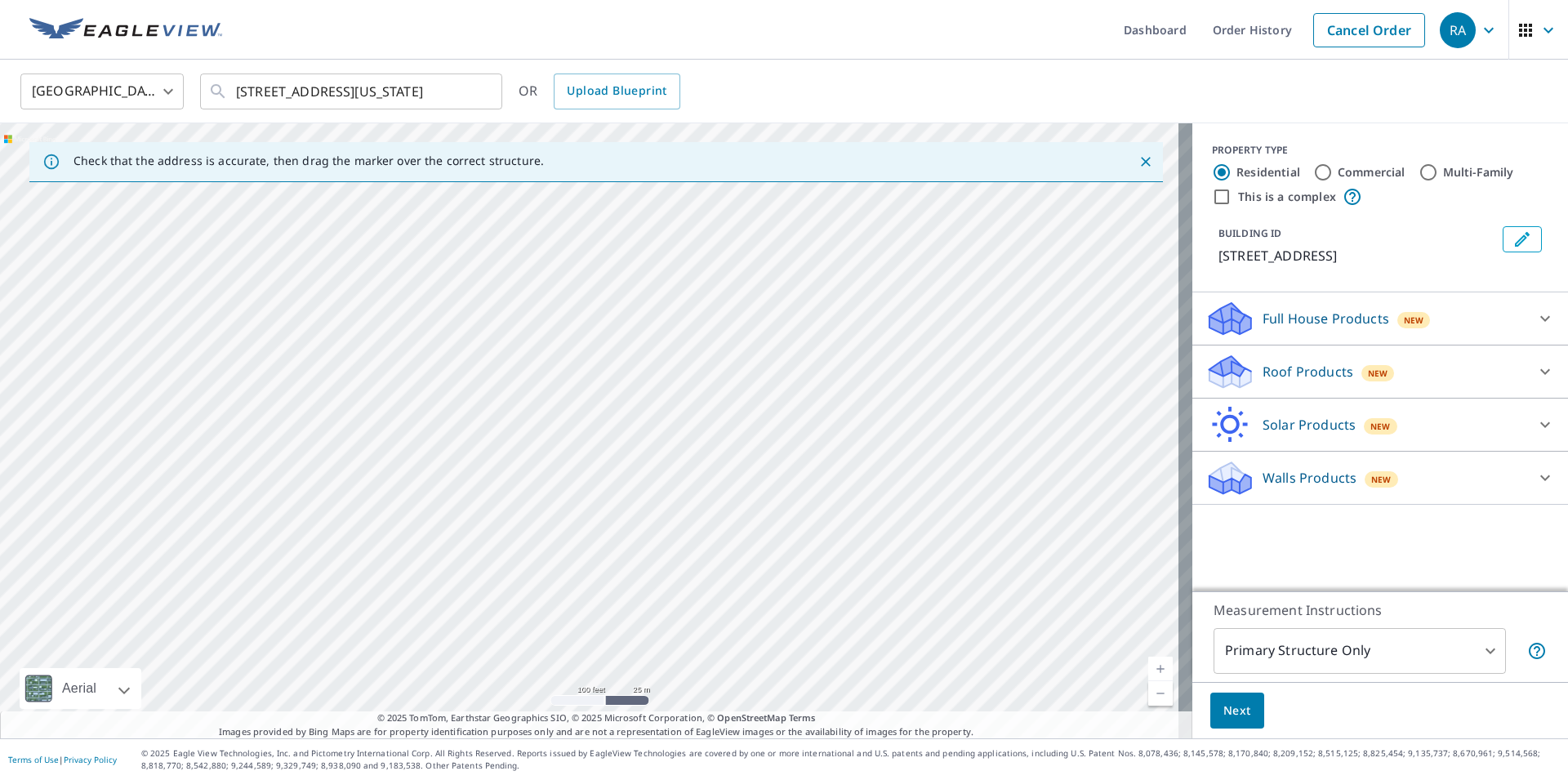
drag, startPoint x: 646, startPoint y: 358, endPoint x: 661, endPoint y: 595, distance: 237.5
click at [661, 595] on div "[STREET_ADDRESS]" at bounding box center [596, 431] width 1192 height 615
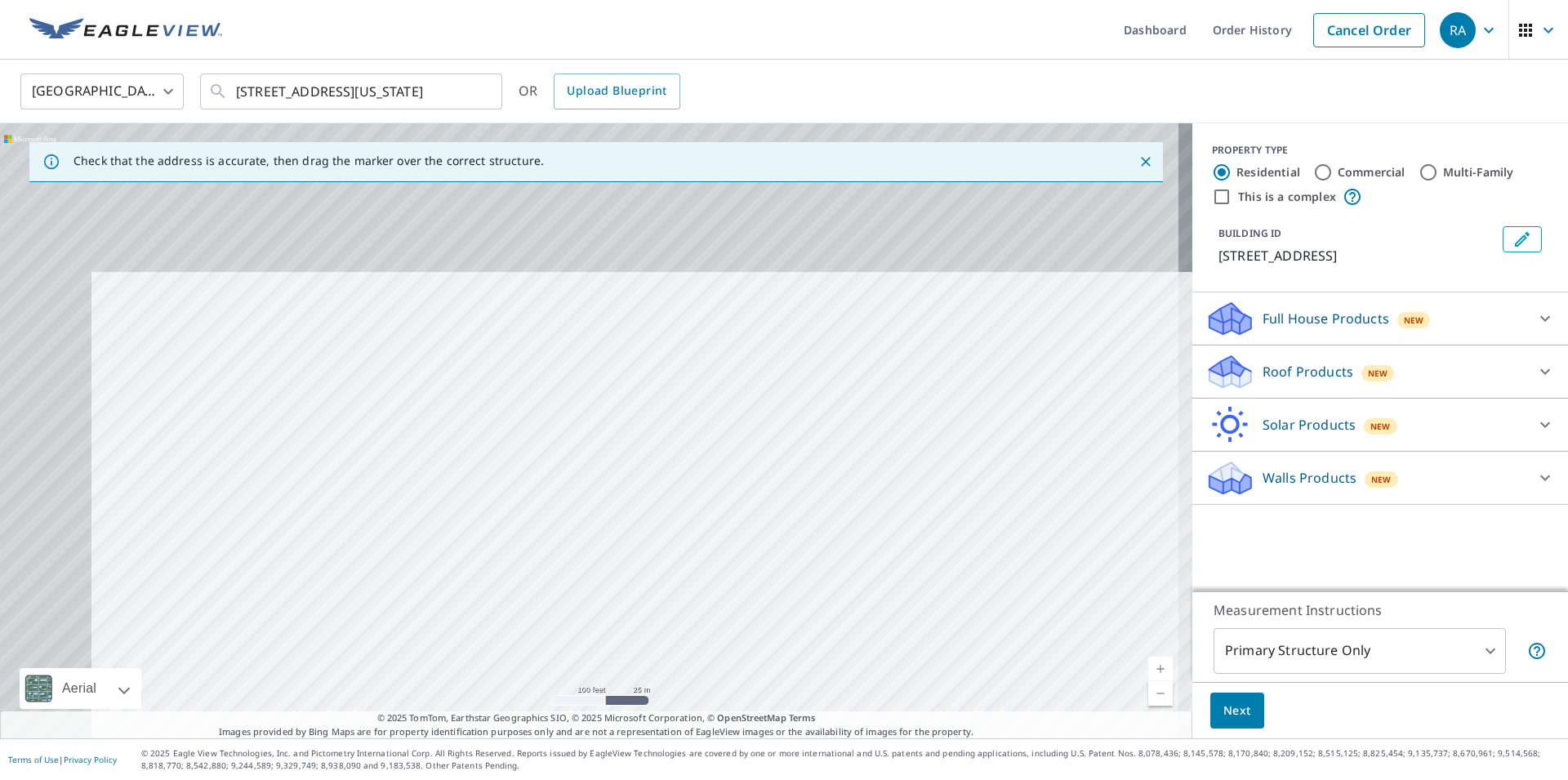
drag, startPoint x: 571, startPoint y: 406, endPoint x: 677, endPoint y: 608, distance: 228.1
click at [677, 608] on div "[STREET_ADDRESS]" at bounding box center [596, 431] width 1192 height 615
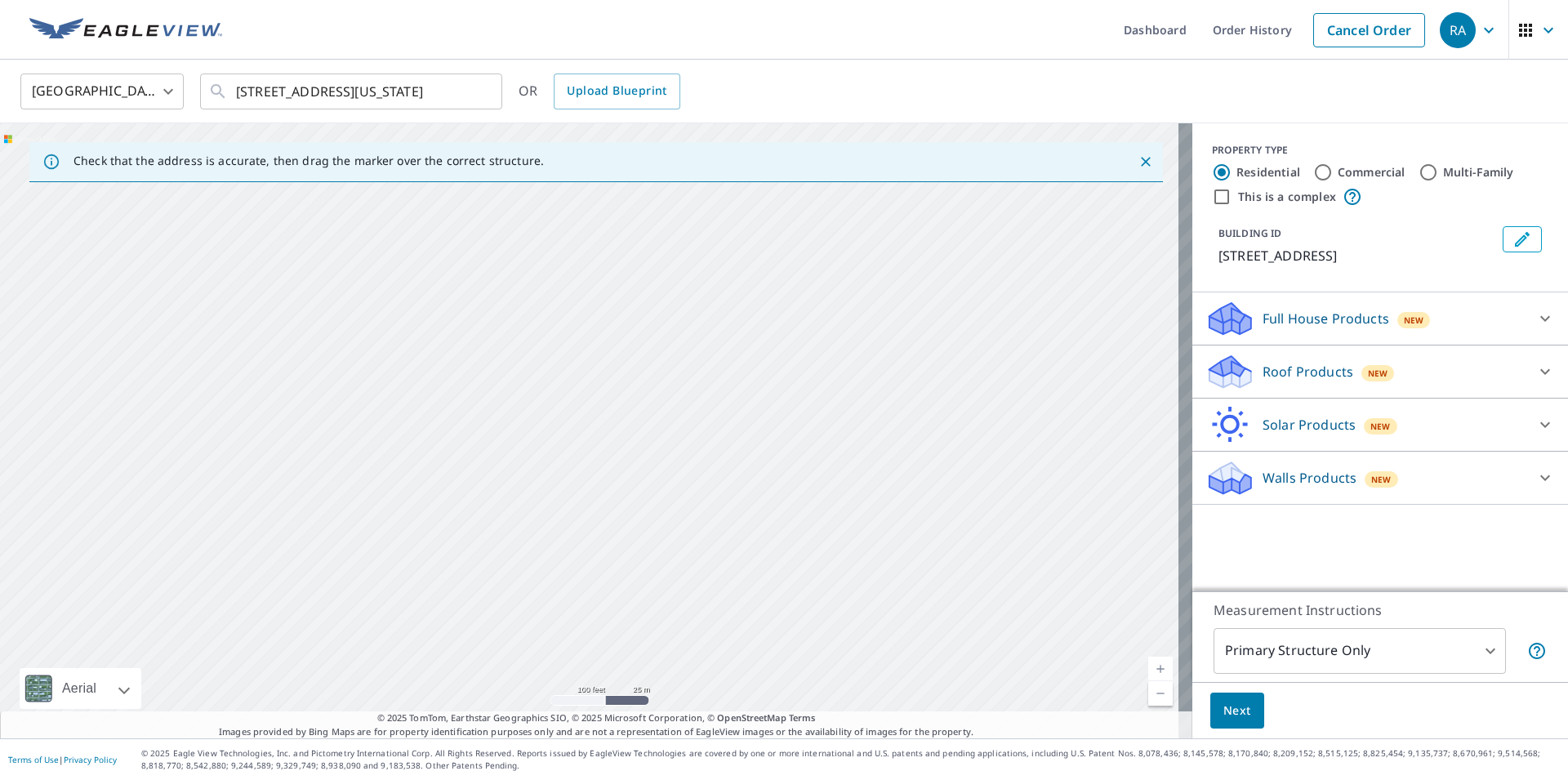
drag, startPoint x: 445, startPoint y: 453, endPoint x: 643, endPoint y: 462, distance: 198.2
click at [718, 481] on div "[STREET_ADDRESS]" at bounding box center [596, 431] width 1192 height 615
drag, startPoint x: 389, startPoint y: 398, endPoint x: 522, endPoint y: 512, distance: 175.2
click at [522, 512] on div "[STREET_ADDRESS]" at bounding box center [596, 431] width 1192 height 615
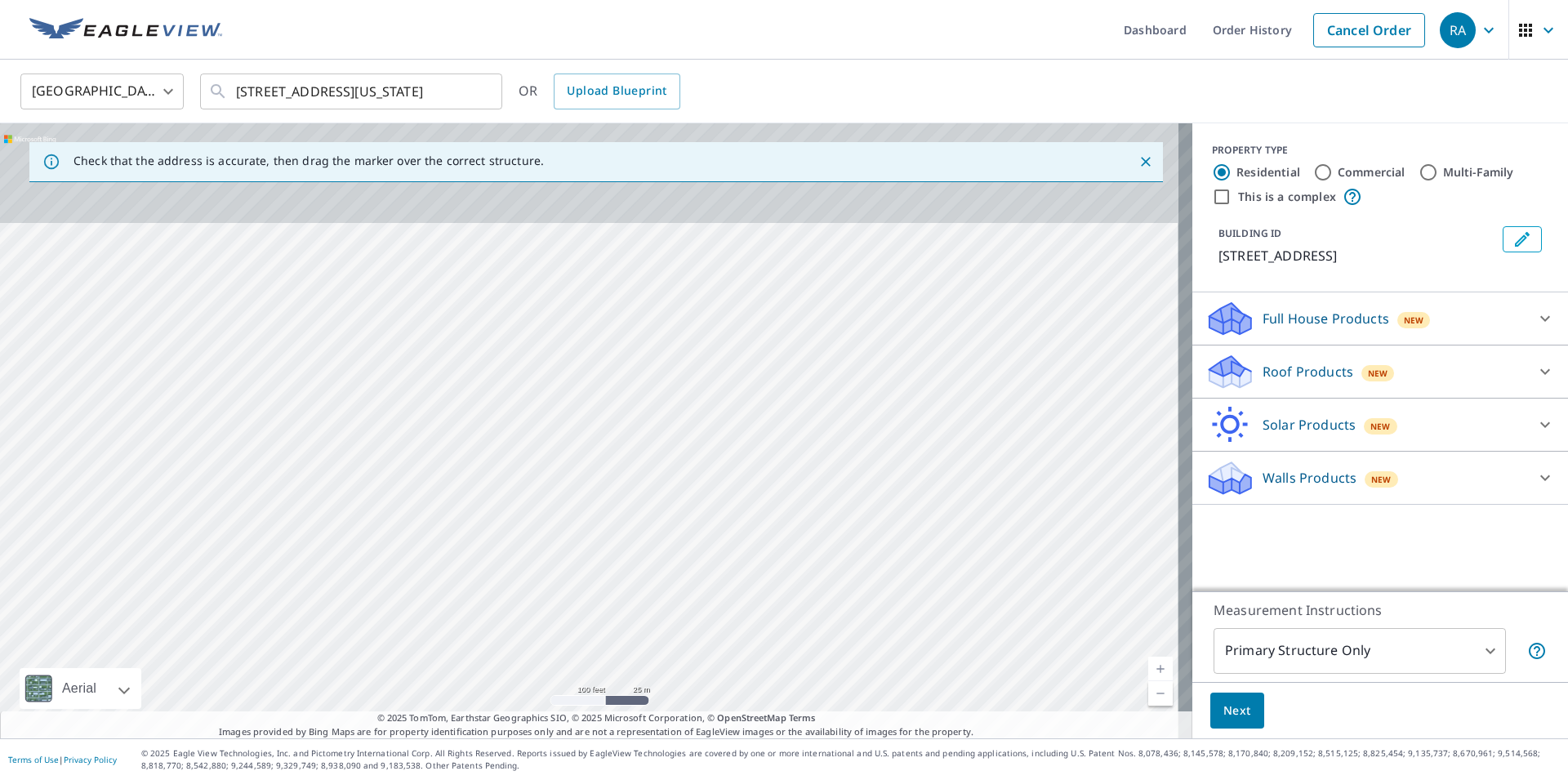
drag
click at [640, 577] on div "[STREET_ADDRESS]" at bounding box center [596, 431] width 1192 height 615
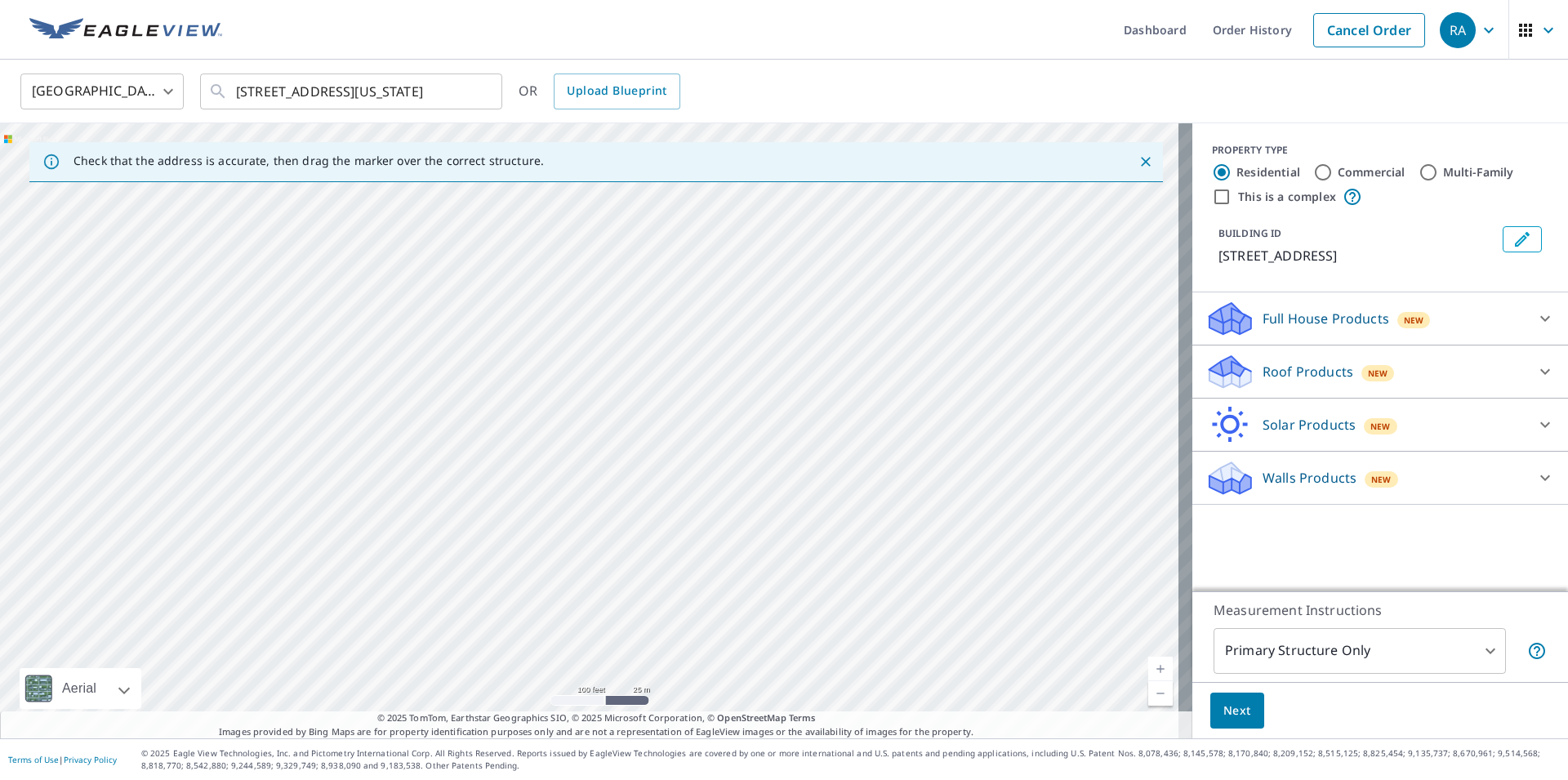
click at [478, 512] on div "[STREET_ADDRESS]" at bounding box center [596, 431] width 1192 height 615
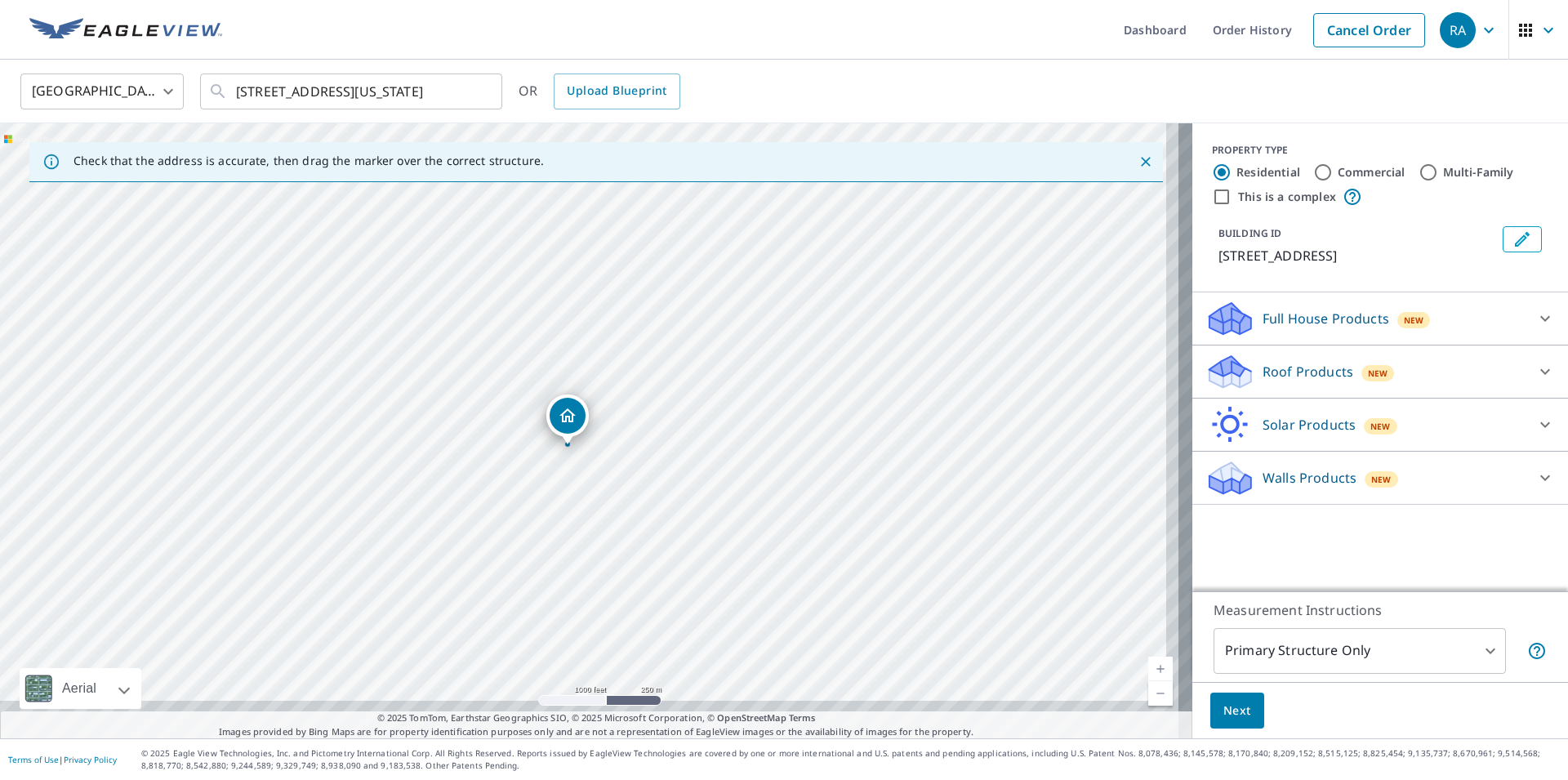
drag, startPoint x: 575, startPoint y: 565, endPoint x: 388, endPoint y: 289, distance: 333.4
click at [388, 289] on div "[STREET_ADDRESS]" at bounding box center [596, 431] width 1192 height 615
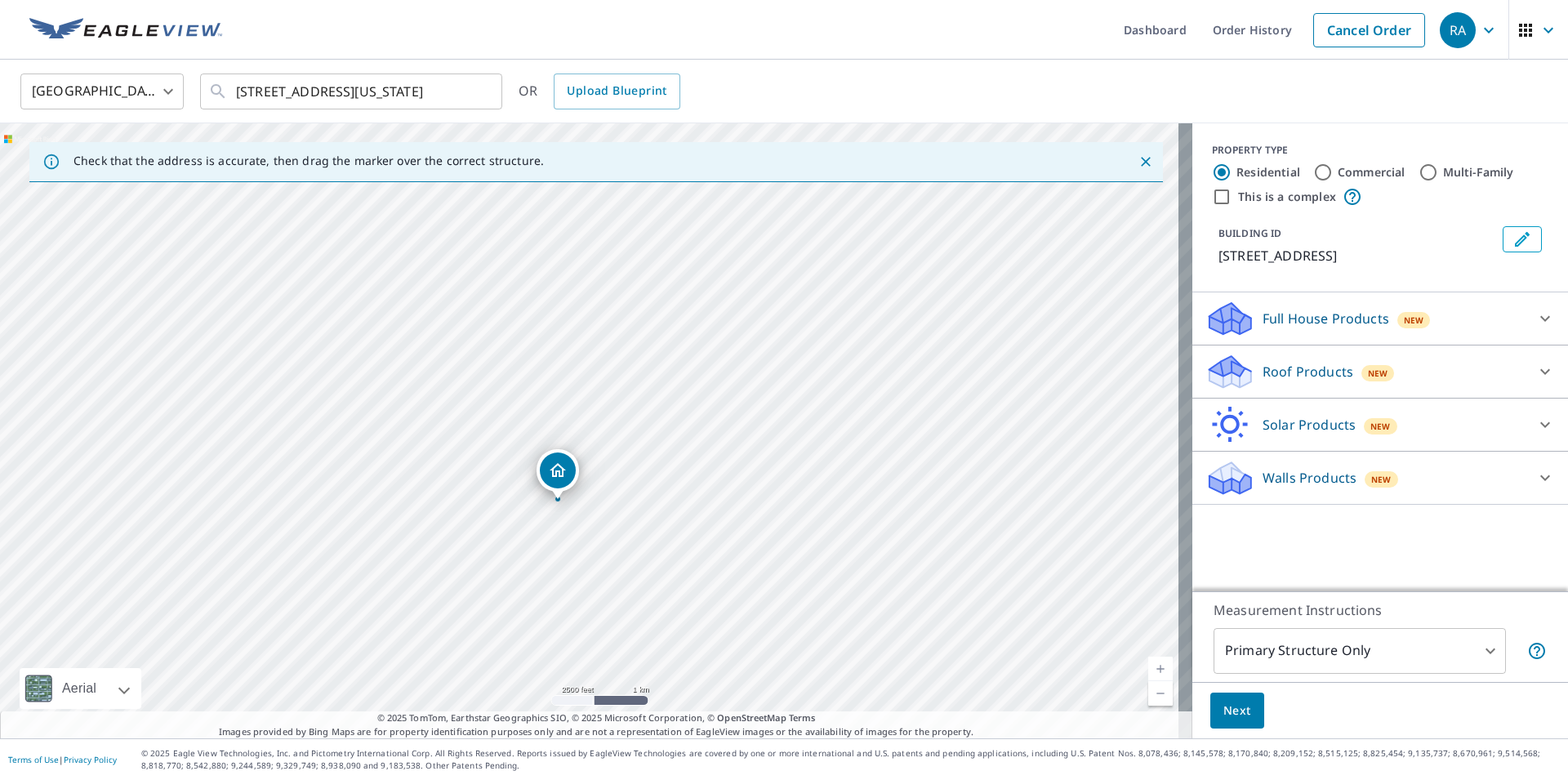
drag, startPoint x: 825, startPoint y: 505, endPoint x: 793, endPoint y: 554, distance: 58.5
click at [793, 554] on div "[STREET_ADDRESS]" at bounding box center [596, 431] width 1192 height 615
drag, startPoint x: 848, startPoint y: 593, endPoint x: 791, endPoint y: 423, distance: 179.3
click at [791, 423] on div "[STREET_ADDRESS]" at bounding box center [596, 431] width 1192 height 615
drag, startPoint x: 854, startPoint y: 656, endPoint x: 831, endPoint y: 371, distance: 285.9
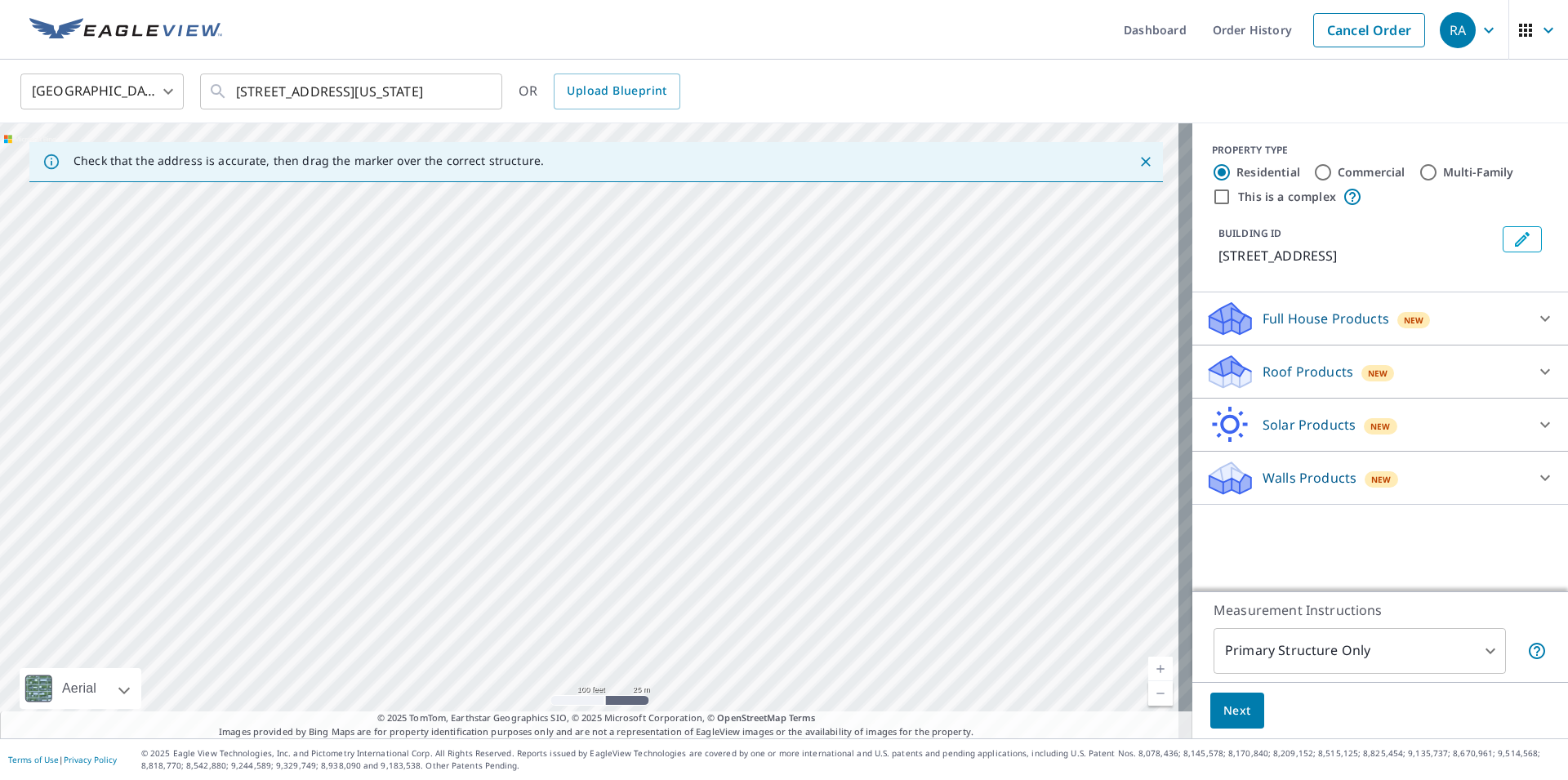
click at [831, 371] on div "[STREET_ADDRESS]" at bounding box center [596, 431] width 1192 height 615
drag, startPoint x: 755, startPoint y: 642, endPoint x: 918, endPoint y: 392, distance: 298.4
click at [918, 392] on div "[STREET_ADDRESS]" at bounding box center [596, 431] width 1192 height 615
drag, startPoint x: 875, startPoint y: 566, endPoint x: 658, endPoint y: 366, distance: 295.1
click at [658, 366] on div "[STREET_ADDRESS]" at bounding box center [596, 431] width 1192 height 615
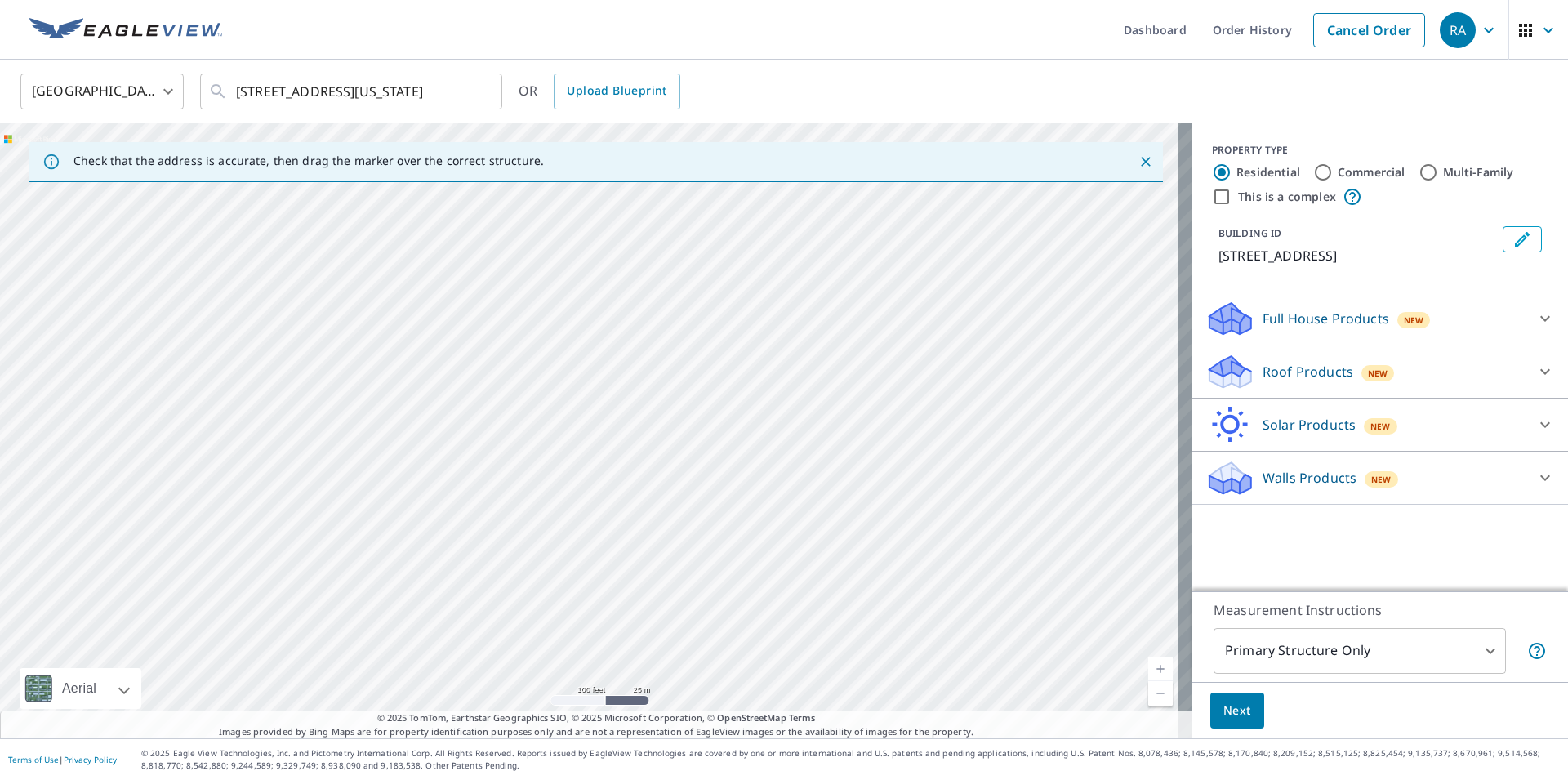
drag, startPoint x: 871, startPoint y: 582, endPoint x: 603, endPoint y: 276, distance: 406.8
click at [603, 276] on div "[STREET_ADDRESS]" at bounding box center [596, 431] width 1192 height 615
drag, startPoint x: 486, startPoint y: 325, endPoint x: 559, endPoint y: 594, distance: 278.7
click at [559, 594] on div "[STREET_ADDRESS]" at bounding box center [596, 431] width 1192 height 615
drag, startPoint x: 570, startPoint y: 538, endPoint x: 601, endPoint y: 307, distance: 233.1
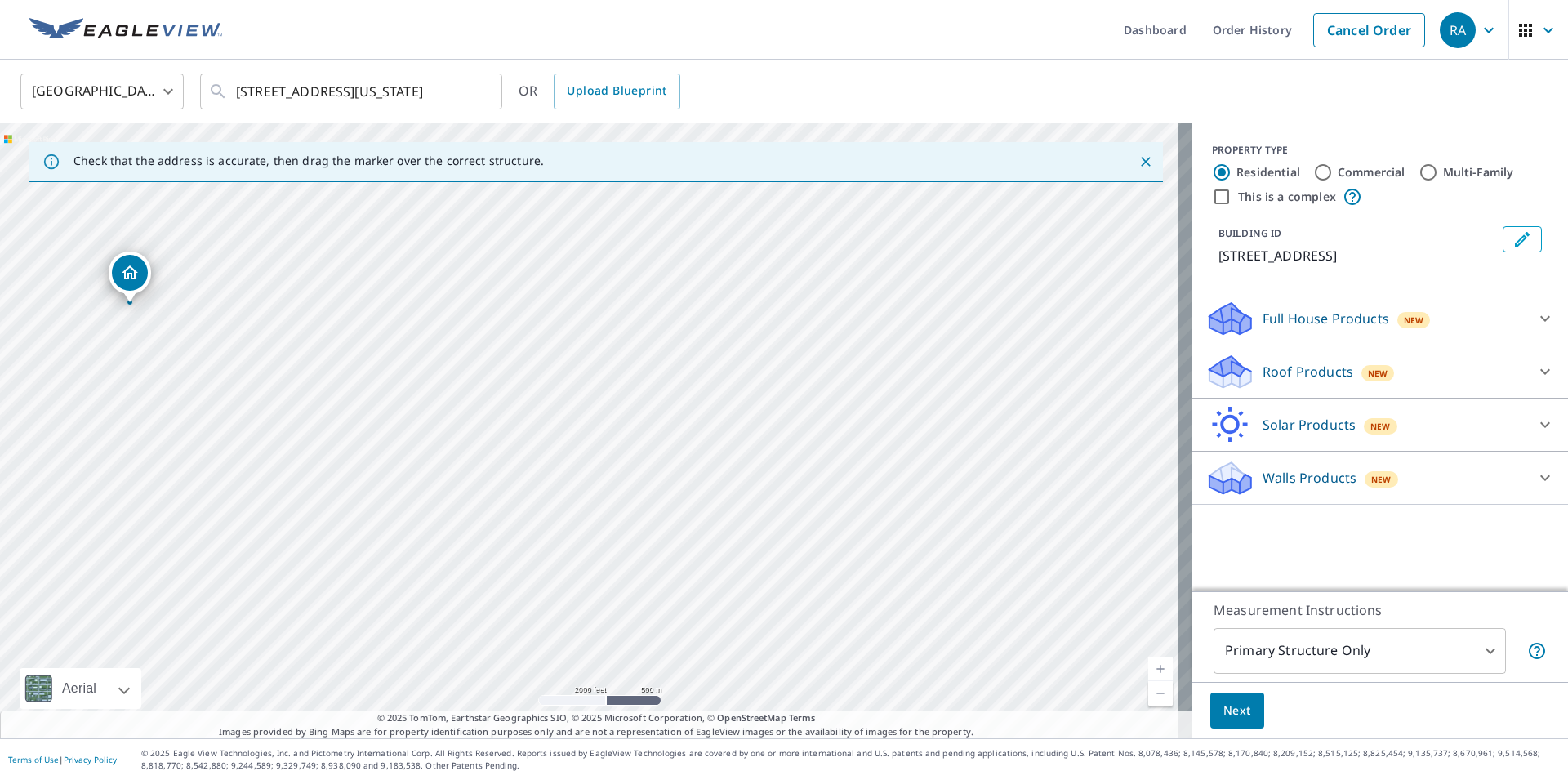
click at [601, 307] on div "[STREET_ADDRESS]" at bounding box center [596, 431] width 1192 height 615
drag, startPoint x: 530, startPoint y: 546, endPoint x: 677, endPoint y: 418, distance: 194.9
click at [677, 418] on div "[STREET_ADDRESS]" at bounding box center [596, 431] width 1192 height 615
drag, startPoint x: 757, startPoint y: 445, endPoint x: 620, endPoint y: 611, distance: 215.2
click at [620, 612] on div "[STREET_ADDRESS]" at bounding box center [596, 431] width 1192 height 615
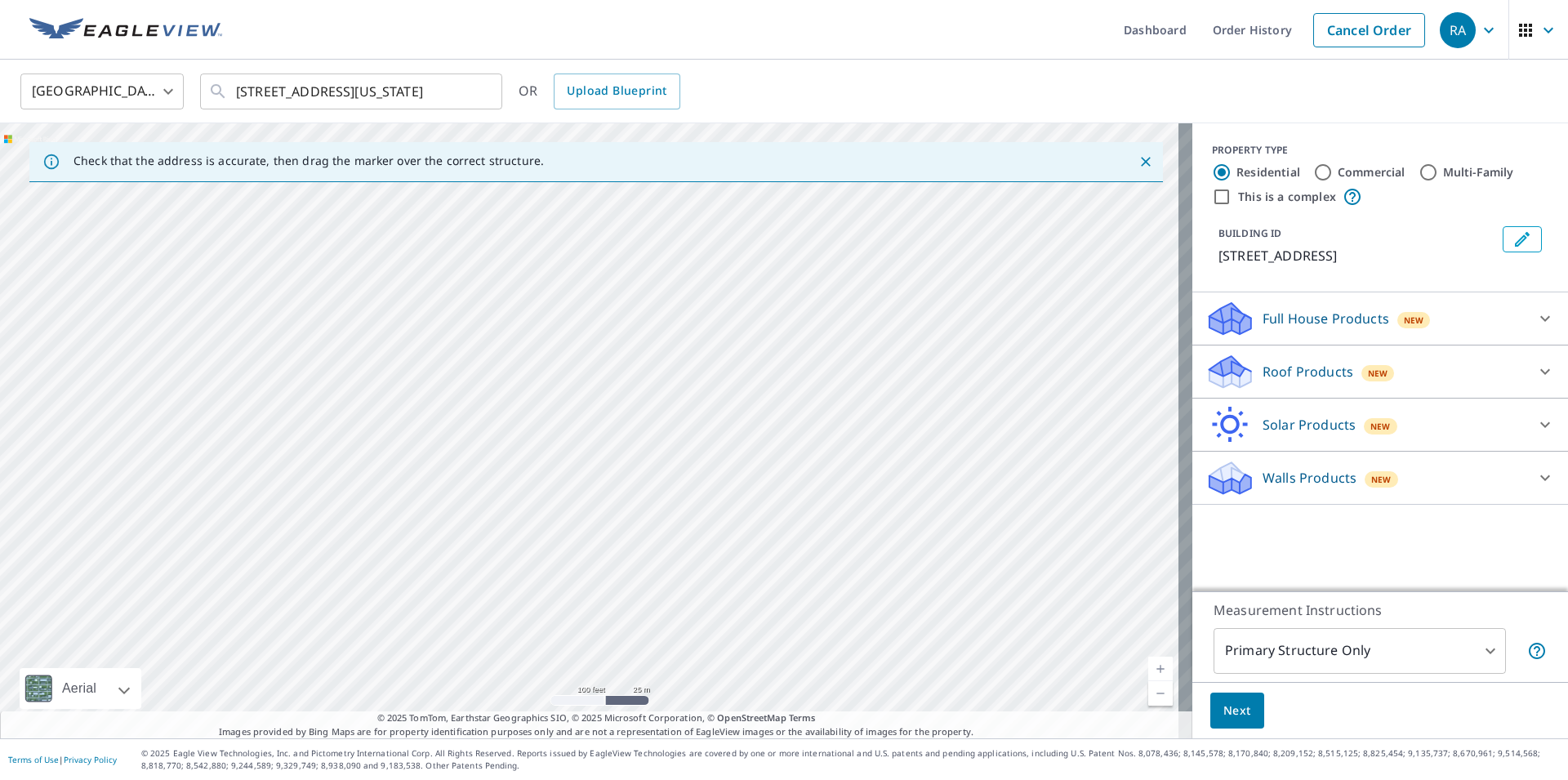
drag, startPoint x: 809, startPoint y: 352, endPoint x: 663, endPoint y: 599, distance: 286.9
click at [663, 599] on div "[STREET_ADDRESS]" at bounding box center [596, 431] width 1192 height 615
drag, startPoint x: 738, startPoint y: 545, endPoint x: 498, endPoint y: 421, distance: 270.1
click at [498, 421] on div "[STREET_ADDRESS]" at bounding box center [596, 431] width 1192 height 615
drag, startPoint x: 733, startPoint y: 539, endPoint x: 608, endPoint y: 386, distance: 197.6
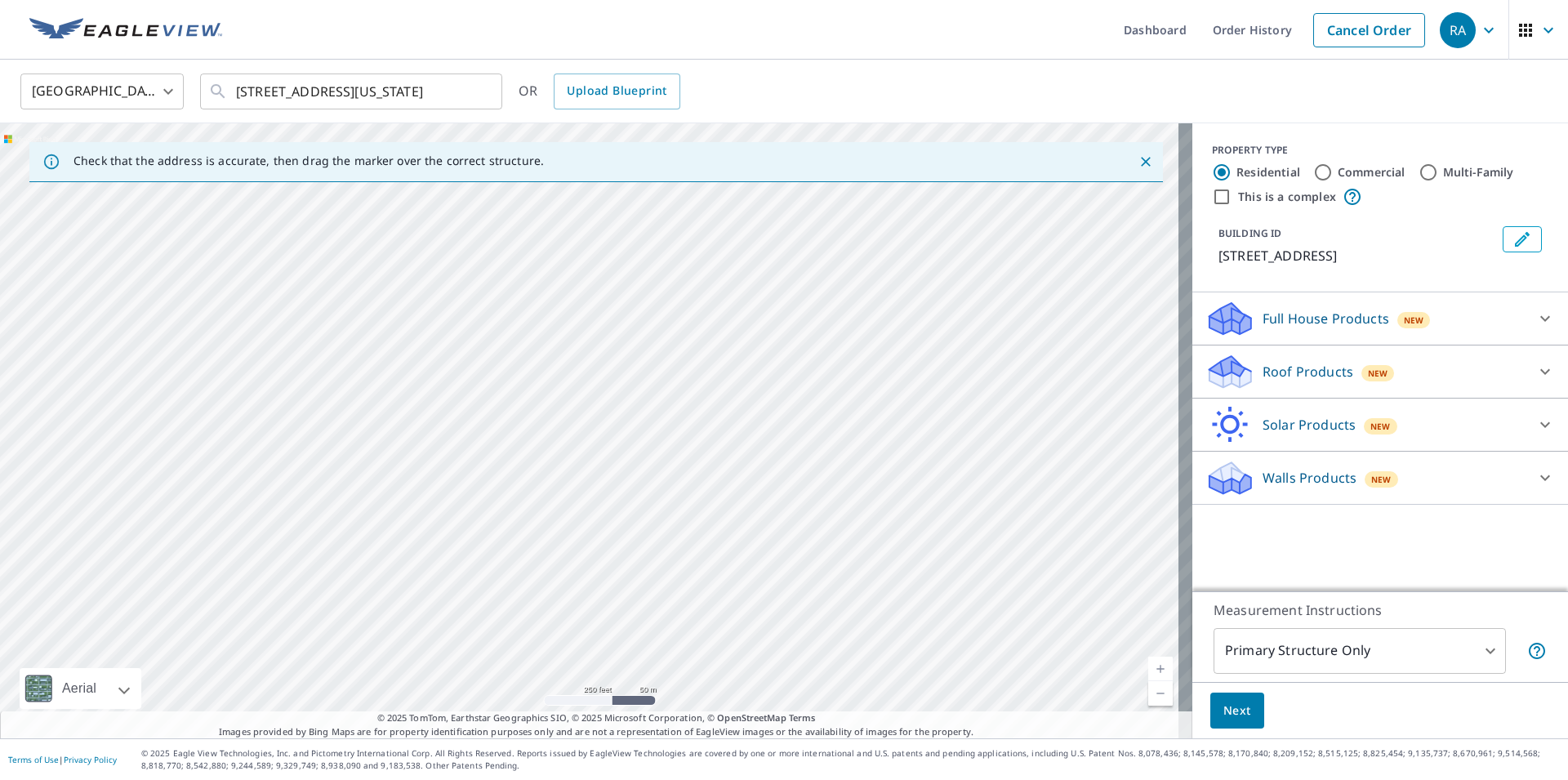
click at [608, 386] on div "[STREET_ADDRESS]" at bounding box center [596, 431] width 1192 height 615
drag, startPoint x: 687, startPoint y: 412, endPoint x: 741, endPoint y: 602, distance: 197.5
click at [741, 602] on div "[STREET_ADDRESS]" at bounding box center [596, 431] width 1192 height 615
drag, startPoint x: 717, startPoint y: 470, endPoint x: 747, endPoint y: 602, distance: 135.4
click at [747, 602] on div "[STREET_ADDRESS]" at bounding box center [596, 431] width 1192 height 615
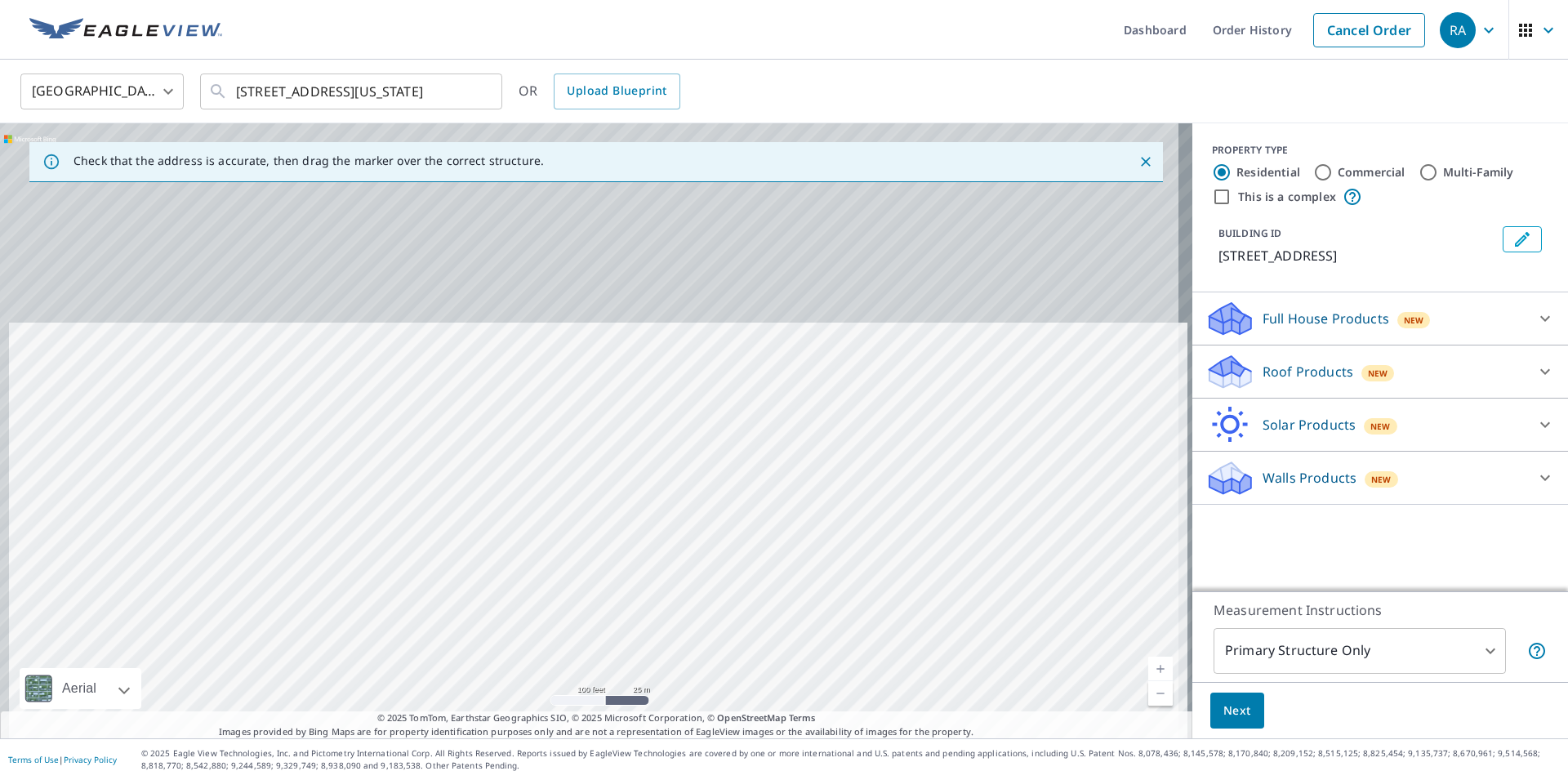
drag, startPoint x: 546, startPoint y: 488, endPoint x: 557, endPoint y: 669, distance: 181.3
click at [557, 670] on div "[STREET_ADDRESS]" at bounding box center [596, 431] width 1192 height 615
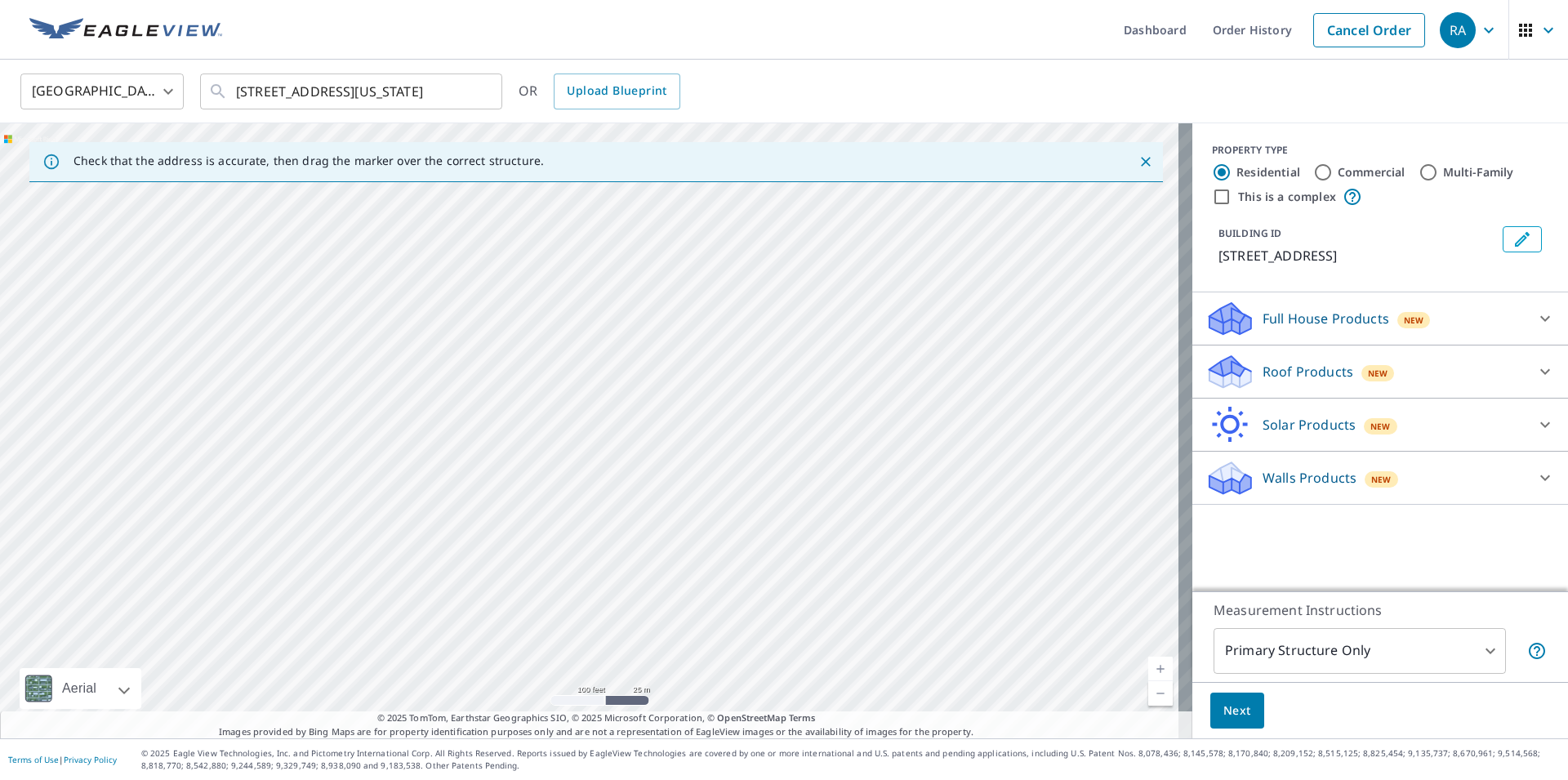
drag, startPoint x: 522, startPoint y: 386, endPoint x: 424, endPoint y: 546, distance: 187.6
click at [424, 546] on div "[STREET_ADDRESS]" at bounding box center [596, 431] width 1192 height 615
drag, startPoint x: 606, startPoint y: 334, endPoint x: 525, endPoint y: 589, distance: 267.6
click at [525, 589] on div "[STREET_ADDRESS]" at bounding box center [596, 431] width 1192 height 615
drag, startPoint x: 573, startPoint y: 417, endPoint x: 485, endPoint y: 551, distance: 160.3
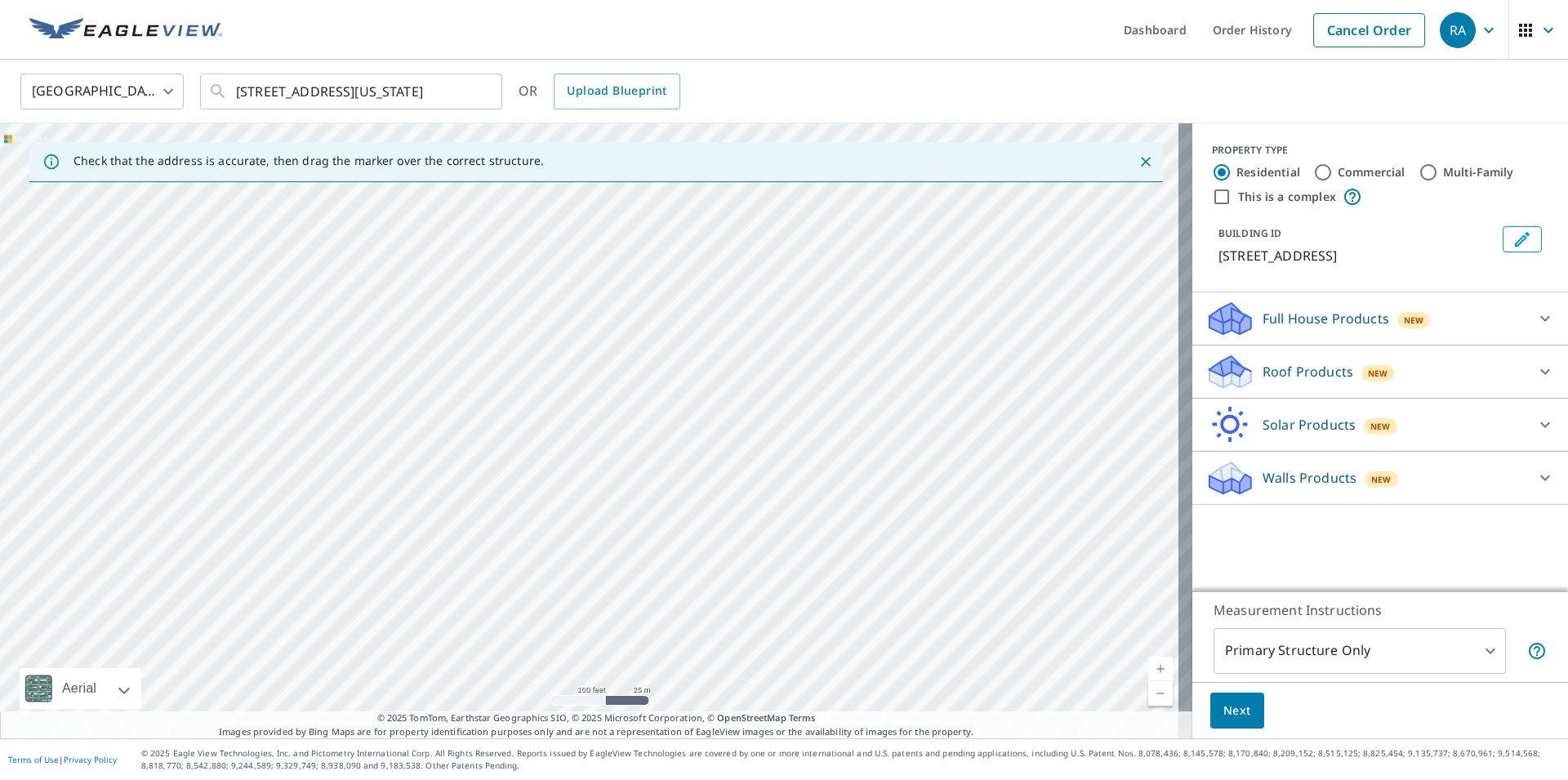
click at [485, 551] on div "[STREET_ADDRESS]" at bounding box center [596, 431] width 1192 height 615
drag, startPoint x: 592, startPoint y: 372, endPoint x: 549, endPoint y: 583, distance: 215.3
click at [549, 583] on div "[STREET_ADDRESS]" at bounding box center [596, 431] width 1192 height 615
drag, startPoint x: 739, startPoint y: 485, endPoint x: 749, endPoint y: 352, distance: 133.4
click at [749, 352] on div "[STREET_ADDRESS]" at bounding box center [596, 431] width 1192 height 615
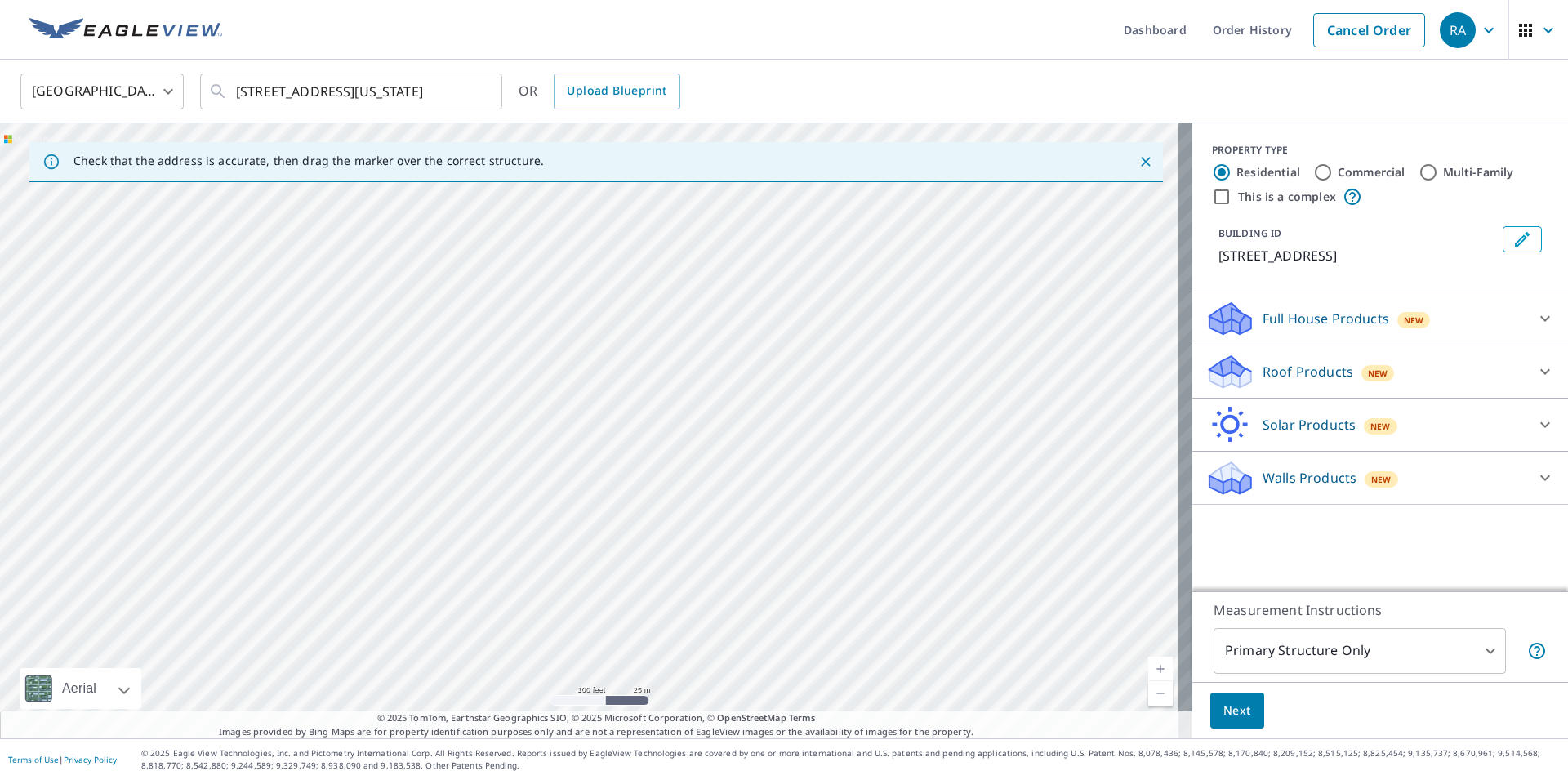
drag, startPoint x: 632, startPoint y: 576, endPoint x: 736, endPoint y: 378, distance: 223.7
click at [736, 378] on div "[STREET_ADDRESS]" at bounding box center [596, 431] width 1192 height 615
drag, startPoint x: 648, startPoint y: 574, endPoint x: 719, endPoint y: 284, distance: 298.6
click at [719, 283] on div "[STREET_ADDRESS]" at bounding box center [596, 431] width 1192 height 615
drag, startPoint x: 627, startPoint y: 505, endPoint x: 739, endPoint y: 271, distance: 259.4
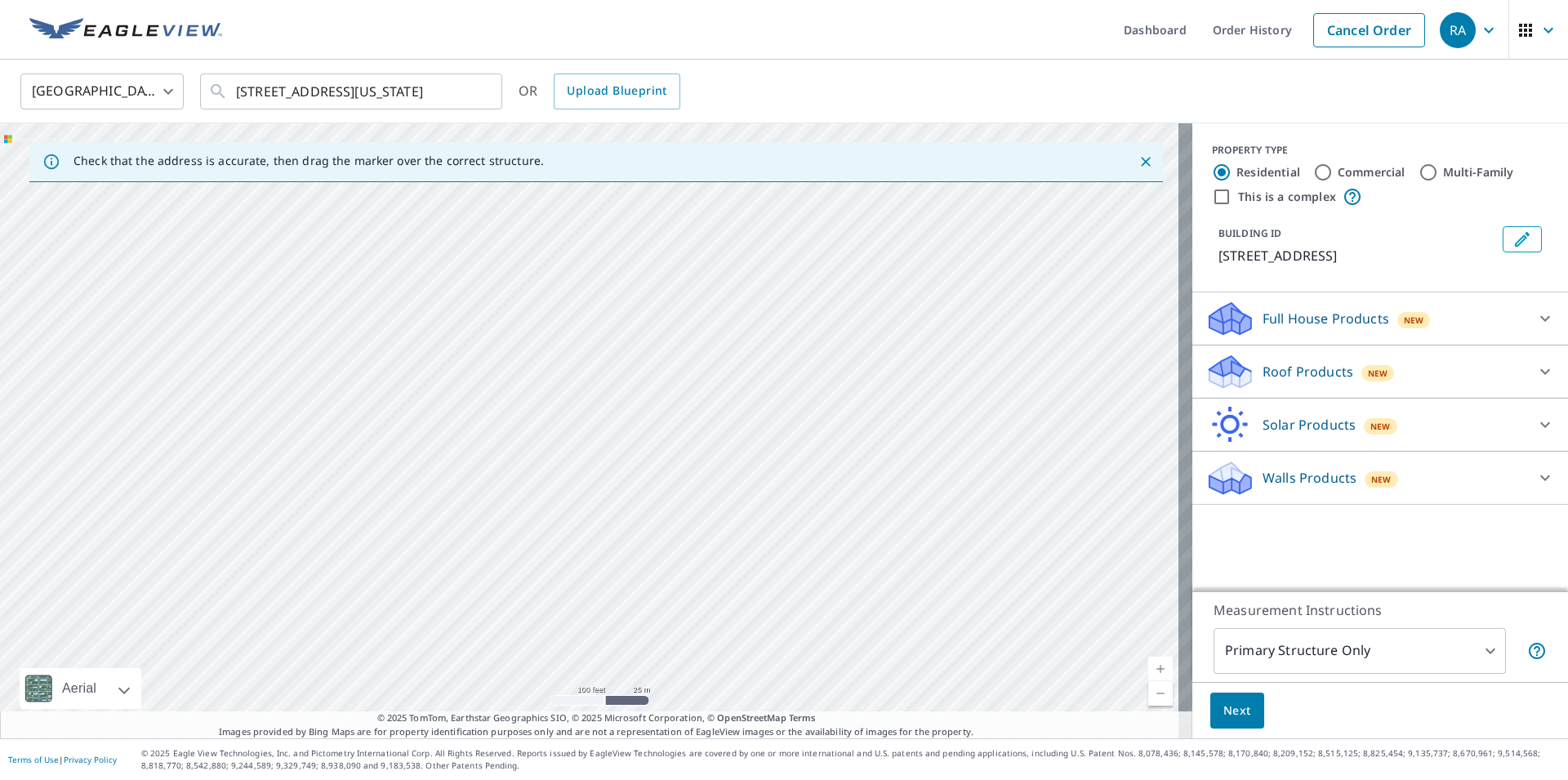
click at [739, 271] on div "[STREET_ADDRESS]" at bounding box center [596, 431] width 1192 height 615
drag, startPoint x: 619, startPoint y: 519, endPoint x: 758, endPoint y: 252, distance: 301.0
click at [758, 252] on div "[STREET_ADDRESS]" at bounding box center [596, 431] width 1192 height 615
drag, startPoint x: 681, startPoint y: 488, endPoint x: 692, endPoint y: 324, distance: 164.4
click at [692, 324] on div "[STREET_ADDRESS]" at bounding box center [596, 431] width 1192 height 615
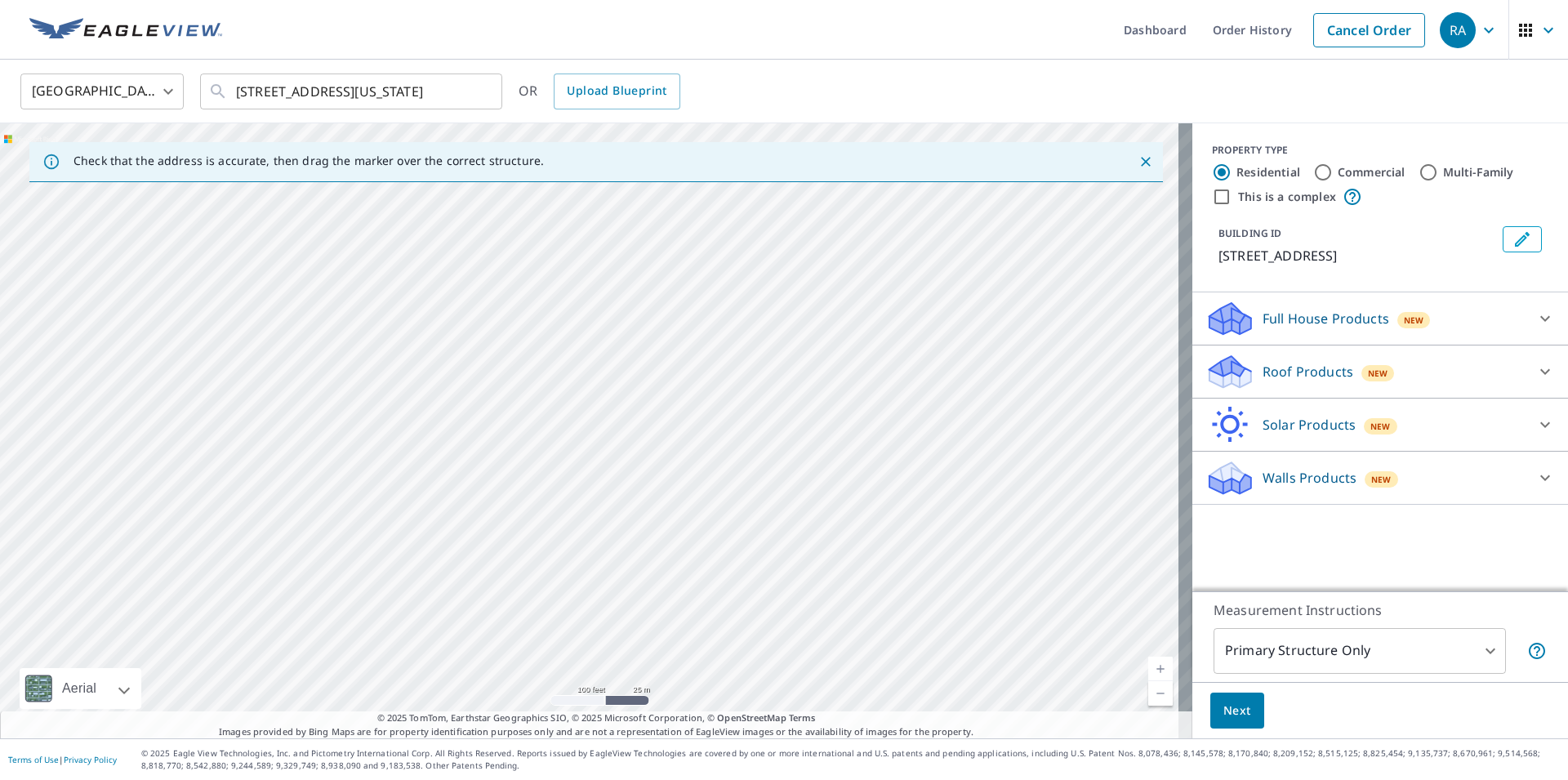
drag, startPoint x: 642, startPoint y: 504, endPoint x: 739, endPoint y: 398, distance: 143.7
click at [739, 398] on div "[STREET_ADDRESS]" at bounding box center [596, 431] width 1192 height 615
drag, startPoint x: 641, startPoint y: 404, endPoint x: 757, endPoint y: 438, distance: 120.9
click at [757, 438] on div "[STREET_ADDRESS]" at bounding box center [596, 431] width 1192 height 615
drag, startPoint x: 662, startPoint y: 526, endPoint x: 781, endPoint y: 574, distance: 128.3
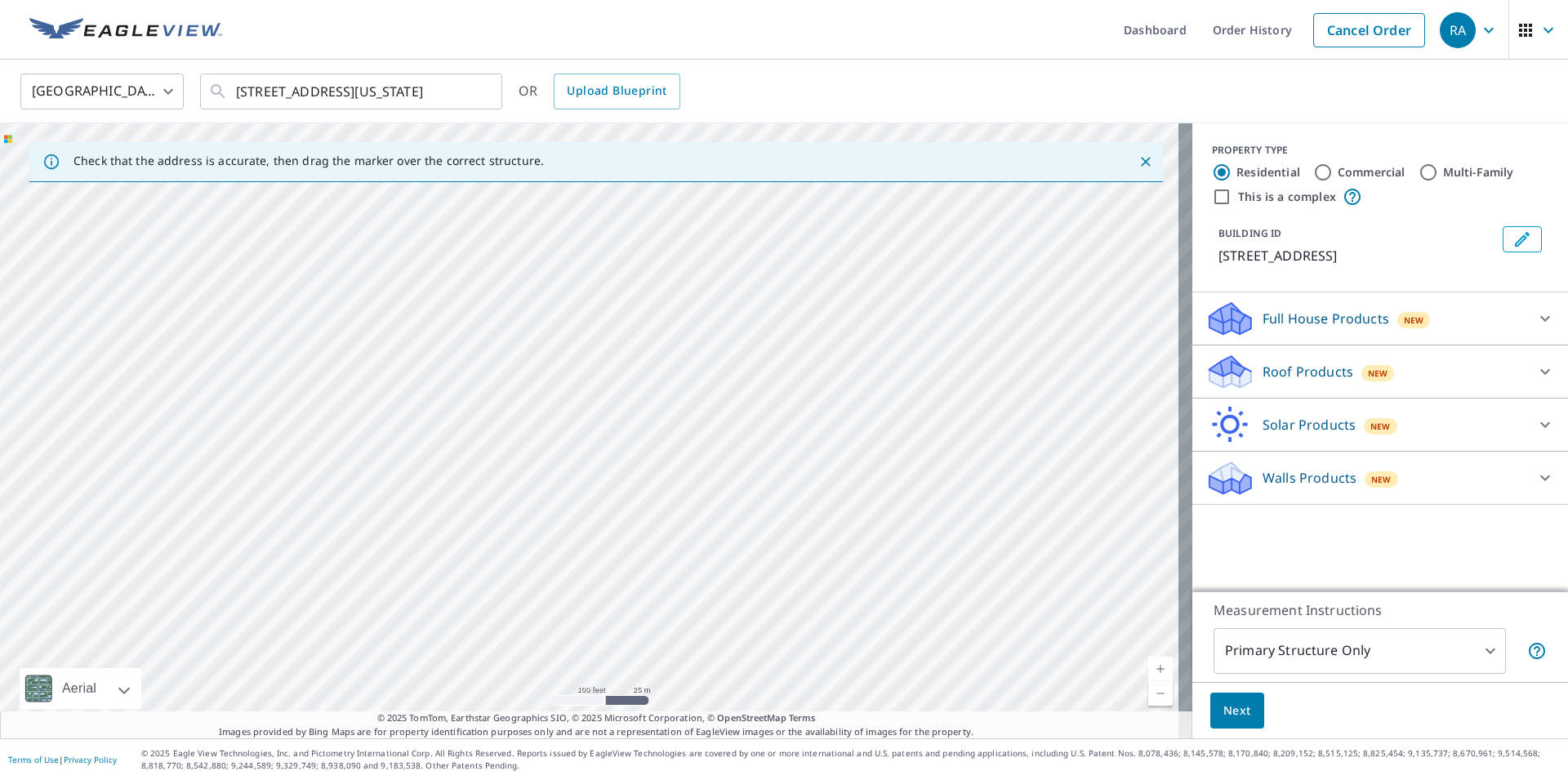
click at [781, 574] on div "[STREET_ADDRESS]" at bounding box center [596, 431] width 1192 height 615
drag, startPoint x: 514, startPoint y: 437, endPoint x: 510, endPoint y: 480, distance: 43.2
click at [510, 480] on div "[STREET_ADDRESS]" at bounding box center [596, 431] width 1192 height 615
drag, startPoint x: 486, startPoint y: 524, endPoint x: 593, endPoint y: 350, distance: 204.3
click at [593, 350] on div "[STREET_ADDRESS]" at bounding box center [596, 431] width 1192 height 615
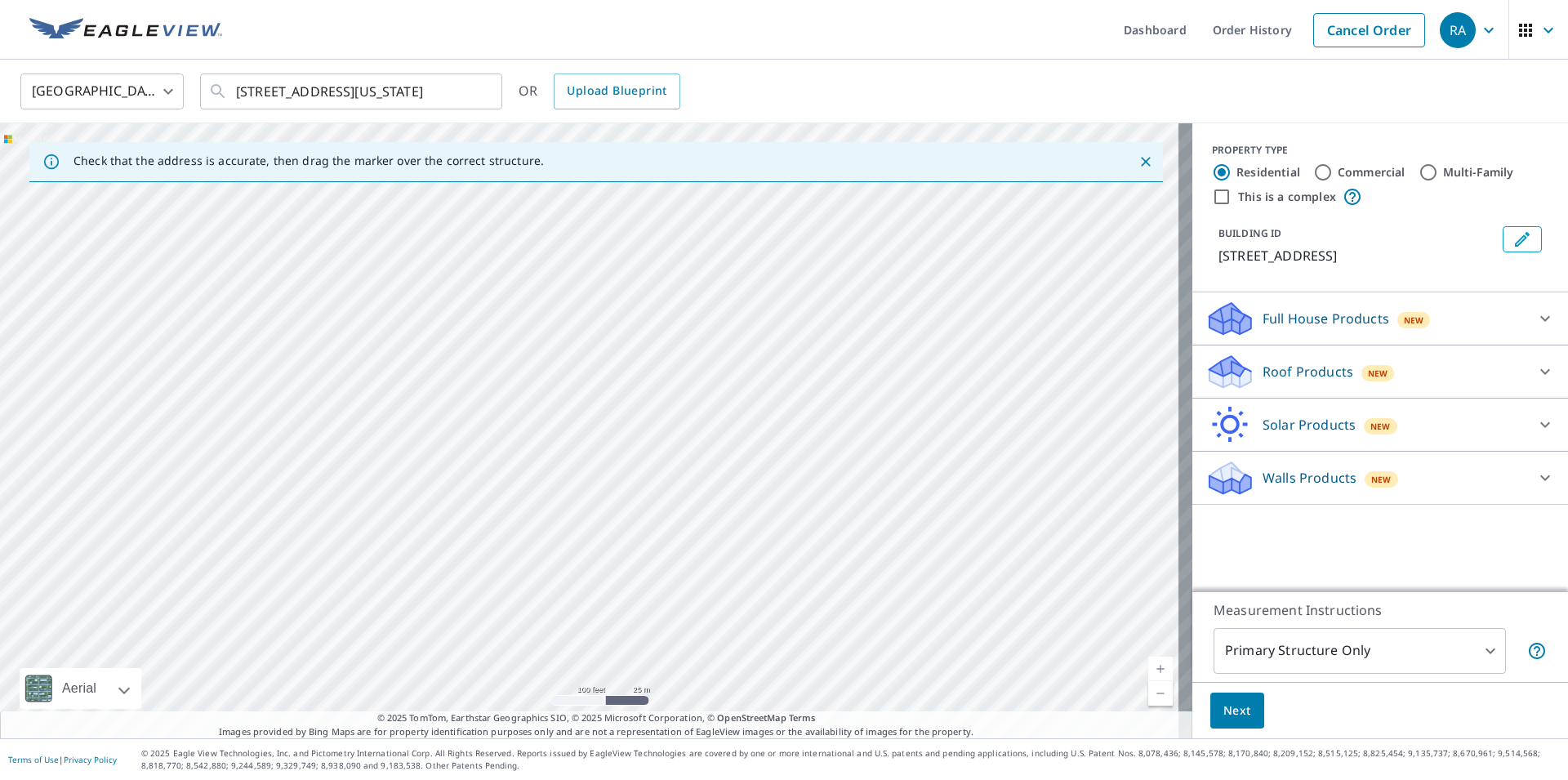
drag, startPoint x: 420, startPoint y: 591, endPoint x: 648, endPoint y: 380, distance: 310.7
click at [648, 380] on div "[STREET_ADDRESS]" at bounding box center [596, 431] width 1192 height 615
drag, startPoint x: 359, startPoint y: 493, endPoint x: 573, endPoint y: 482, distance: 214.3
click at [573, 482] on div "[STREET_ADDRESS]" at bounding box center [596, 431] width 1192 height 615
drag, startPoint x: 497, startPoint y: 602, endPoint x: 718, endPoint y: 425, distance: 283.1
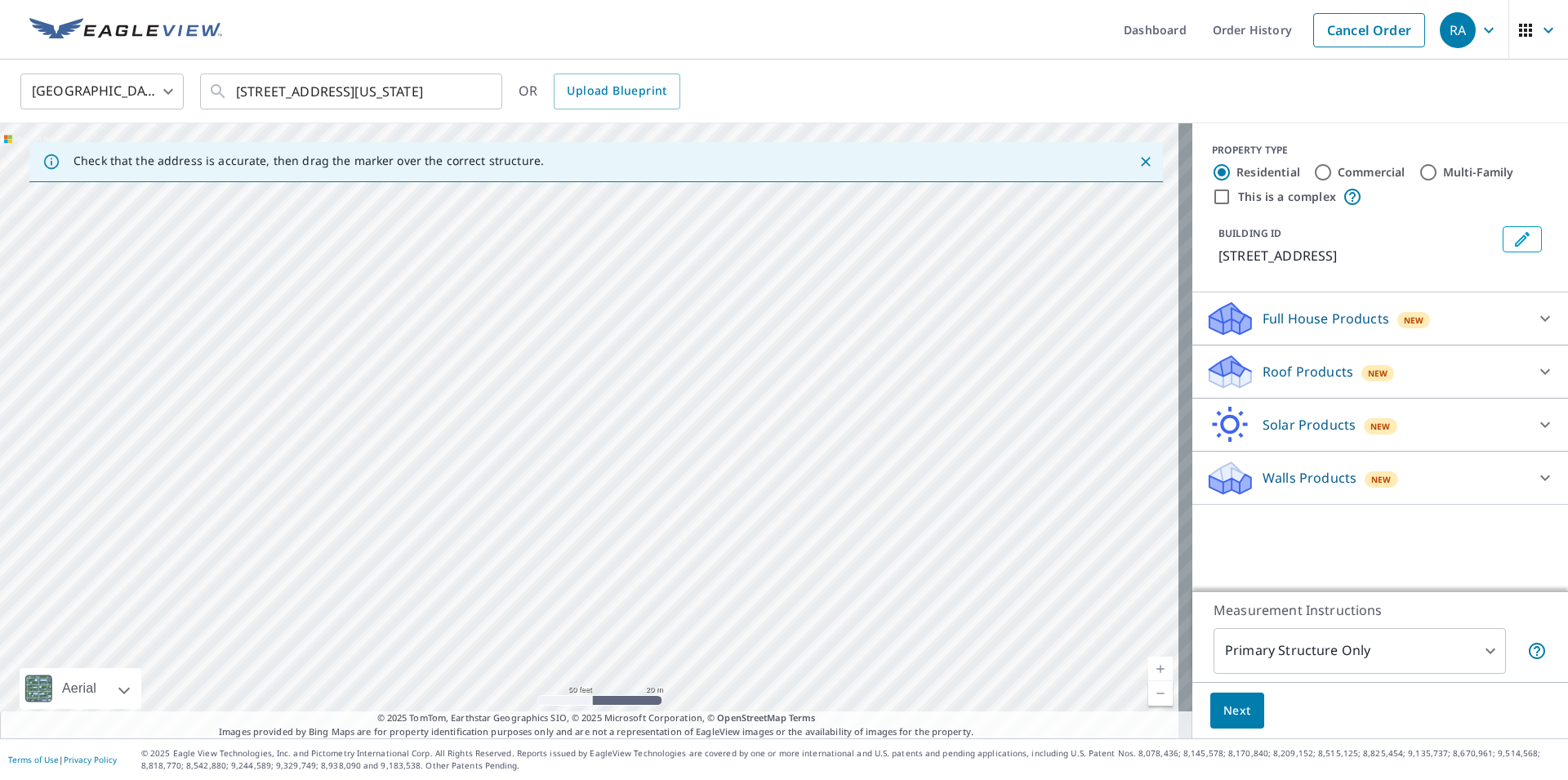
click at [718, 425] on div "[STREET_ADDRESS]" at bounding box center [596, 431] width 1192 height 615
drag, startPoint x: 608, startPoint y: 549, endPoint x: 520, endPoint y: 648, distance: 132.5
click at [520, 648] on div "[STREET_ADDRESS]" at bounding box center [596, 431] width 1192 height 615
drag, startPoint x: 594, startPoint y: 461, endPoint x: 548, endPoint y: 228, distance: 237.5
click at [548, 228] on div "[STREET_ADDRESS]" at bounding box center [596, 431] width 1192 height 615
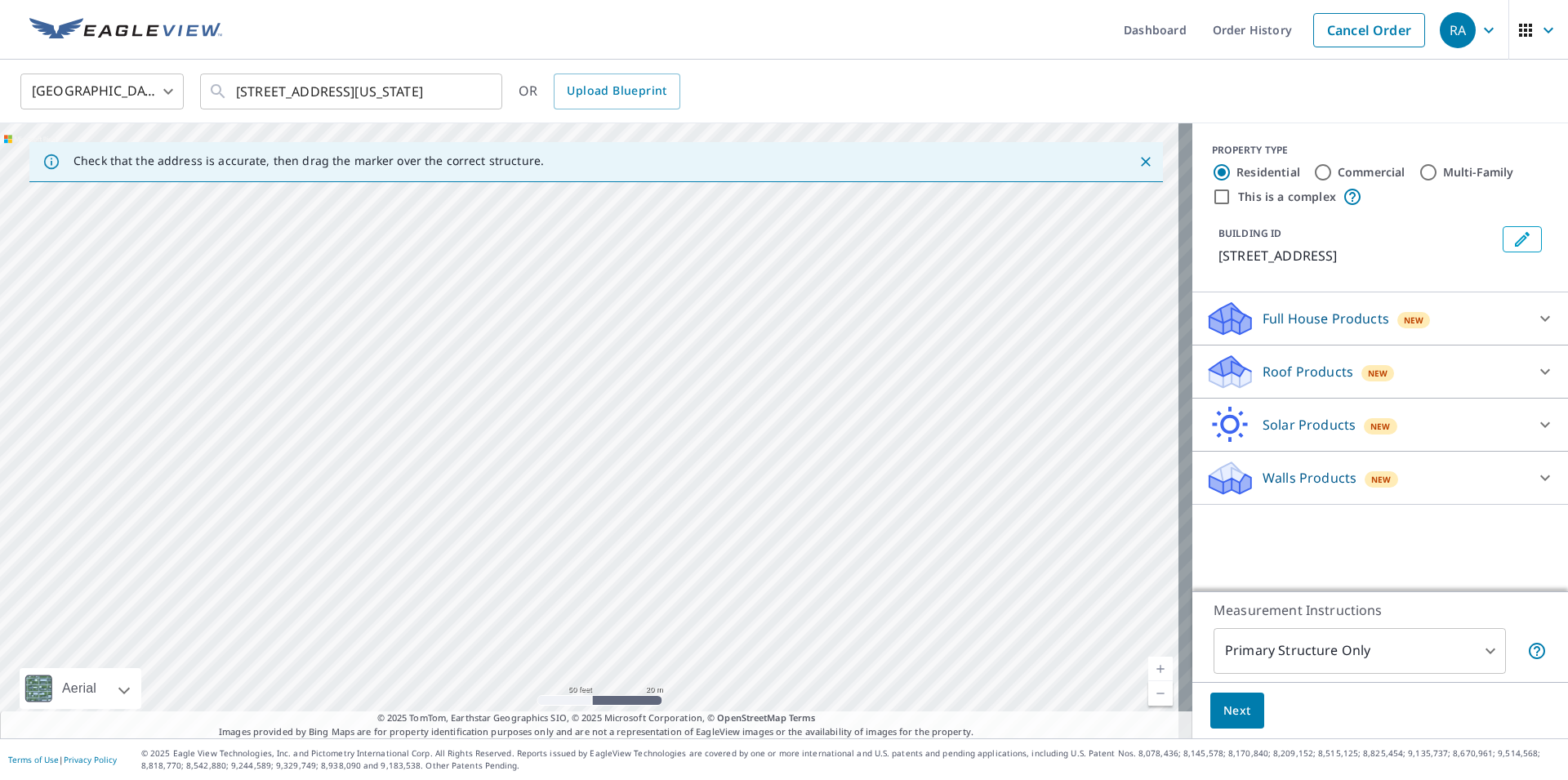
drag, startPoint x: 775, startPoint y: 550, endPoint x: 508, endPoint y: 398, distance: 307.2
click at [508, 398] on div "[STREET_ADDRESS]" at bounding box center [596, 431] width 1192 height 615
drag, startPoint x: 877, startPoint y: 425, endPoint x: 729, endPoint y: 524, distance: 178.1
click at [729, 524] on div "[STREET_ADDRESS]" at bounding box center [596, 431] width 1192 height 615
drag, startPoint x: 527, startPoint y: 521, endPoint x: 577, endPoint y: 595, distance: 89.3
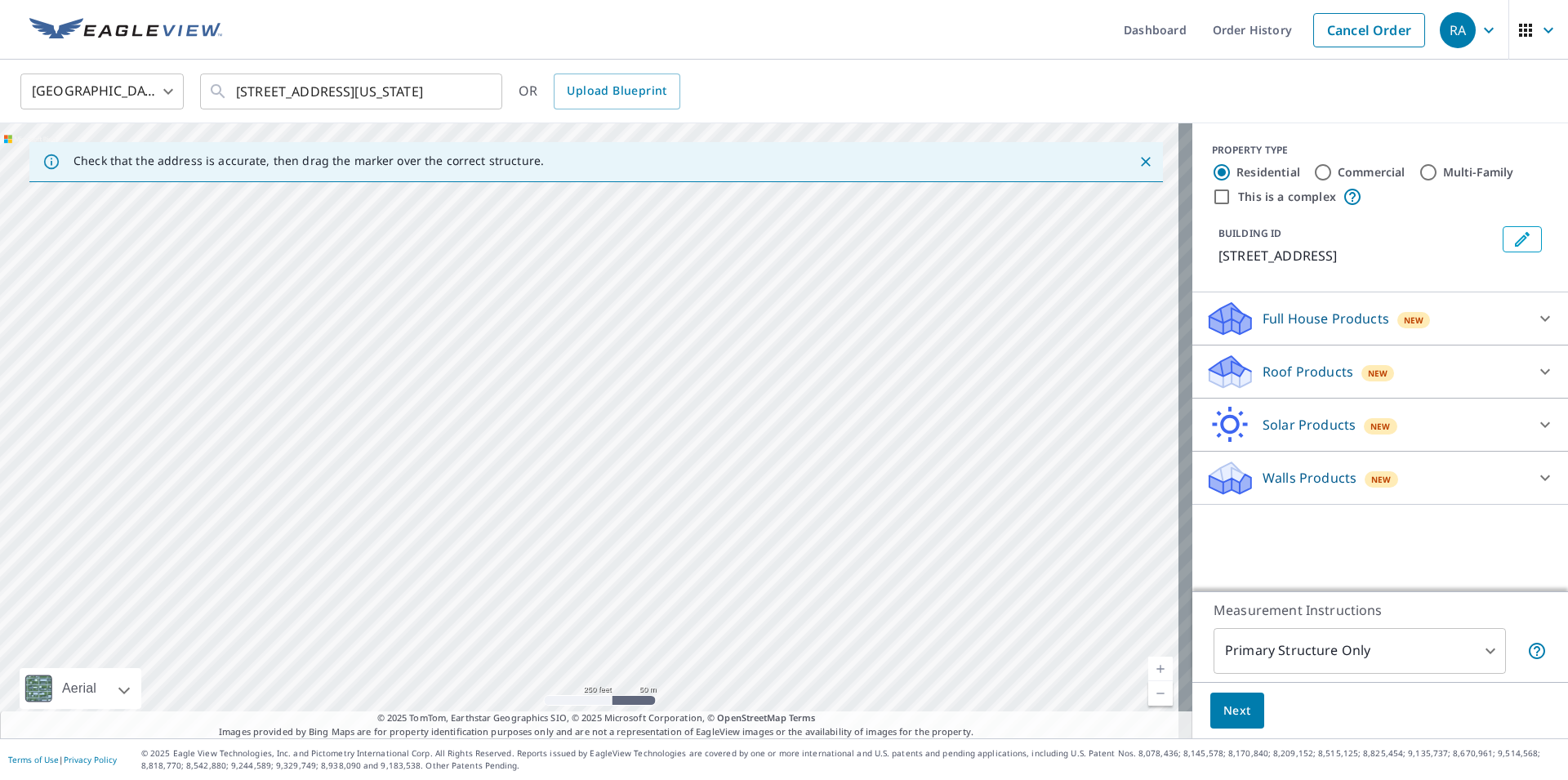
click at [577, 595] on div "[STREET_ADDRESS]" at bounding box center [596, 431] width 1192 height 615
drag, startPoint x: 811, startPoint y: 532, endPoint x: 818, endPoint y: 587, distance: 55.4
click at [818, 587] on div "[STREET_ADDRESS]" at bounding box center [596, 431] width 1192 height 615
drag, startPoint x: 790, startPoint y: 536, endPoint x: 710, endPoint y: 345, distance: 207.1
click at [710, 344] on div "[STREET_ADDRESS]" at bounding box center [596, 431] width 1192 height 615
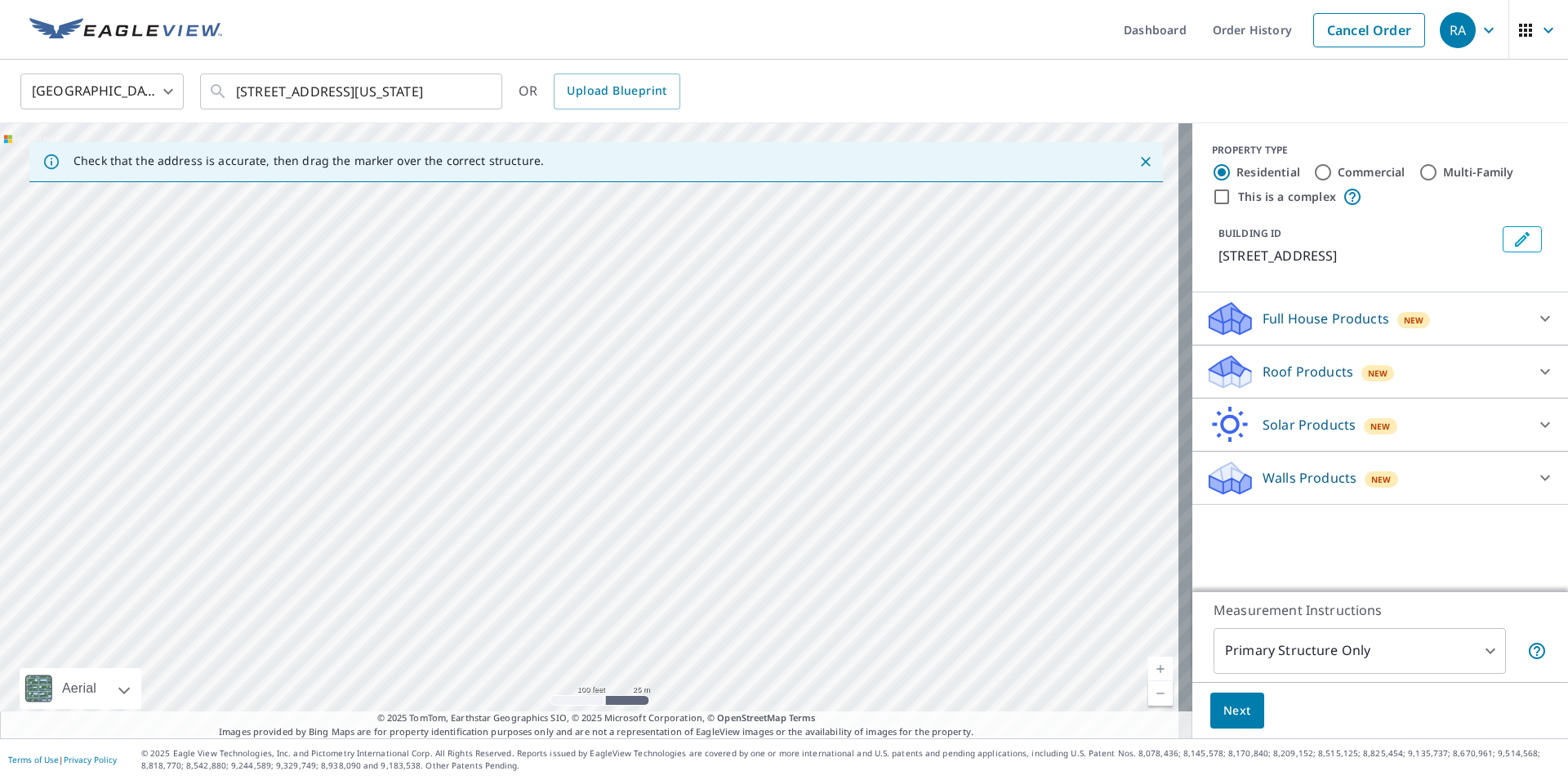
drag, startPoint x: 624, startPoint y: 550, endPoint x: 622, endPoint y: 450, distance: 100.0
click at [622, 450] on div "[STREET_ADDRESS]" at bounding box center [596, 431] width 1192 height 615
drag, startPoint x: 286, startPoint y: 498, endPoint x: 311, endPoint y: 444, distance: 59.5
click at [311, 444] on div "[STREET_ADDRESS]" at bounding box center [596, 431] width 1192 height 615
drag, startPoint x: 274, startPoint y: 488, endPoint x: 605, endPoint y: 361, distance: 354.5
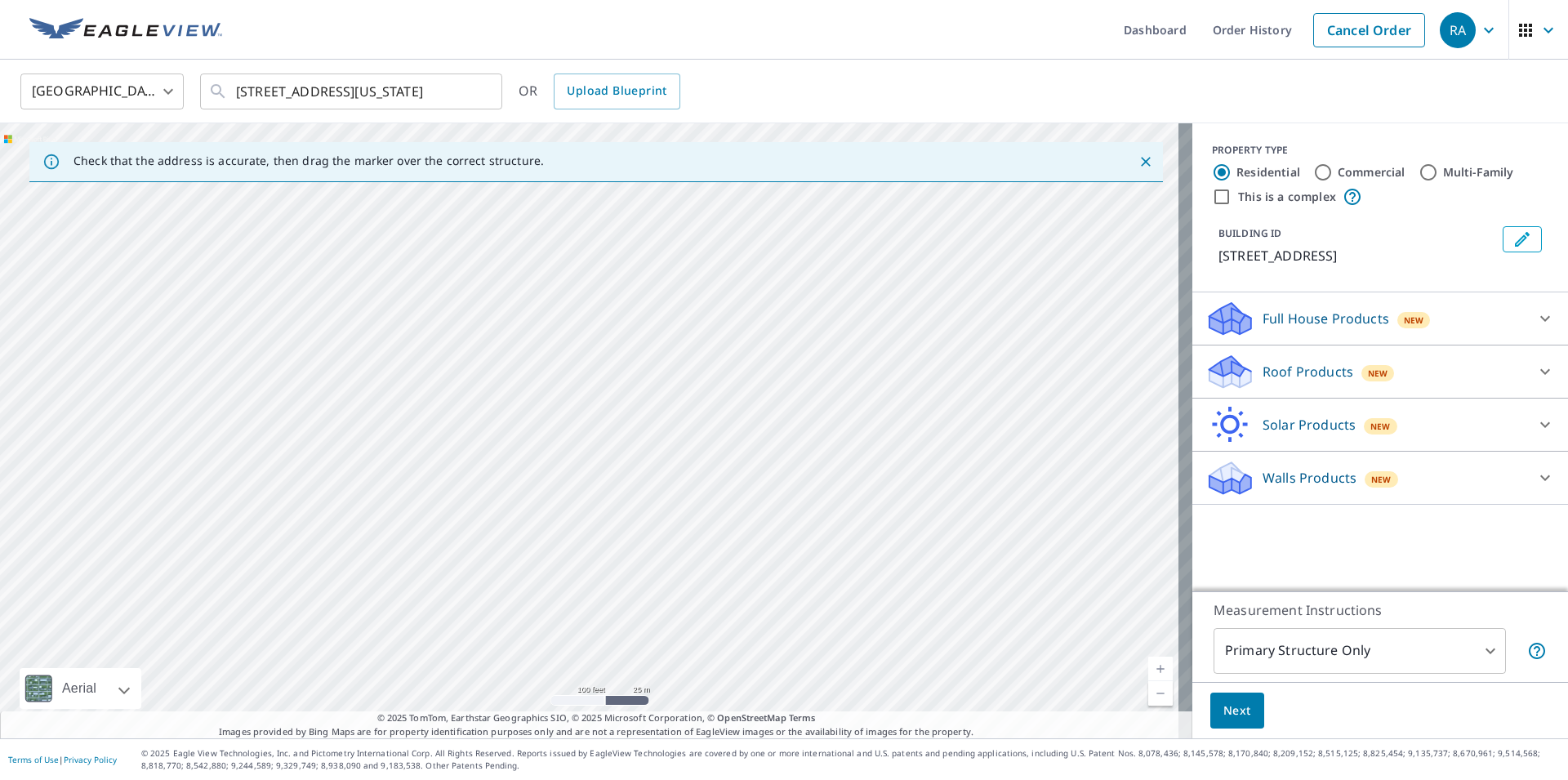
click at [605, 361] on div "[STREET_ADDRESS]" at bounding box center [596, 431] width 1192 height 615
drag, startPoint x: 914, startPoint y: 437, endPoint x: 907, endPoint y: 665, distance: 228.1
click at [907, 665] on div "[STREET_ADDRESS]" at bounding box center [596, 431] width 1192 height 615
drag, startPoint x: 691, startPoint y: 555, endPoint x: 591, endPoint y: 510, distance: 109.7
click at [591, 510] on div "[STREET_ADDRESS]" at bounding box center [596, 431] width 1192 height 615
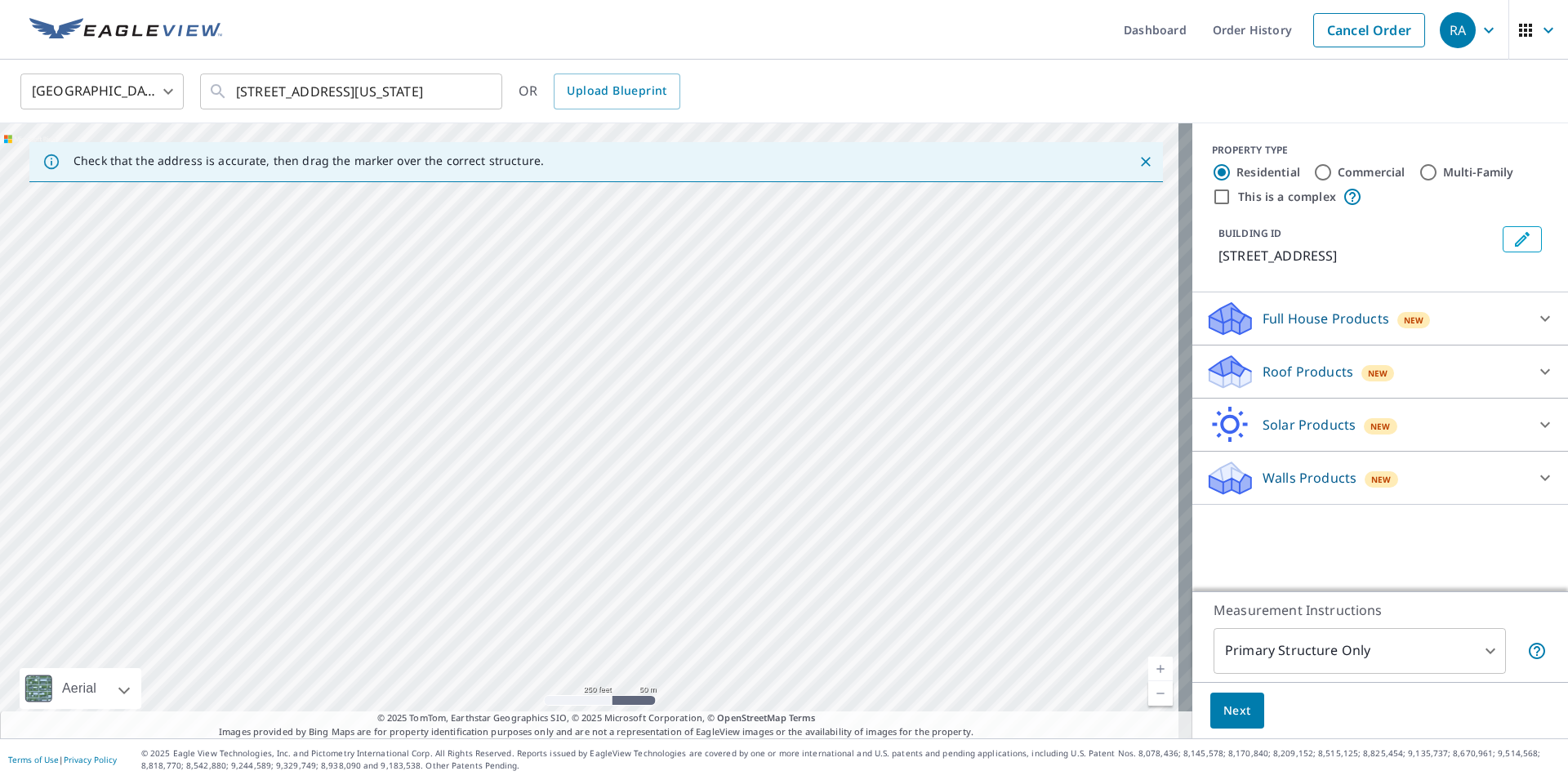
drag, startPoint x: 967, startPoint y: 505, endPoint x: 877, endPoint y: 501, distance: 90.1
click at [877, 501] on div "[STREET_ADDRESS]" at bounding box center [596, 431] width 1192 height 615
drag, startPoint x: 948, startPoint y: 509, endPoint x: 810, endPoint y: 609, distance: 170.4
click at [810, 609] on div "[STREET_ADDRESS]" at bounding box center [596, 431] width 1192 height 615
drag, startPoint x: 899, startPoint y: 423, endPoint x: 914, endPoint y: 491, distance: 69.6
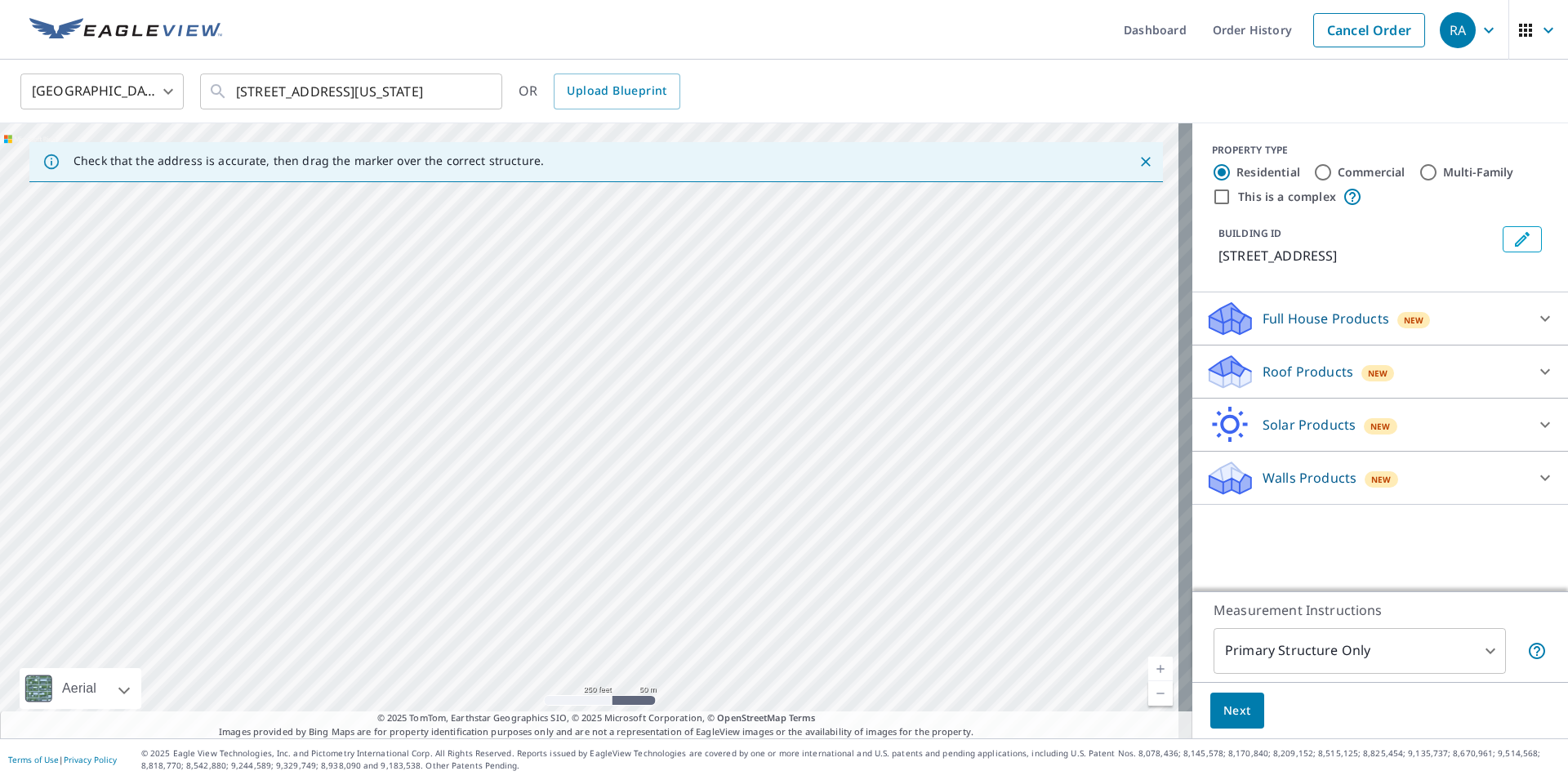
click at [912, 523] on div "[STREET_ADDRESS]" at bounding box center [596, 431] width 1192 height 615
drag, startPoint x: 836, startPoint y: 471, endPoint x: 816, endPoint y: 358, distance: 114.8
click at [816, 358] on div "[STREET_ADDRESS]" at bounding box center [596, 431] width 1192 height 615
drag, startPoint x: 838, startPoint y: 354, endPoint x: 844, endPoint y: 430, distance: 76.2
click at [844, 430] on div "[STREET_ADDRESS]" at bounding box center [596, 431] width 1192 height 615
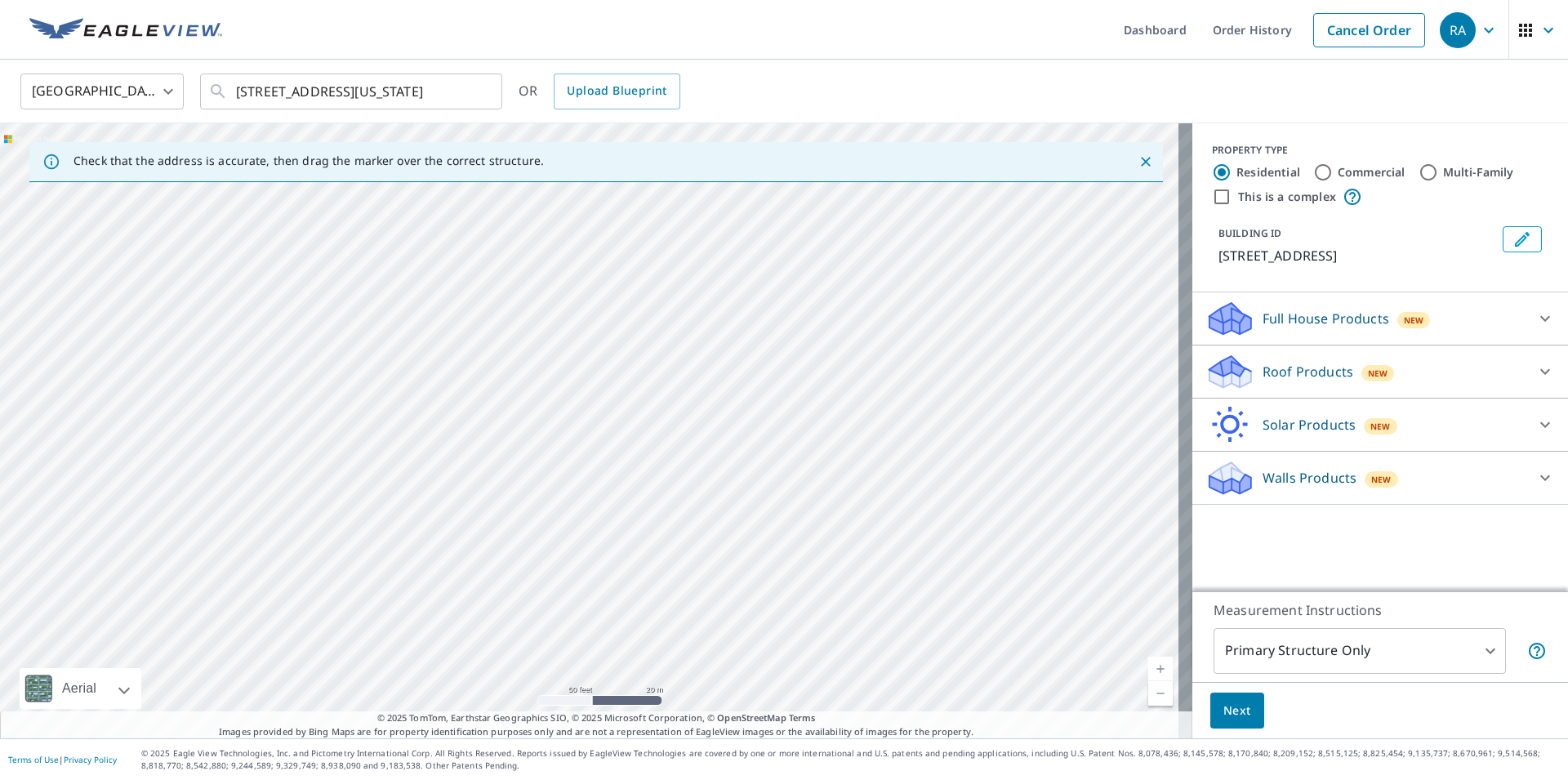
drag, startPoint x: 463, startPoint y: 475, endPoint x: 701, endPoint y: 505, distance: 239.9
click at [701, 505] on div "[STREET_ADDRESS]" at bounding box center [596, 431] width 1192 height 615
drag, startPoint x: 529, startPoint y: 557, endPoint x: 734, endPoint y: 444, distance: 234.1
click at [734, 444] on div "[STREET_ADDRESS]" at bounding box center [596, 431] width 1192 height 615
drag, startPoint x: 564, startPoint y: 551, endPoint x: 578, endPoint y: 430, distance: 121.8
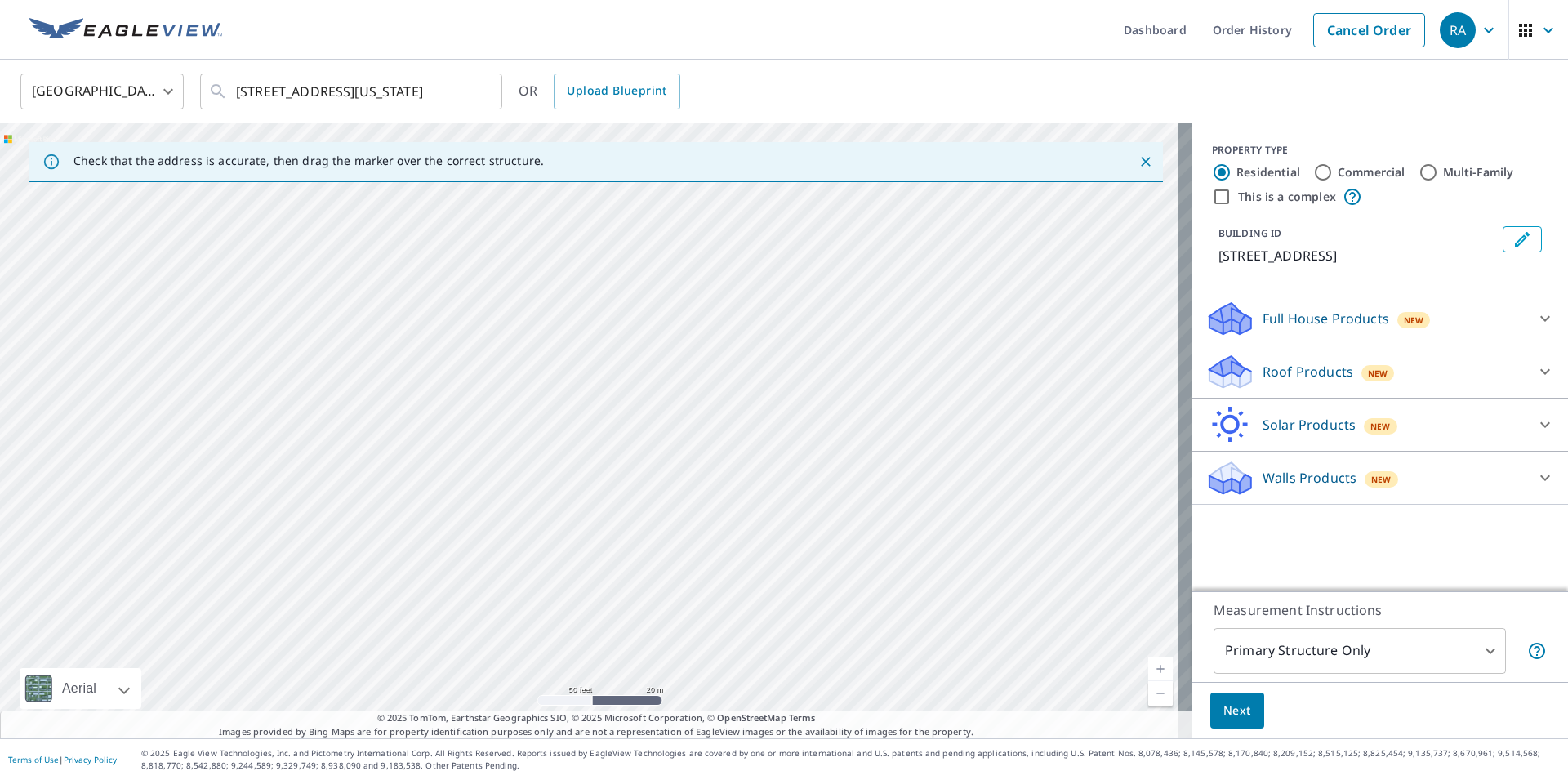
click at [578, 430] on div "[STREET_ADDRESS]" at bounding box center [596, 431] width 1192 height 615
drag, startPoint x: 699, startPoint y: 523, endPoint x: 679, endPoint y: 411, distance: 113.8
click at [679, 411] on div "[STREET_ADDRESS]" at bounding box center [596, 431] width 1192 height 615
drag, startPoint x: 640, startPoint y: 424, endPoint x: 608, endPoint y: 449, distance: 40.6
click at [608, 448] on div "[STREET_ADDRESS]" at bounding box center [596, 431] width 1192 height 615
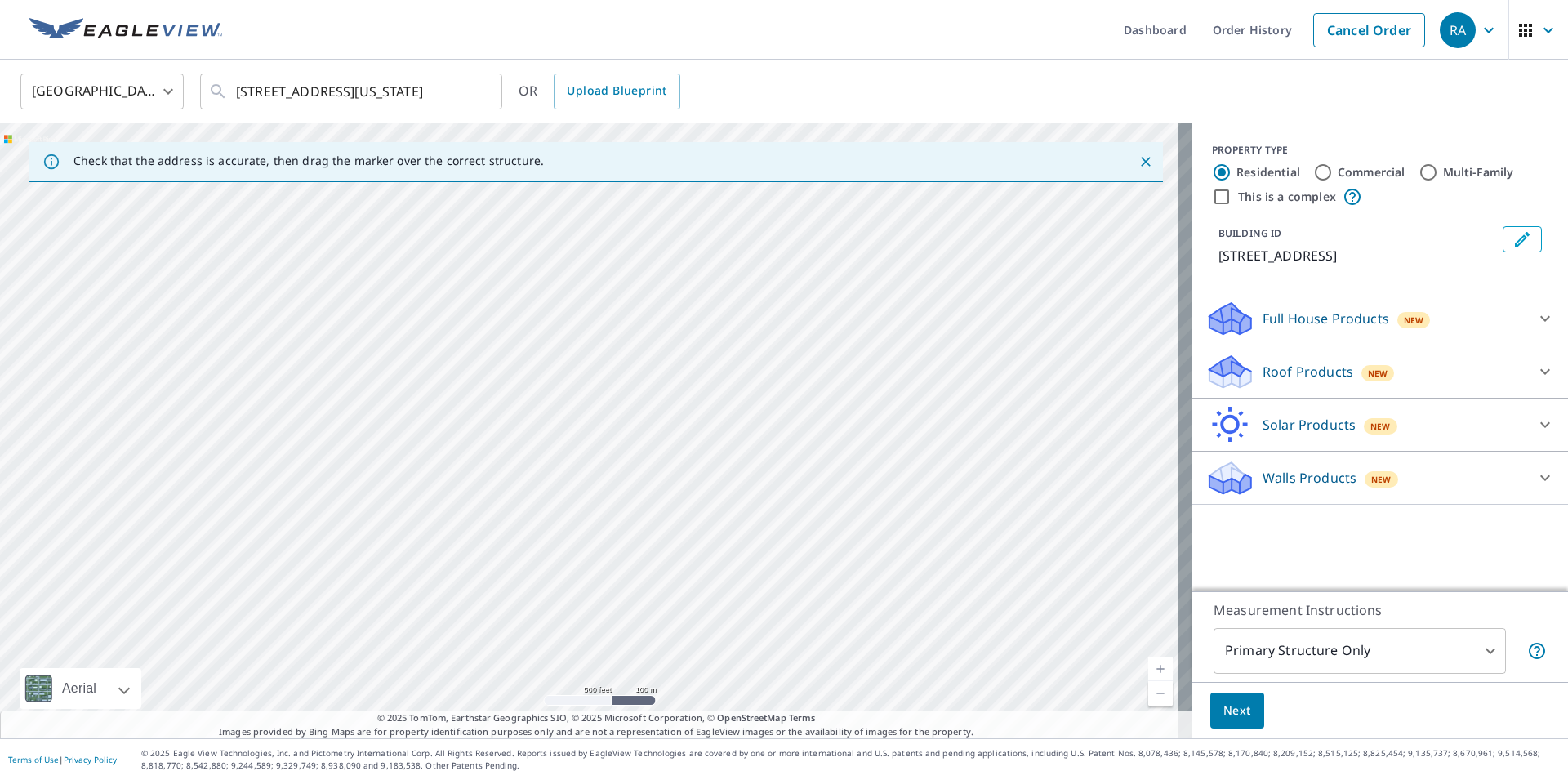
drag, startPoint x: 701, startPoint y: 426, endPoint x: 703, endPoint y: 444, distance: 18.1
click at [703, 444] on div "[STREET_ADDRESS]" at bounding box center [596, 431] width 1192 height 615
